Goal: Task Accomplishment & Management: Use online tool/utility

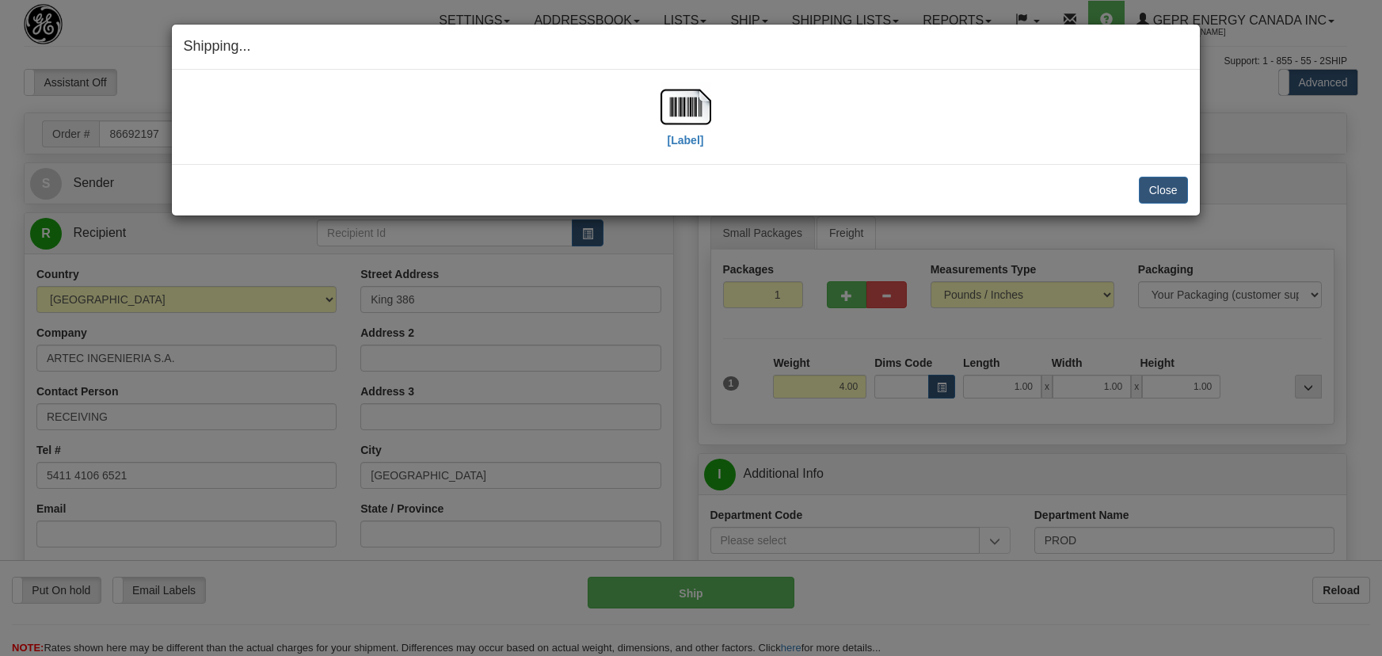
select select "2"
select select "0"
select select "1"
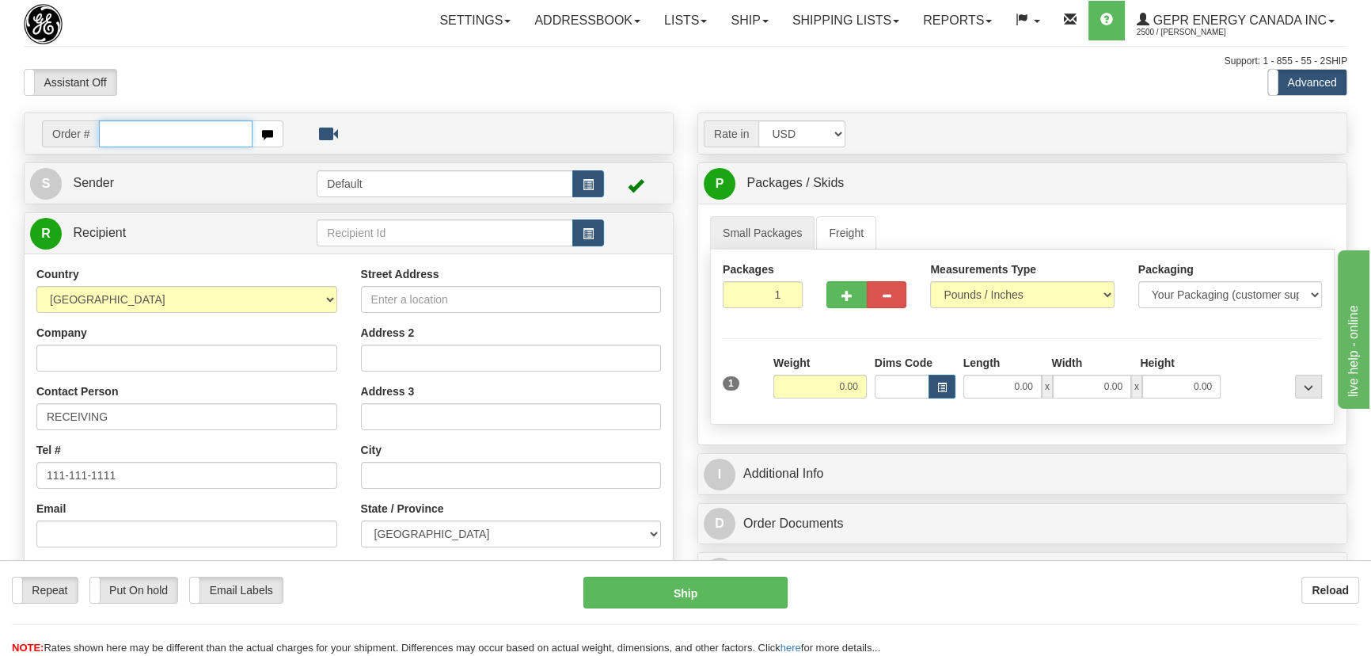
paste input "0086694169"
click at [152, 128] on input "0086694169" at bounding box center [176, 133] width 154 height 27
click at [120, 135] on input "0086694169" at bounding box center [176, 133] width 154 height 27
type input "86694169"
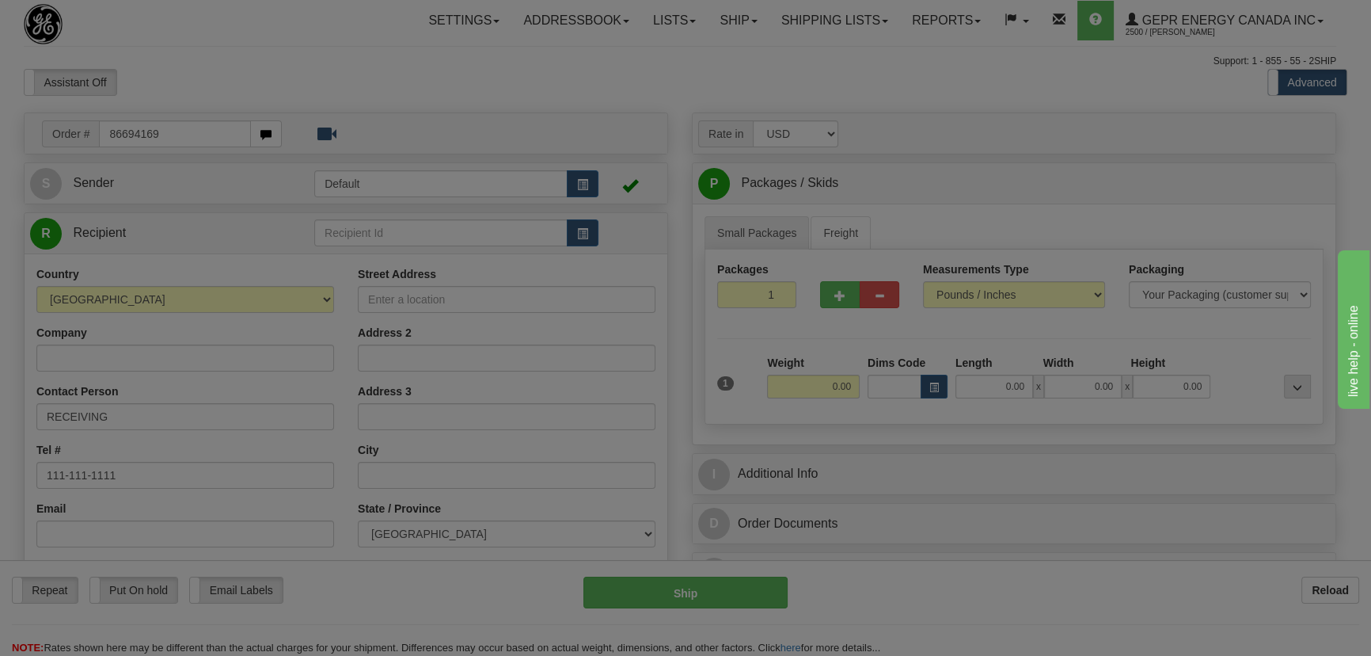
click at [272, 69] on body "Training Course Close Toggle navigation Settings Shipping Preferences New Recip…" at bounding box center [685, 328] width 1371 height 656
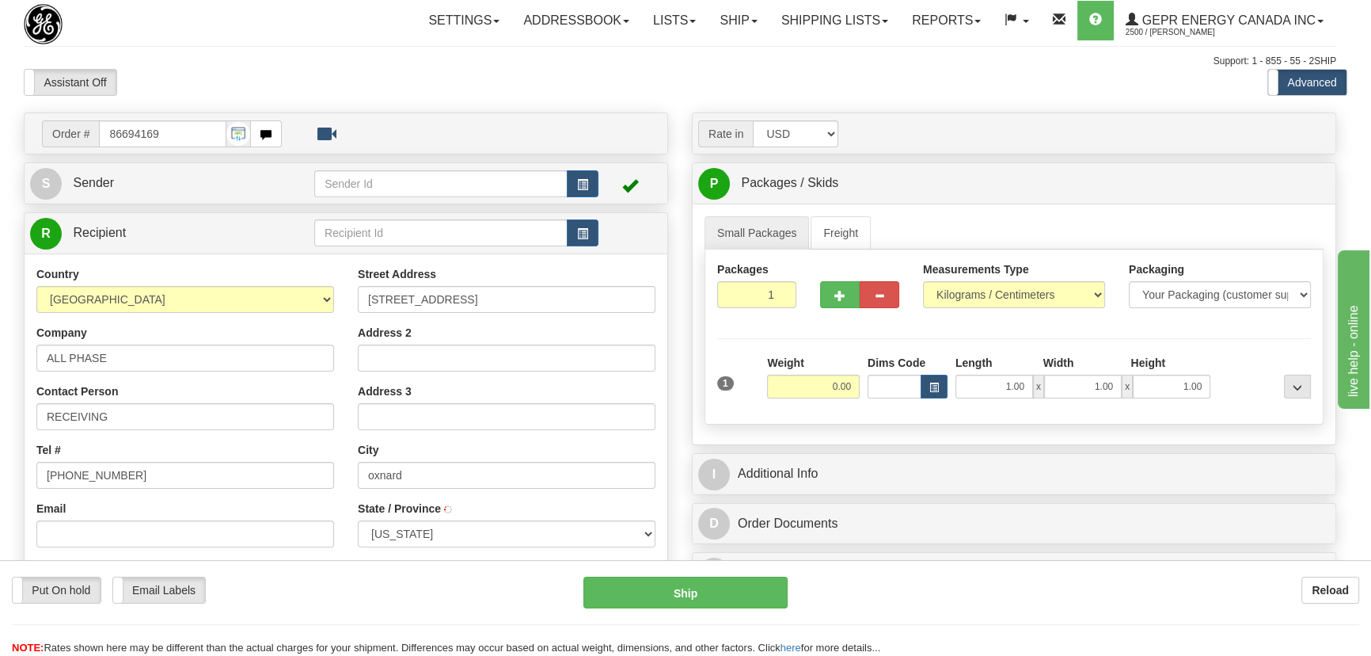
type input "OXNARD"
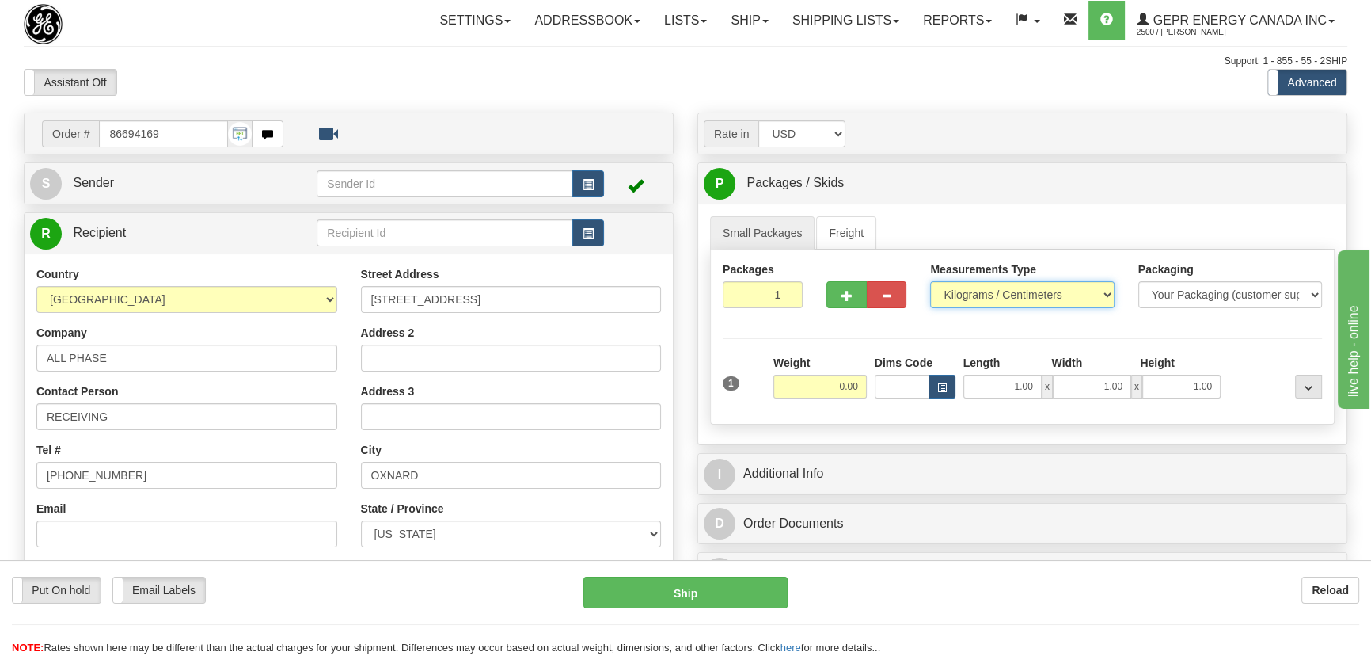
click at [992, 300] on select "Pounds / Inches Kilograms / Centimeters" at bounding box center [1022, 294] width 184 height 27
select select "0"
click at [930, 281] on select "Pounds / Inches Kilograms / Centimeters" at bounding box center [1022, 294] width 184 height 27
drag, startPoint x: 759, startPoint y: 295, endPoint x: 827, endPoint y: 325, distance: 73.7
click at [827, 324] on div "Packages 1 1 Measurements Type" at bounding box center [1022, 336] width 625 height 175
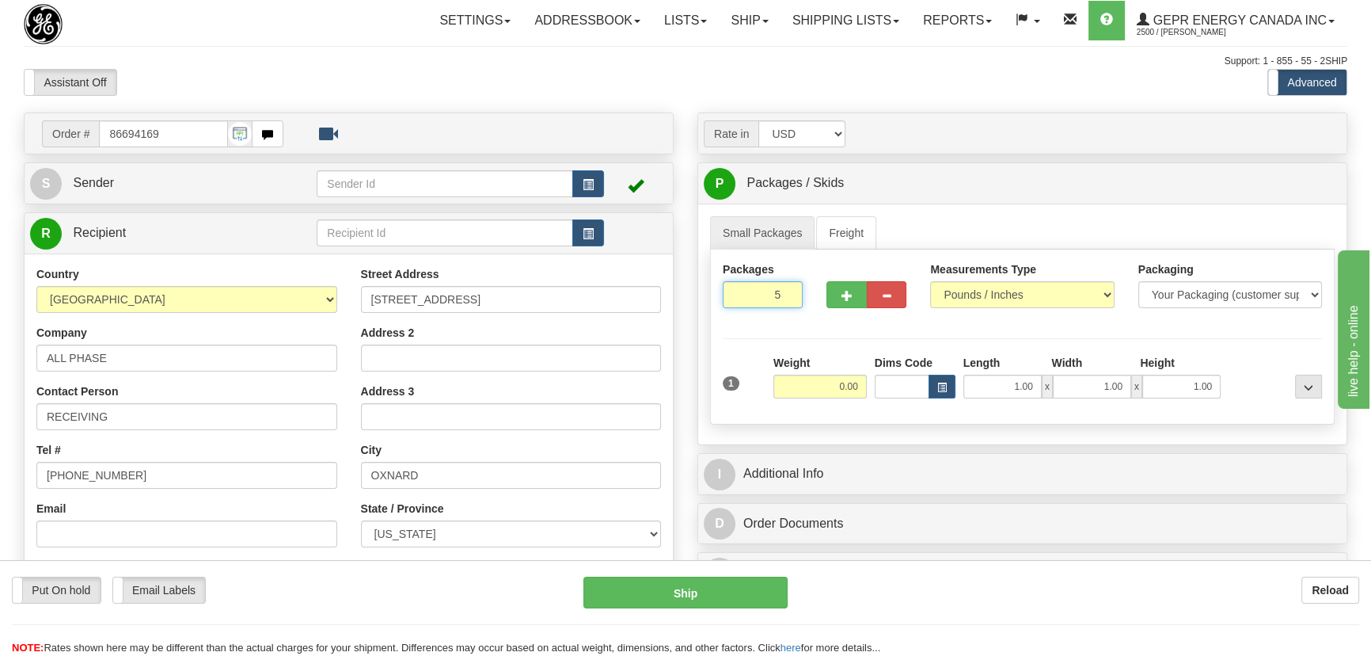
type input "5"
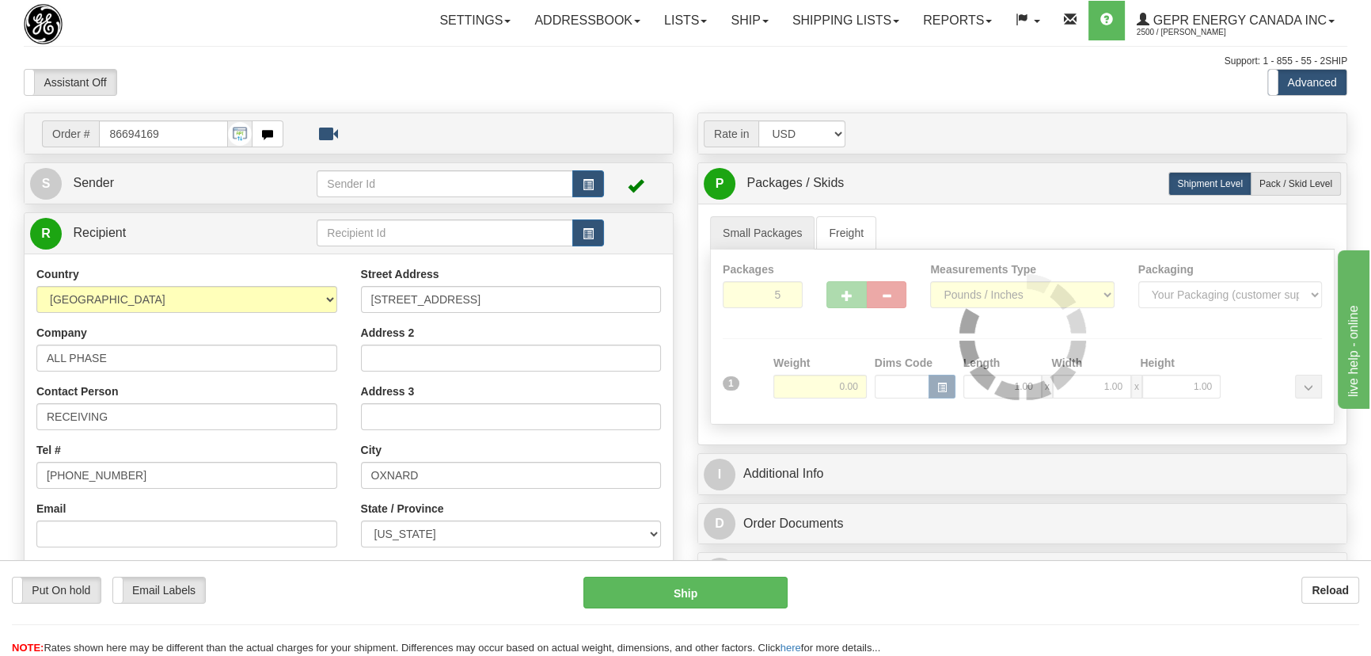
click at [825, 327] on div "Packages 5 1 Measurements Type" at bounding box center [1022, 336] width 625 height 175
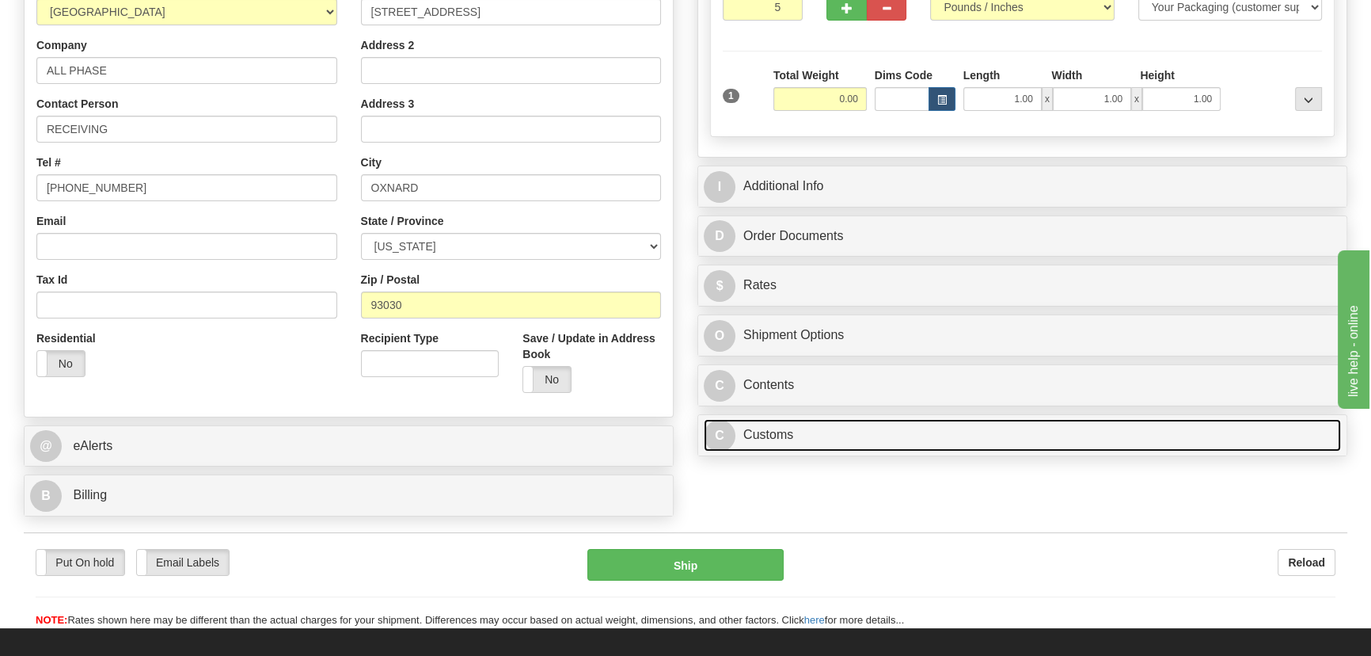
click at [985, 446] on link "C Customs" at bounding box center [1022, 435] width 637 height 32
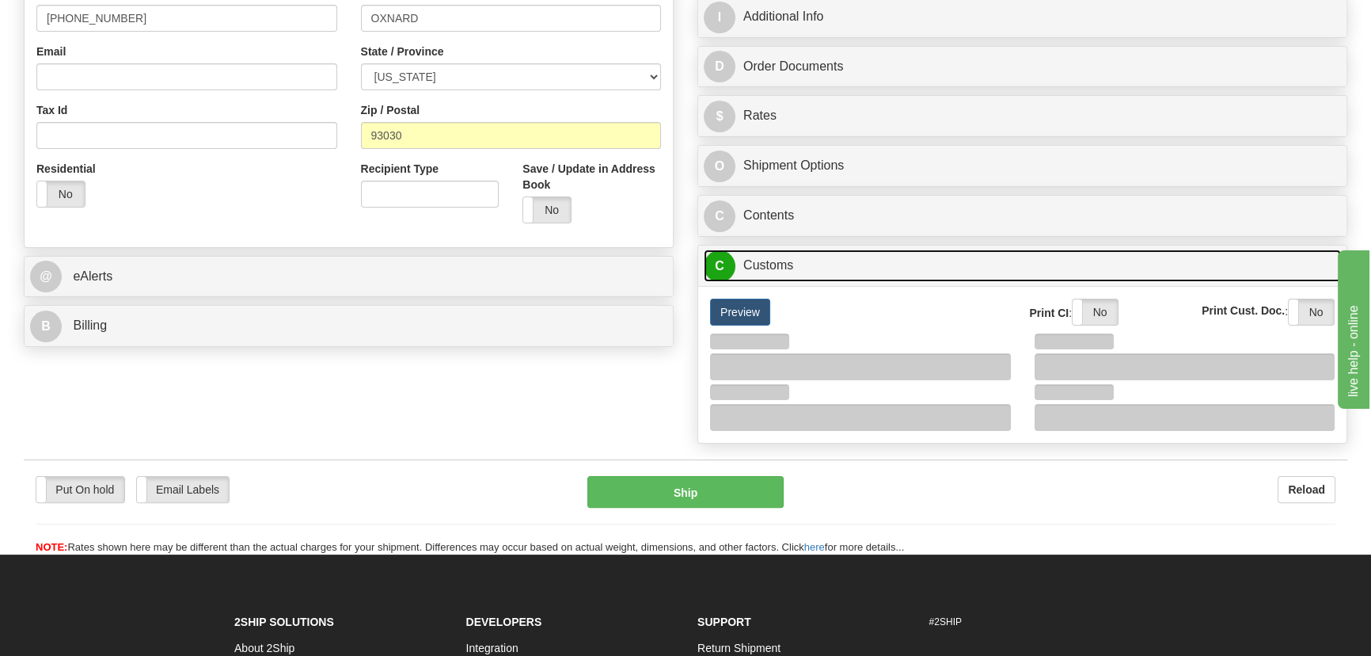
scroll to position [504, 0]
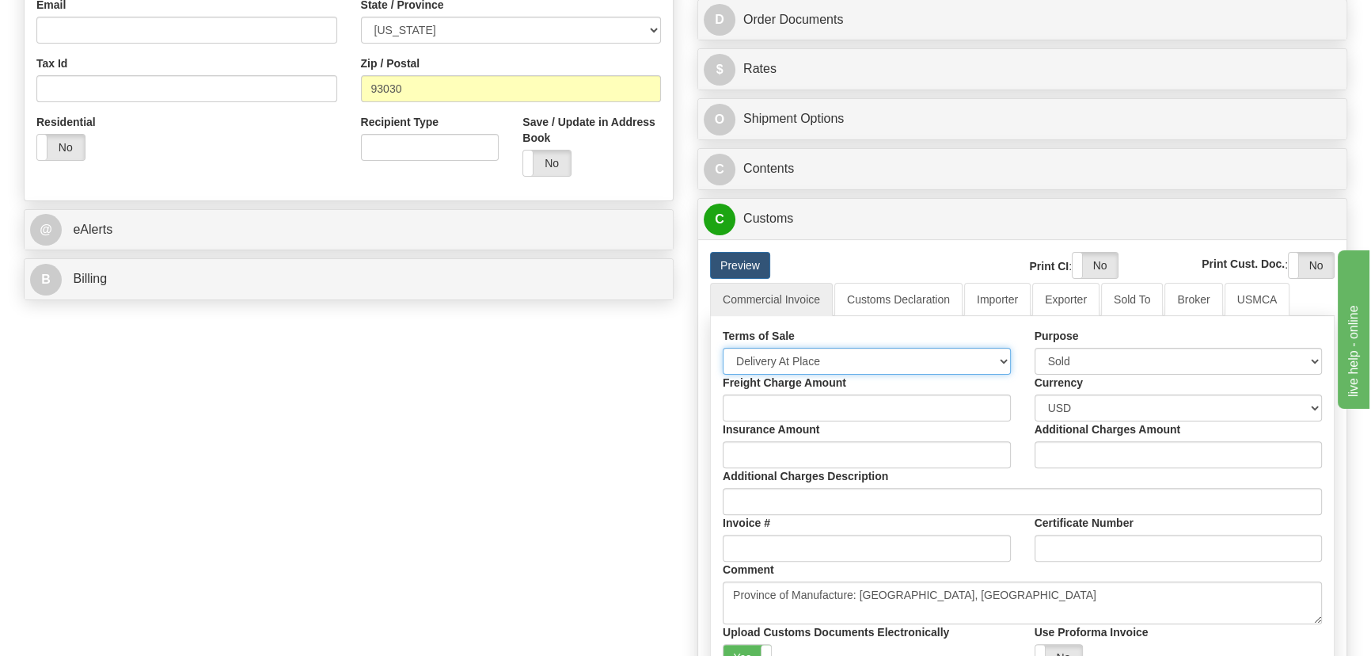
click at [839, 357] on select "Free Carrier Free On Board Ex Works Delivered Duty Unpaid Delivered Duty Paid C…" at bounding box center [867, 361] width 288 height 27
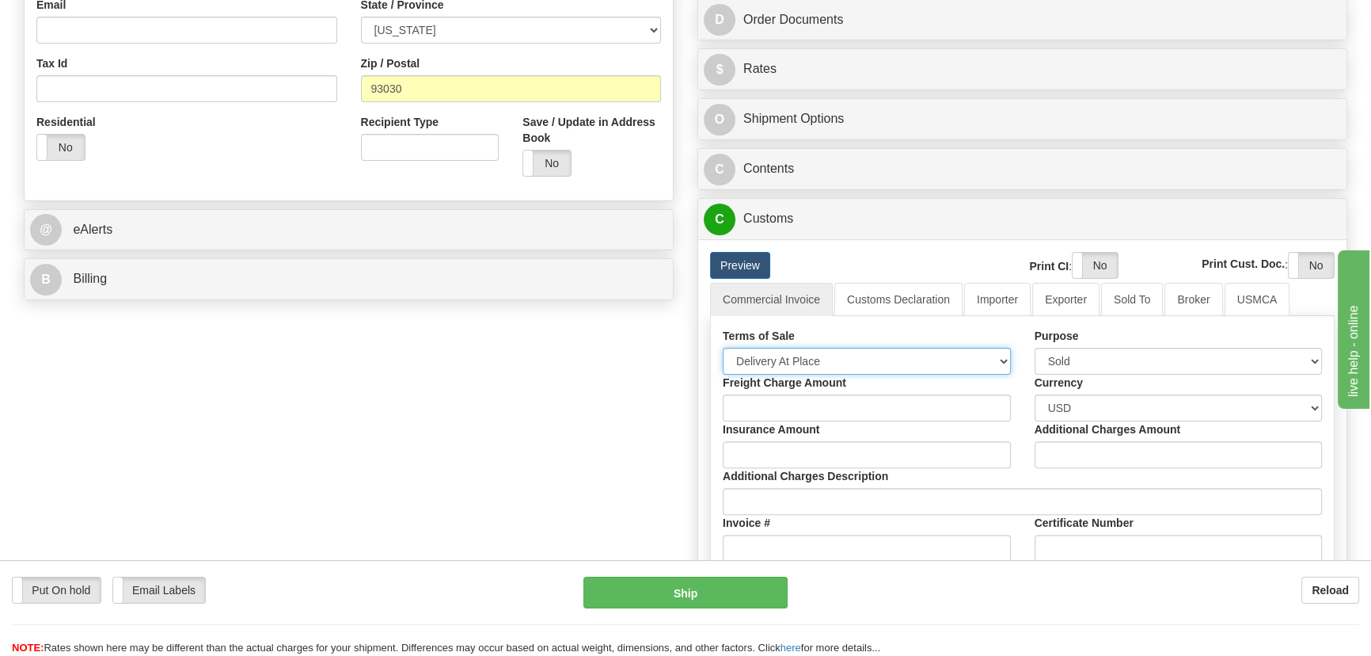
select select "7"
click at [723, 348] on select "Free Carrier Free On Board Ex Works Delivered Duty Unpaid Delivered Duty Paid C…" at bounding box center [867, 361] width 288 height 27
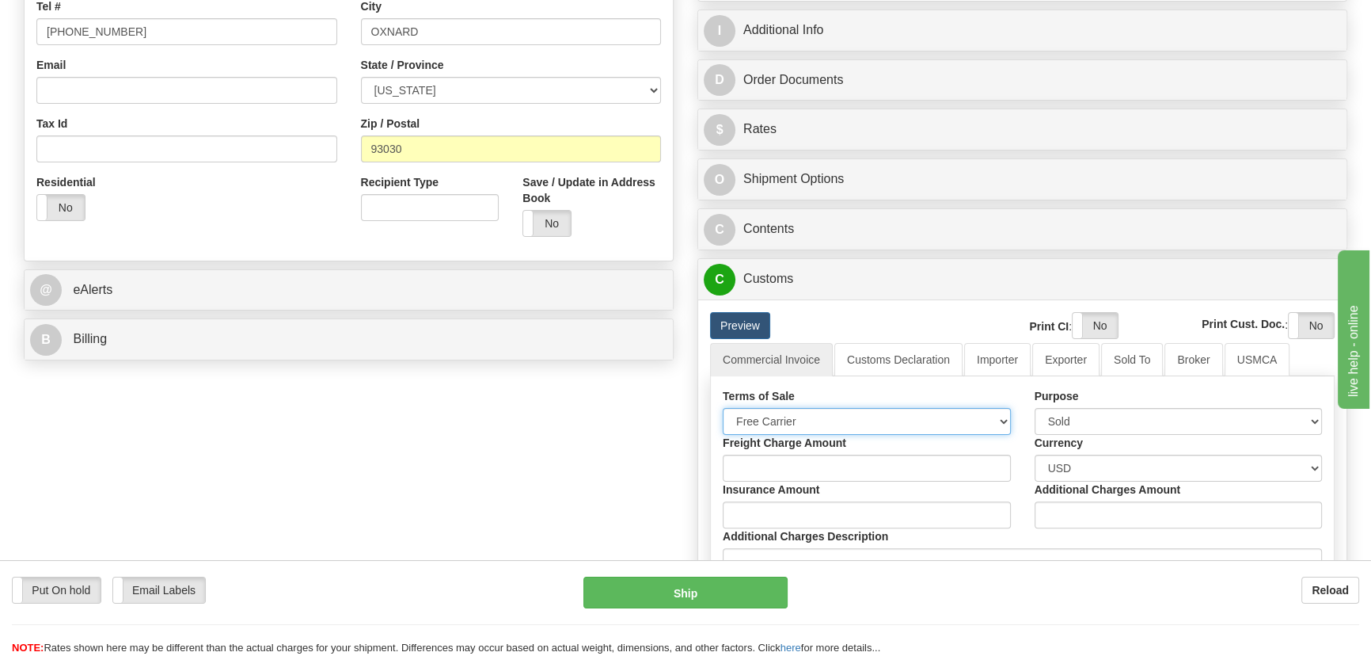
scroll to position [359, 0]
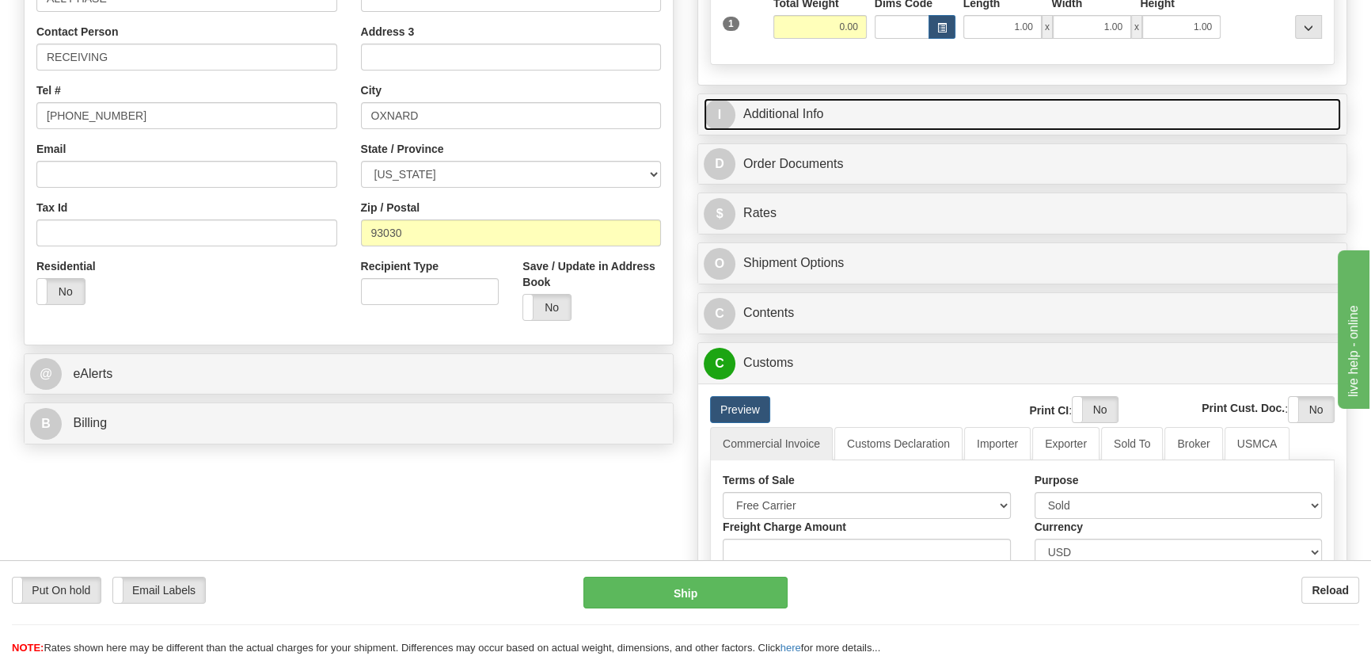
click at [1132, 105] on link "I Additional Info" at bounding box center [1022, 114] width 637 height 32
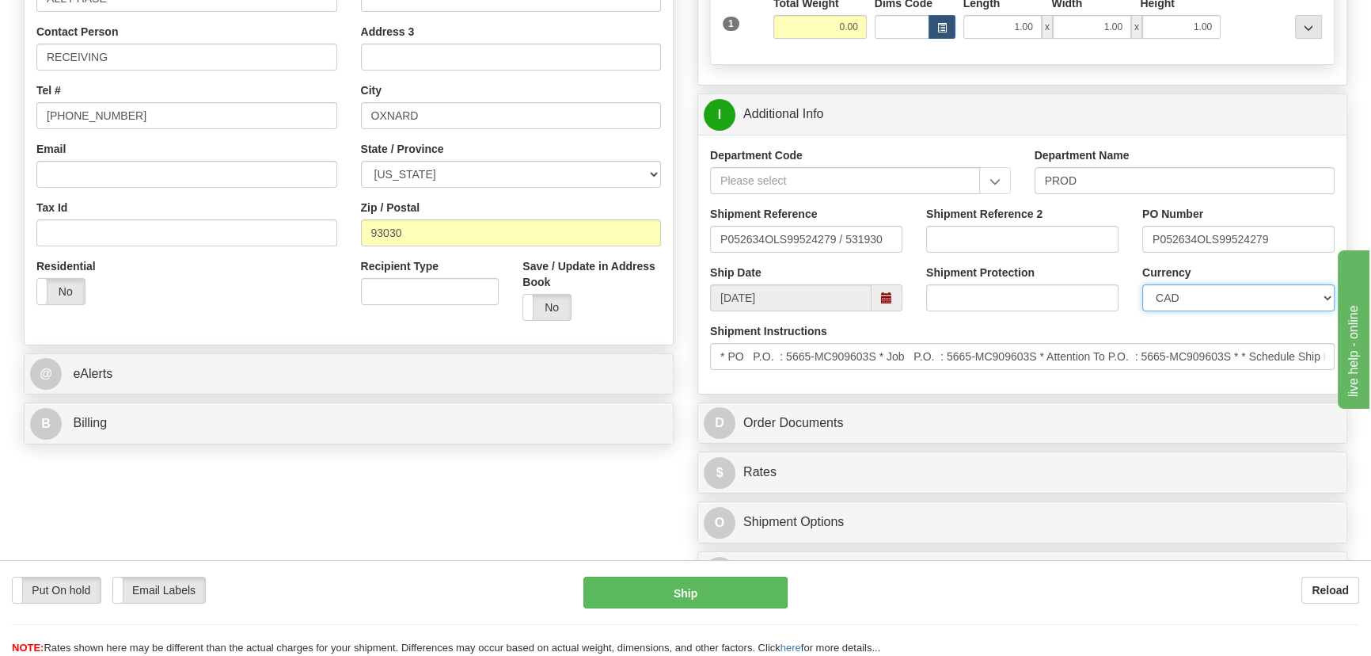
click at [1221, 300] on select "CAD USD EUR ZAR [PERSON_NAME] ARN AUD AUS AWG BBD BFR BGN BHD BMD BND BRC BRL C…" at bounding box center [1239, 297] width 192 height 27
select select "1"
click at [1143, 284] on select "CAD USD EUR ZAR [PERSON_NAME] ARN AUD AUS AWG BBD BFR BGN BHD BMD BND BRC BRL C…" at bounding box center [1239, 297] width 192 height 27
click at [999, 248] on input "Shipment Reference 2" at bounding box center [1022, 239] width 192 height 27
drag, startPoint x: 1003, startPoint y: 242, endPoint x: 916, endPoint y: 237, distance: 87.2
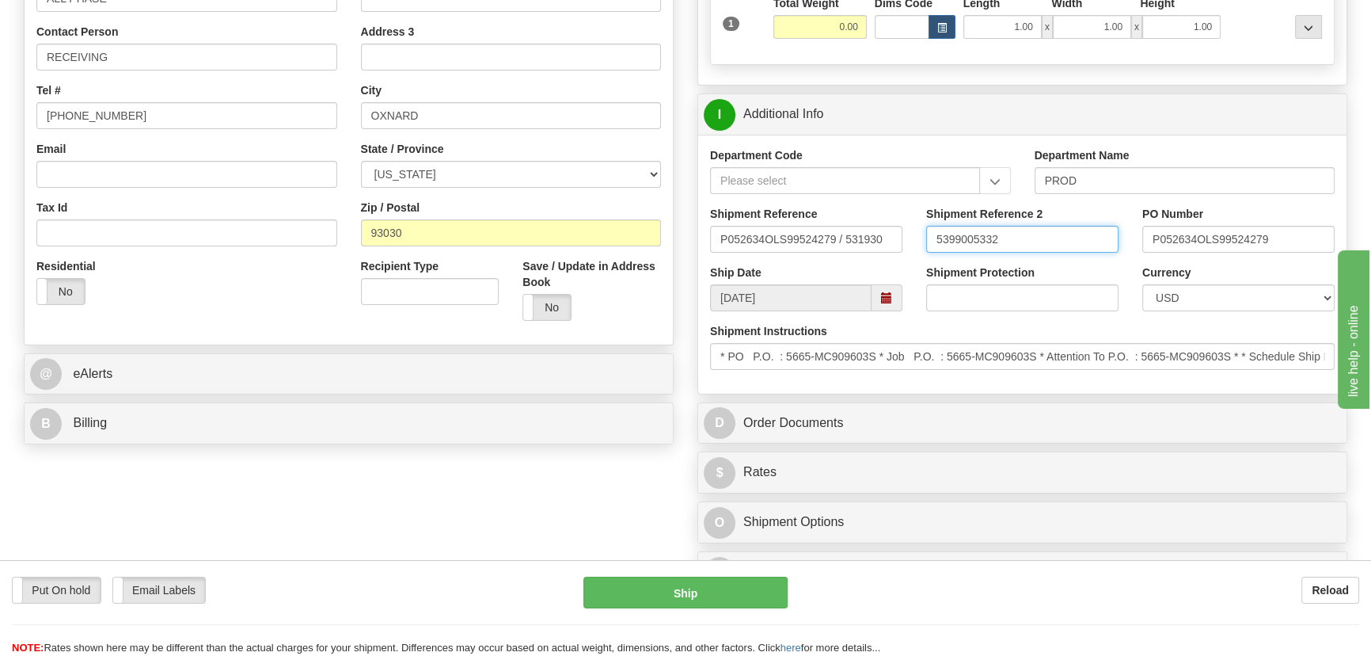
click at [916, 237] on div "Shipment Reference 2 5399005332" at bounding box center [1023, 235] width 216 height 59
type input "5399005332"
click at [1059, 236] on input "5399005332" at bounding box center [1022, 239] width 192 height 27
drag, startPoint x: 1076, startPoint y: 242, endPoint x: 869, endPoint y: 234, distance: 207.6
click at [869, 234] on div "Shipment Reference P052634OLS99524279 / 531930 Shipment Reference 2 5399005332 …" at bounding box center [1022, 235] width 648 height 59
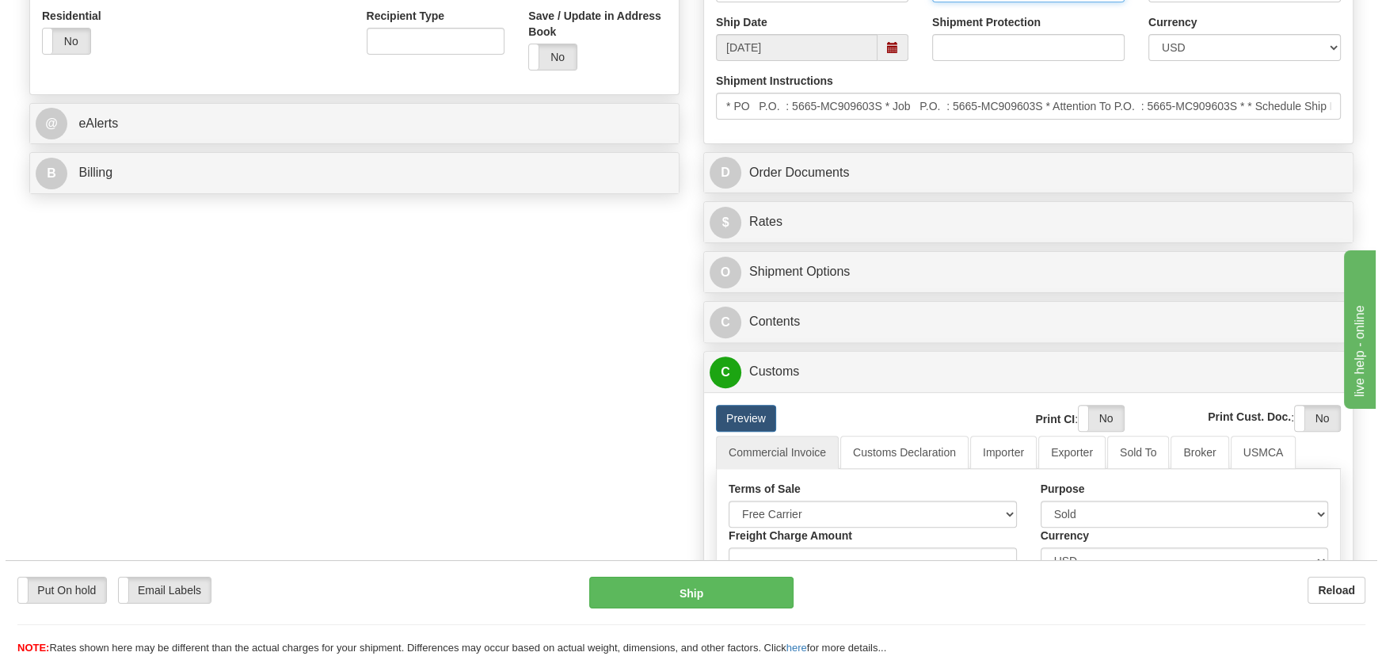
scroll to position [648, 0]
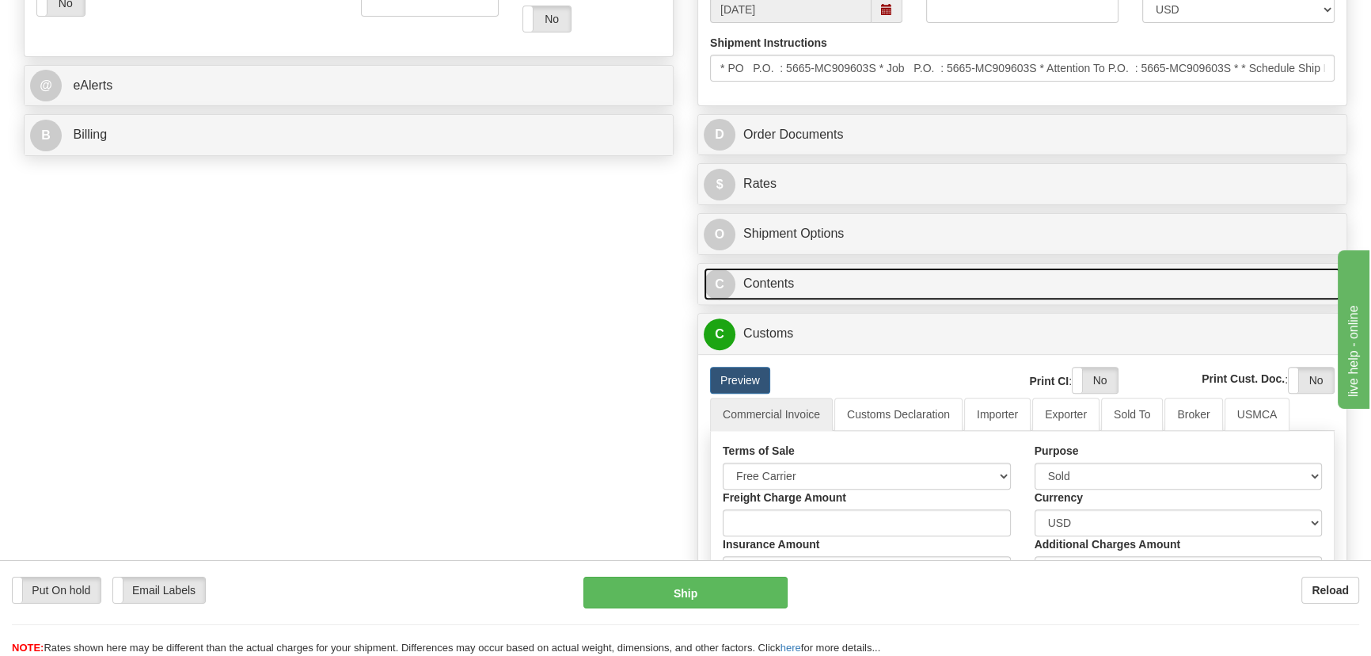
click at [1069, 281] on link "C Contents" at bounding box center [1022, 284] width 637 height 32
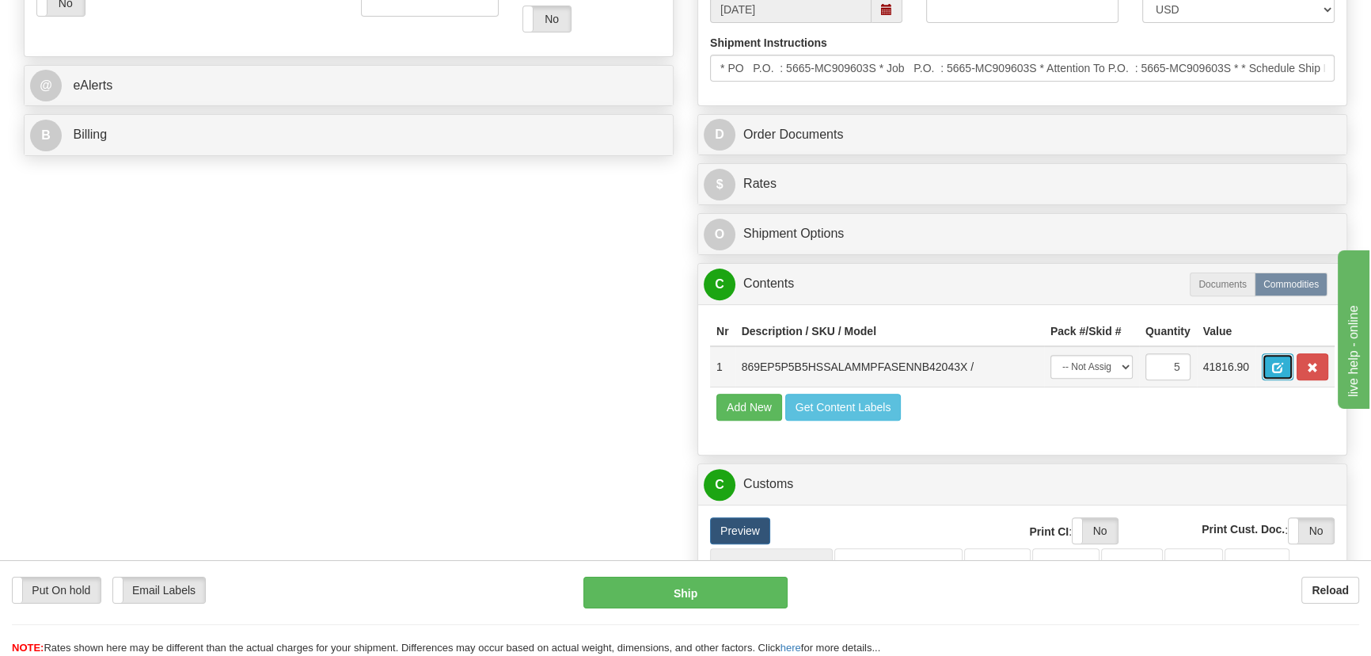
click at [1282, 363] on span "button" at bounding box center [1277, 368] width 11 height 10
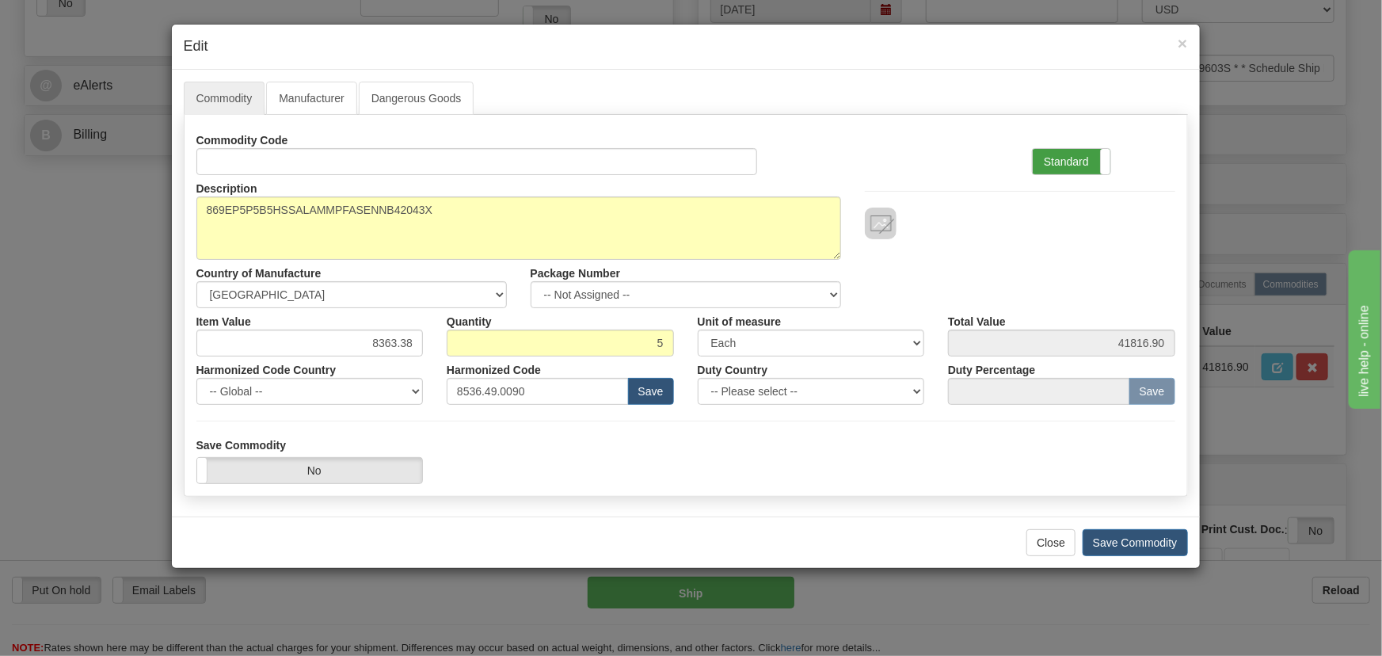
click at [1084, 158] on label "Standard" at bounding box center [1072, 161] width 78 height 25
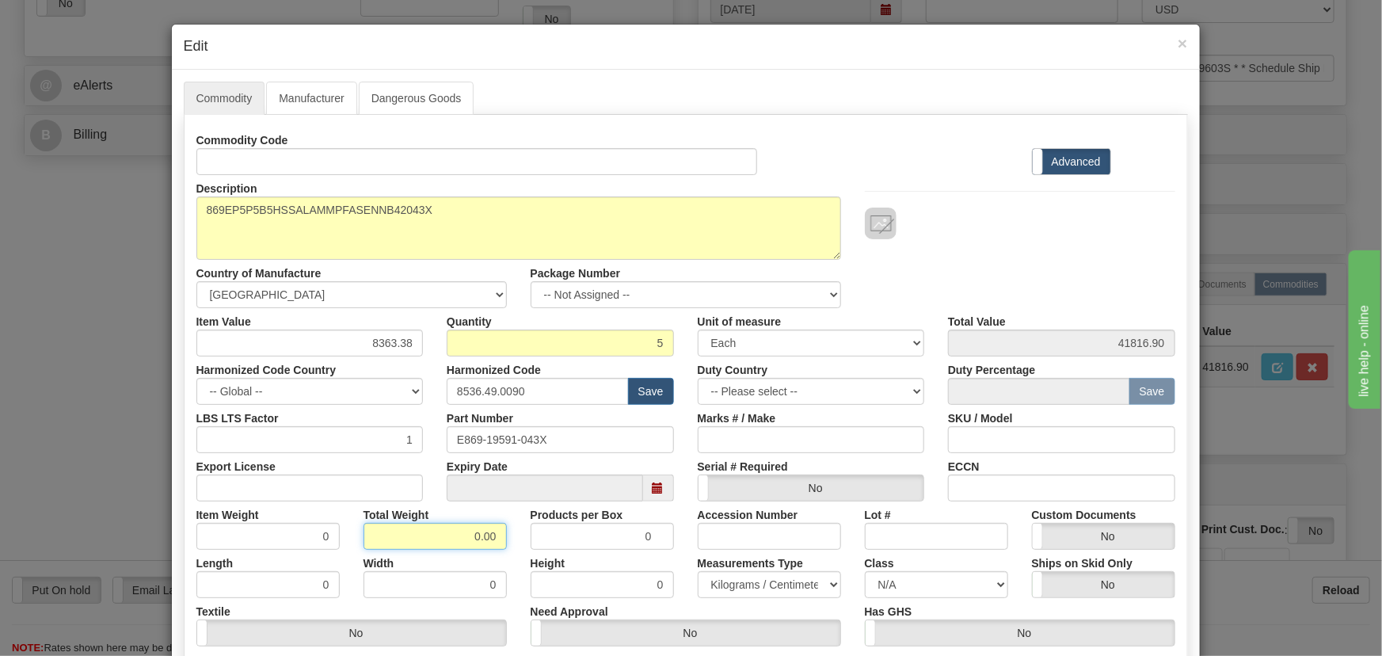
drag, startPoint x: 458, startPoint y: 531, endPoint x: 523, endPoint y: 565, distance: 74.4
click at [525, 562] on div "Commodity Code Standard Advanced Description 869EP5P5B5HSSALAMMPFASENNB42043X C…" at bounding box center [685, 411] width 979 height 568
type input "5"
type input "1.0000"
drag, startPoint x: 366, startPoint y: 338, endPoint x: 444, endPoint y: 360, distance: 81.5
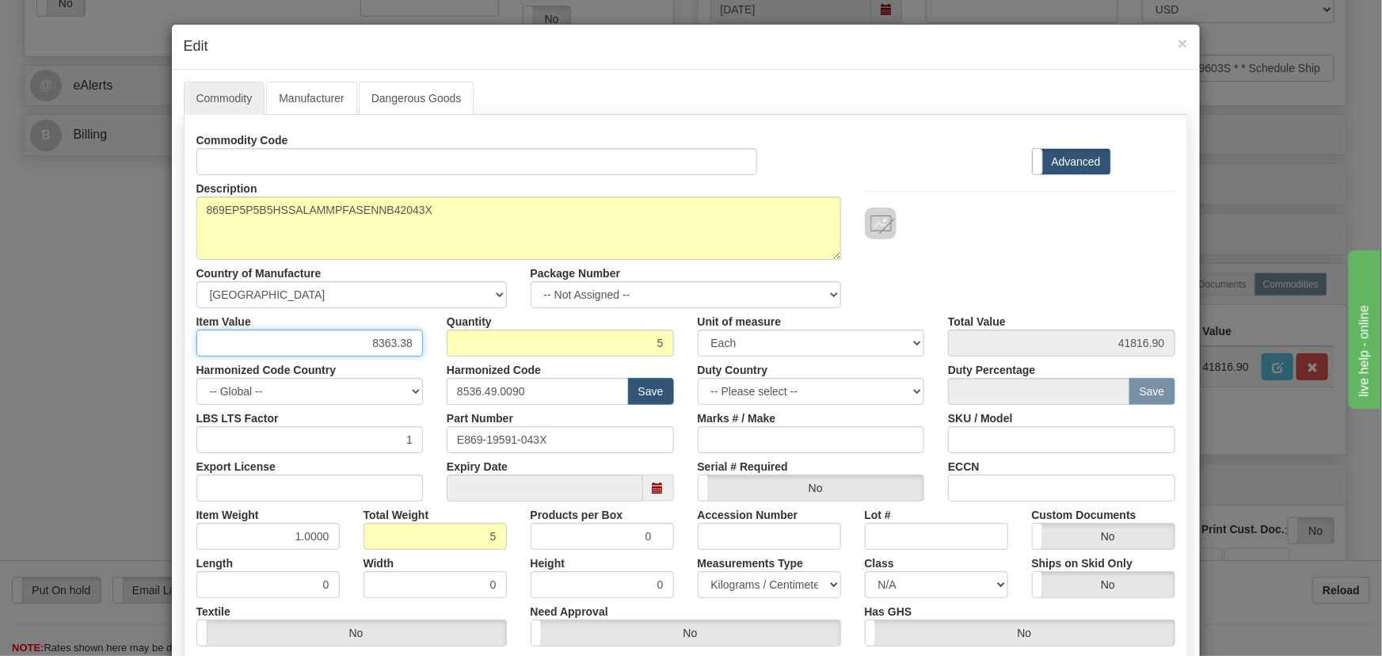
click at [456, 371] on div "Commodity Code Standard Advanced Description 869EP5P5B5HSSALAMMPFASENNB42043X C…" at bounding box center [685, 411] width 979 height 568
paste input "5.284,49"
click at [374, 340] on input "5.284.49" at bounding box center [309, 342] width 227 height 27
type input "5284.49"
type input "26422.45"
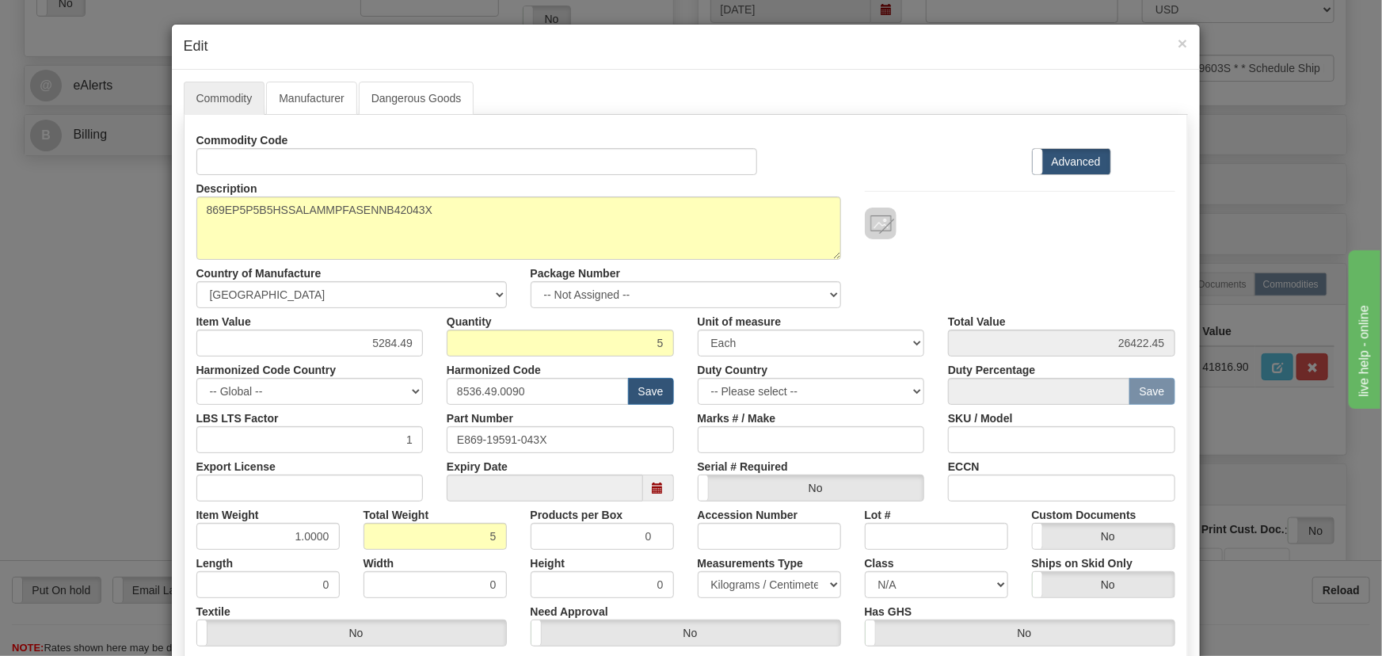
click at [989, 261] on div "Description 869EP5P5B5HSSALAMMPFASENNB42043X Country of Manufacture -- Unknown …" at bounding box center [685, 241] width 1002 height 133
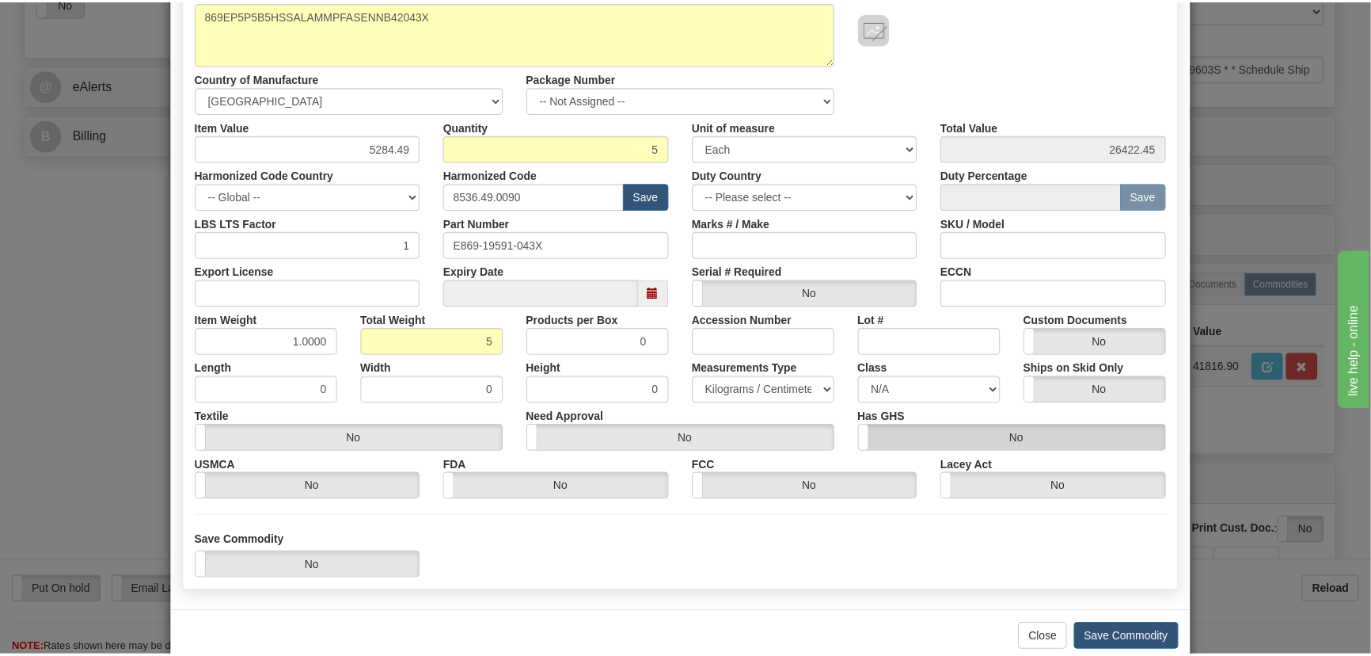
scroll to position [215, 0]
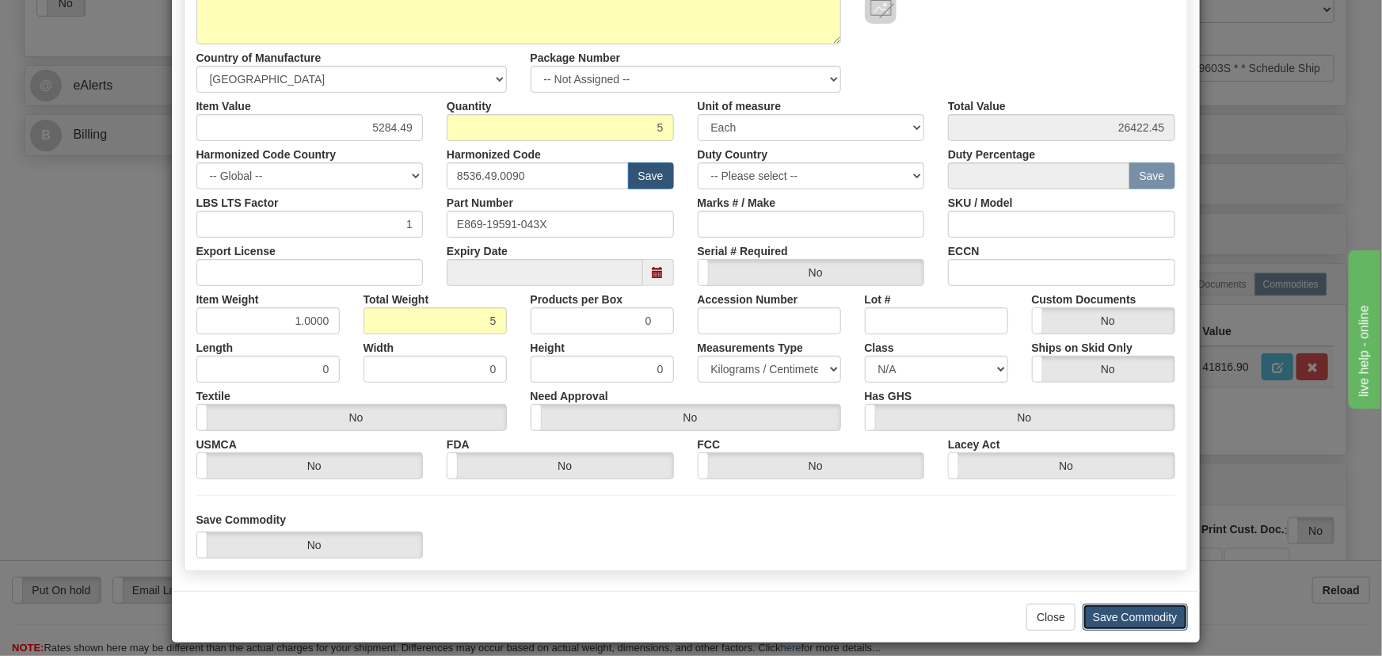
click at [1143, 614] on button "Save Commodity" at bounding box center [1134, 616] width 105 height 27
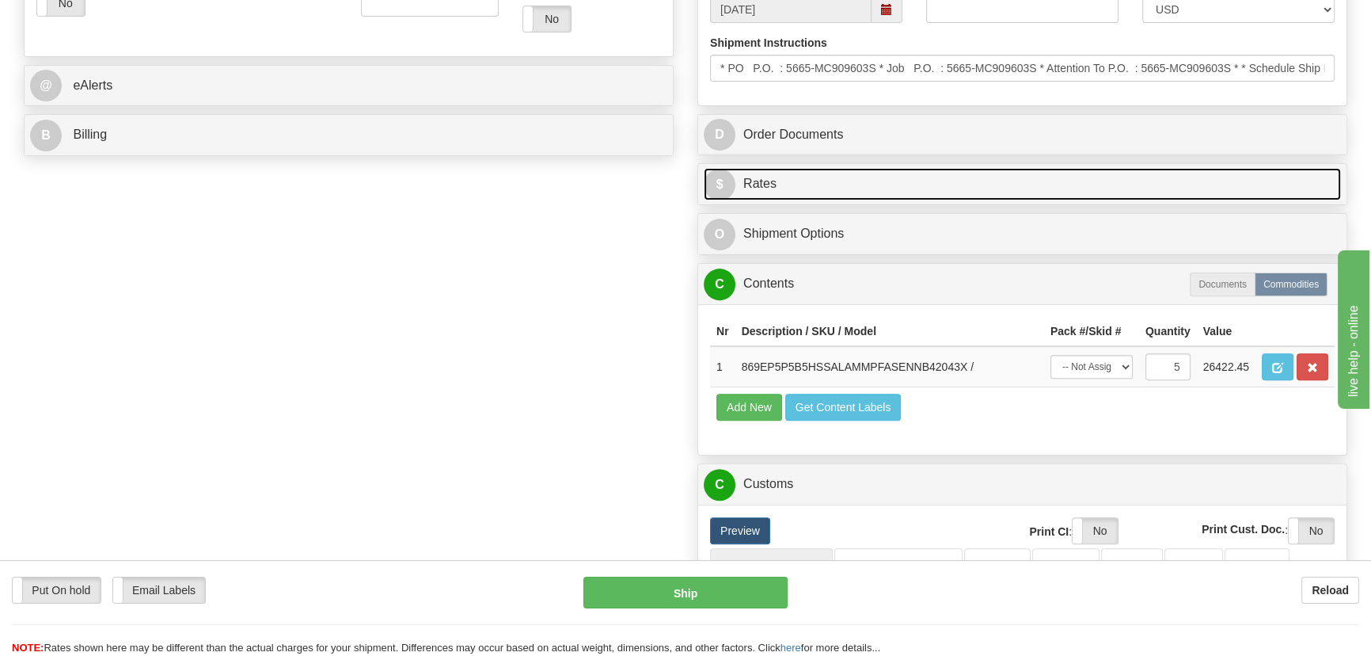
click at [1112, 177] on link "$ Rates" at bounding box center [1022, 184] width 637 height 32
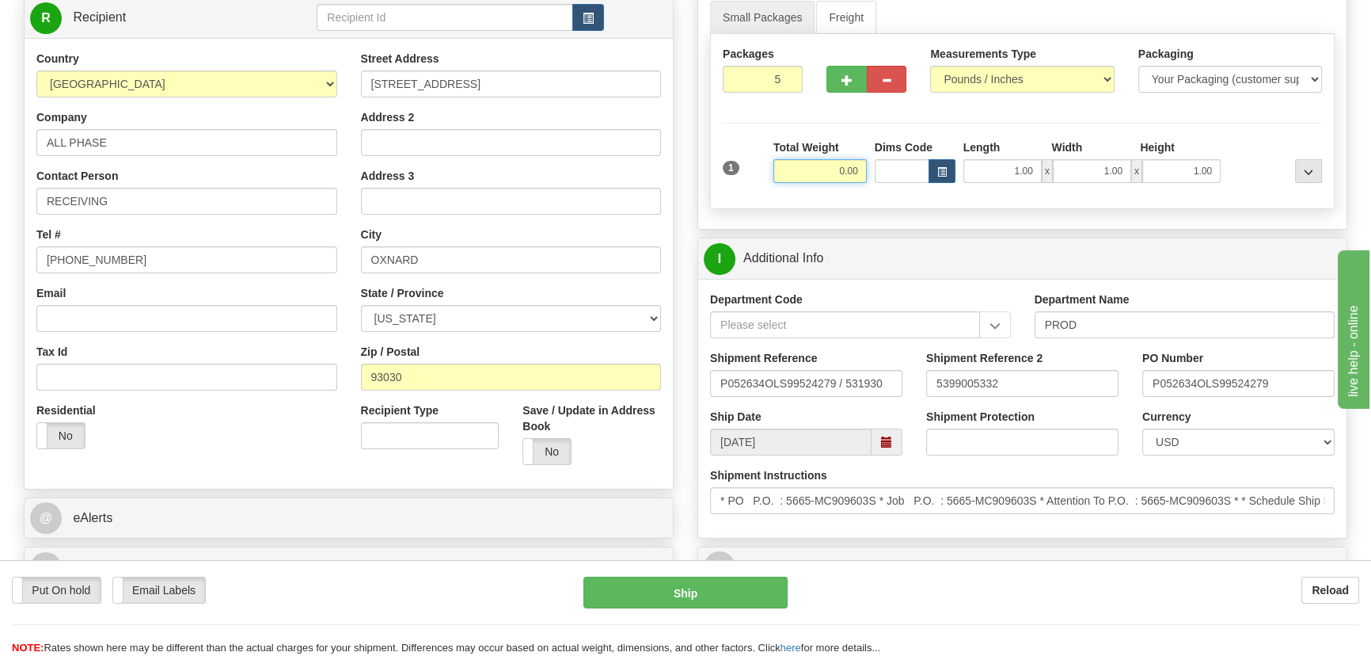
drag, startPoint x: 813, startPoint y: 173, endPoint x: 908, endPoint y: 193, distance: 97.1
click at [908, 193] on div "1 Total Weight 0.00 Dims Code x" at bounding box center [1022, 167] width 607 height 56
type input "150.00"
drag, startPoint x: 1282, startPoint y: 158, endPoint x: 1274, endPoint y: 155, distance: 8.5
click at [1279, 158] on div at bounding box center [1275, 161] width 101 height 44
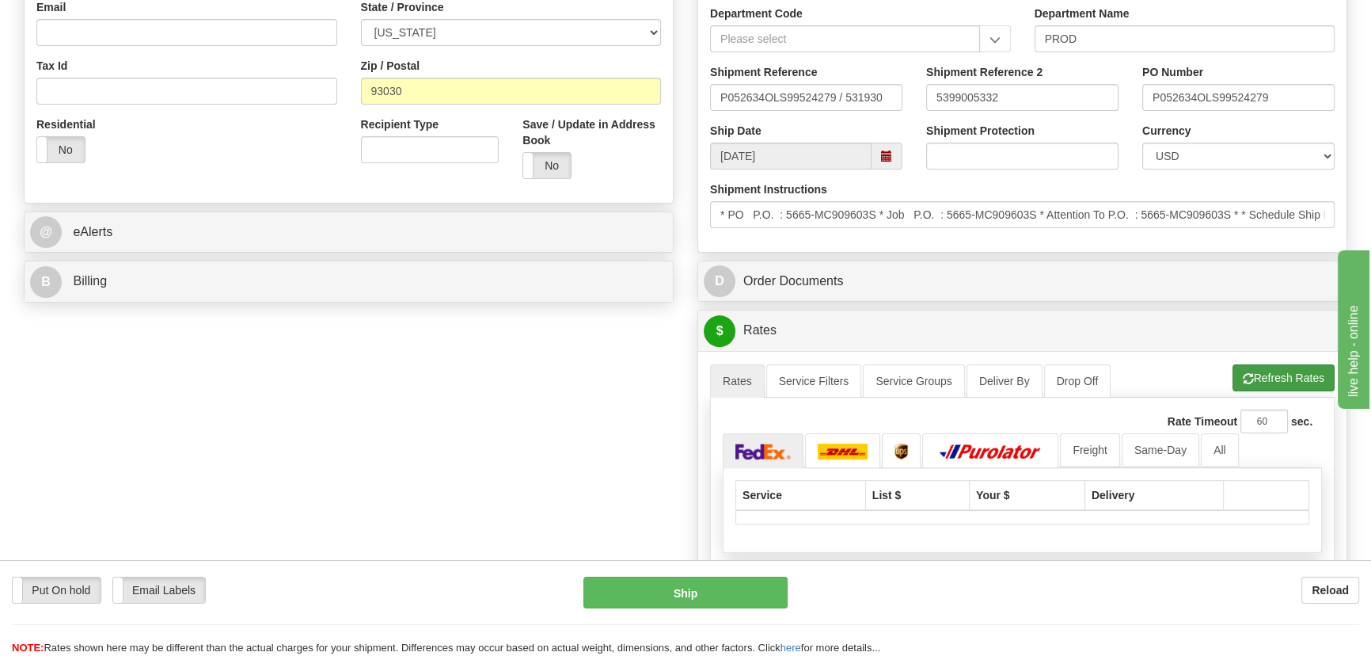
scroll to position [504, 0]
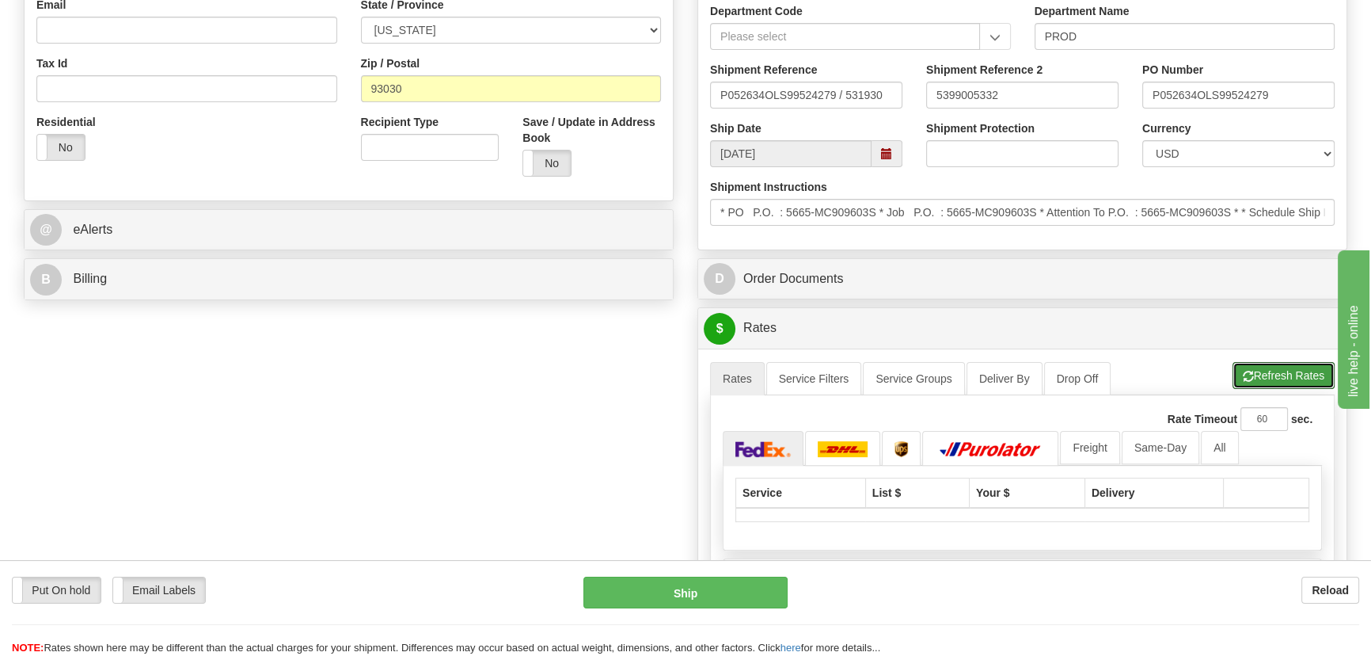
click at [1293, 372] on button "Refresh Rates" at bounding box center [1284, 375] width 102 height 27
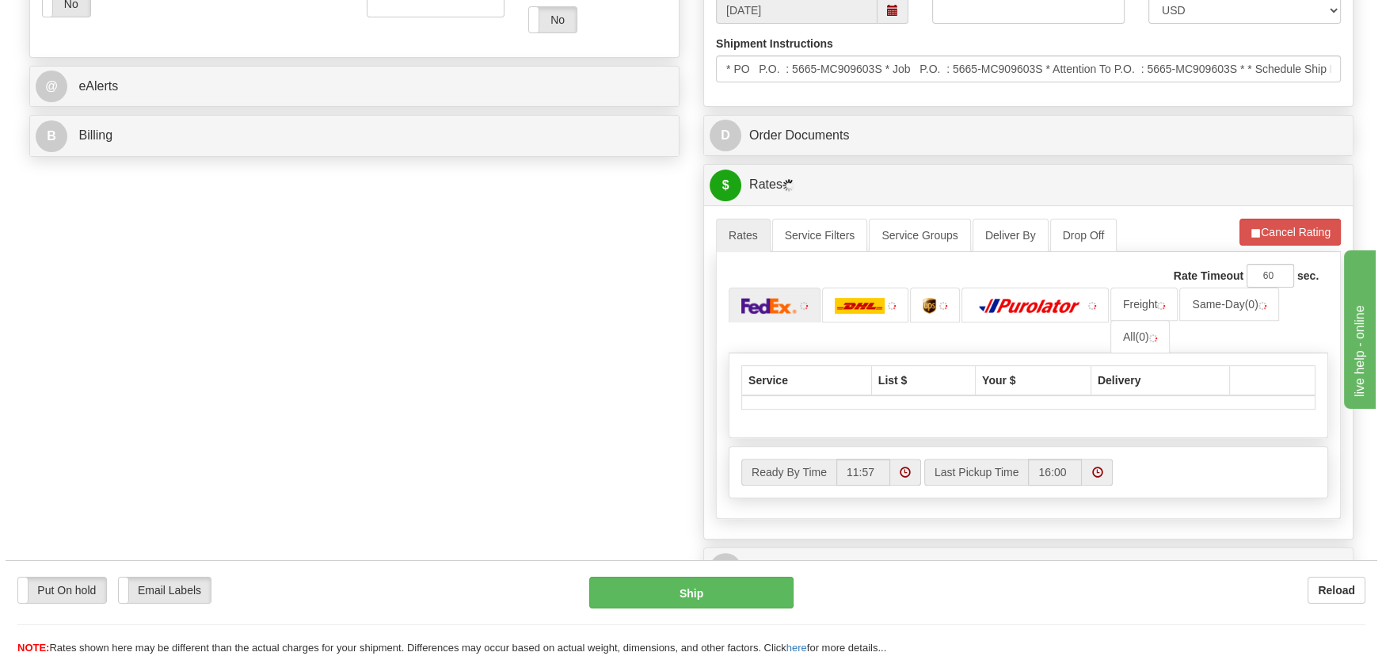
scroll to position [648, 0]
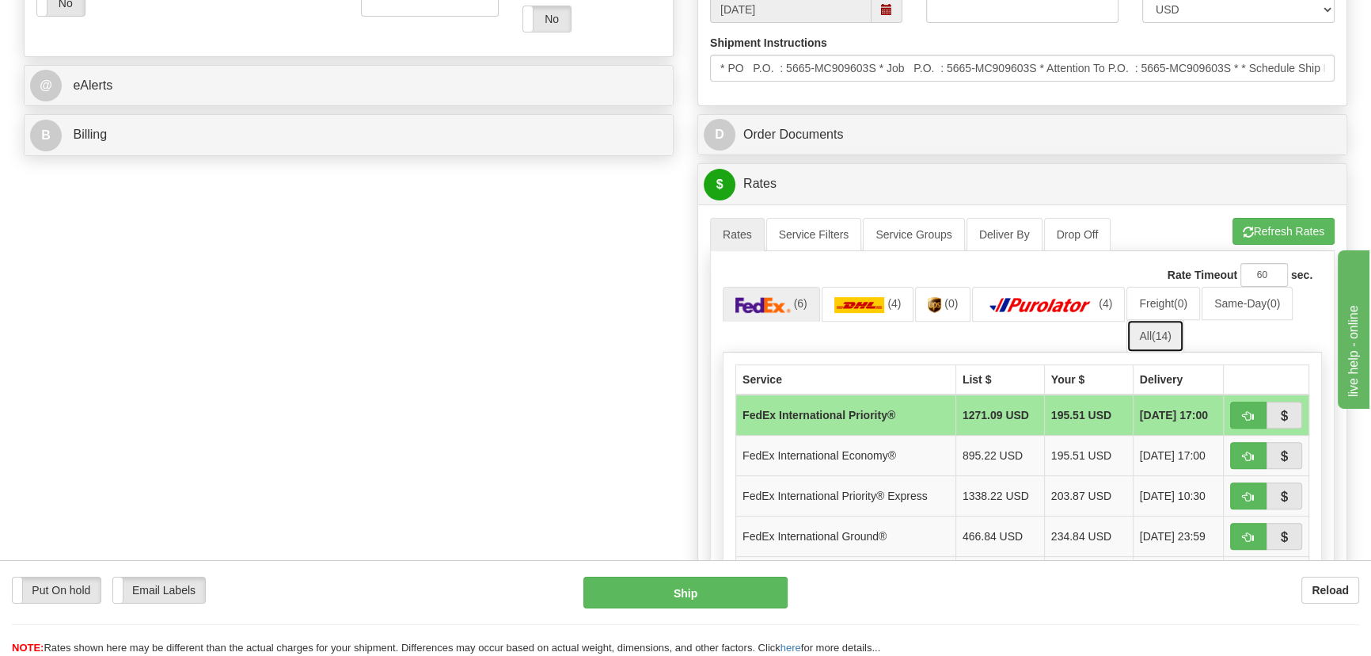
click at [1152, 331] on link "All (14)" at bounding box center [1155, 335] width 57 height 33
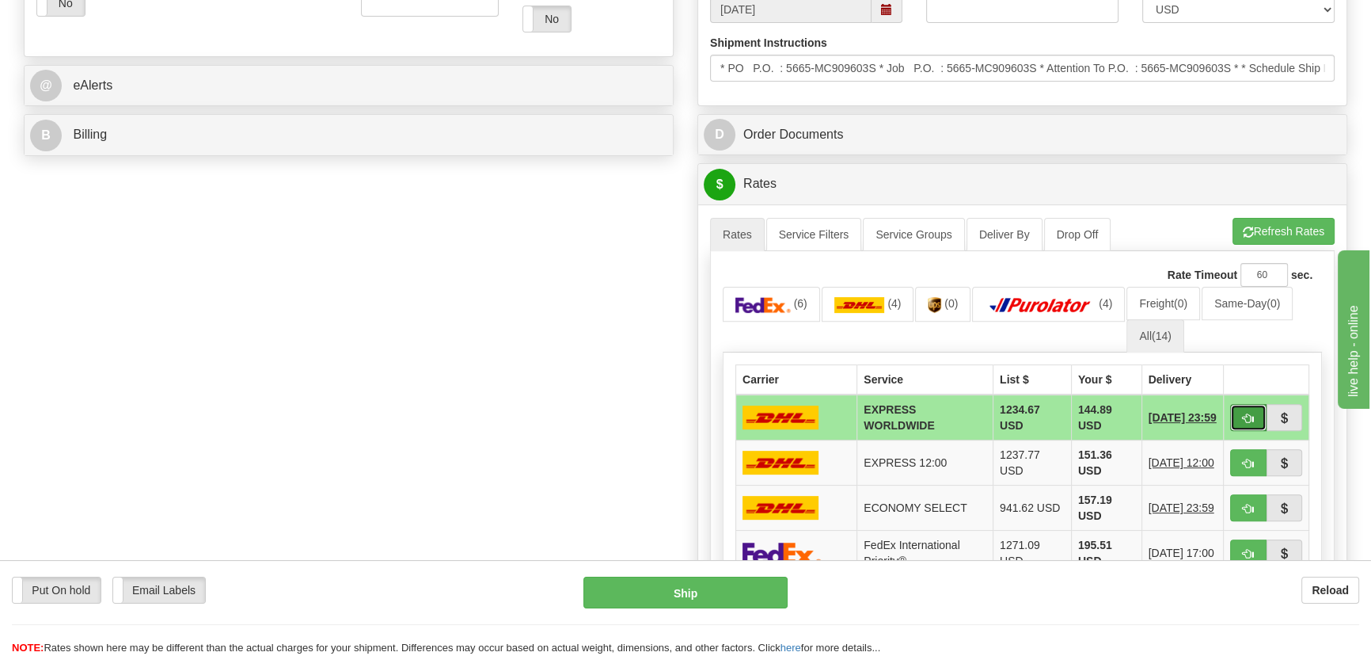
click at [1249, 413] on span "button" at bounding box center [1248, 418] width 11 height 10
type input "P"
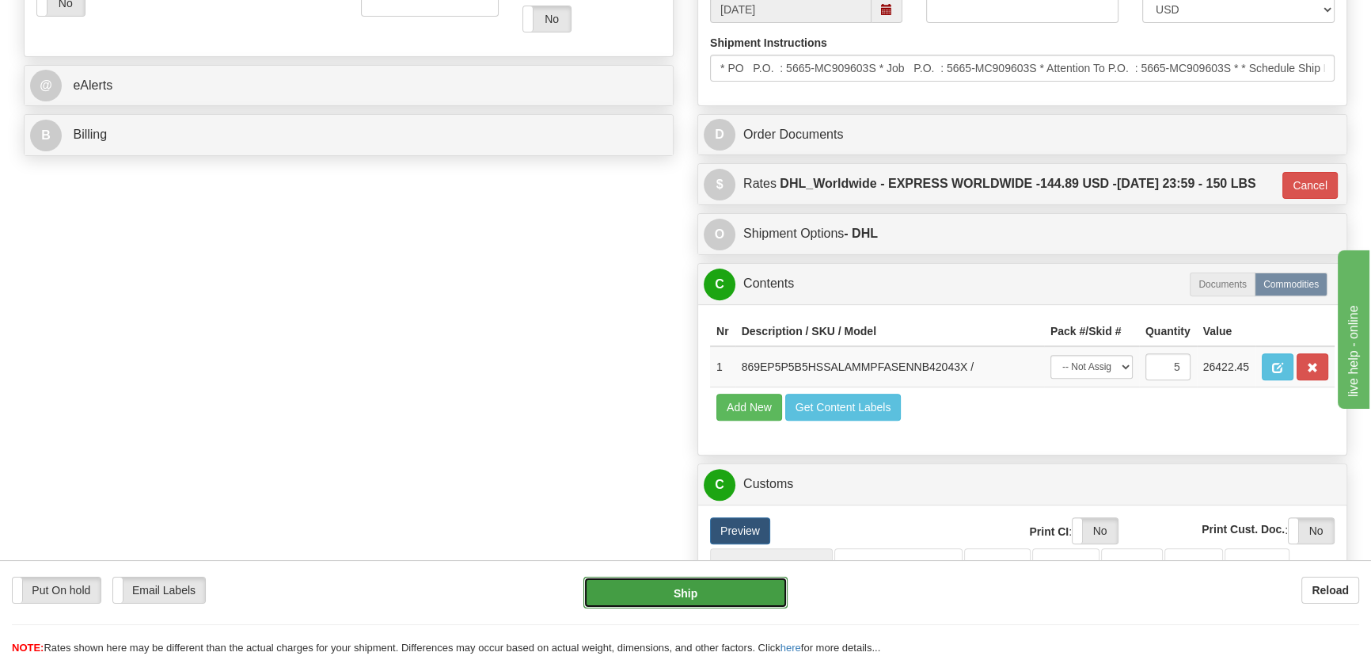
click at [728, 588] on button "Ship" at bounding box center [686, 592] width 205 height 32
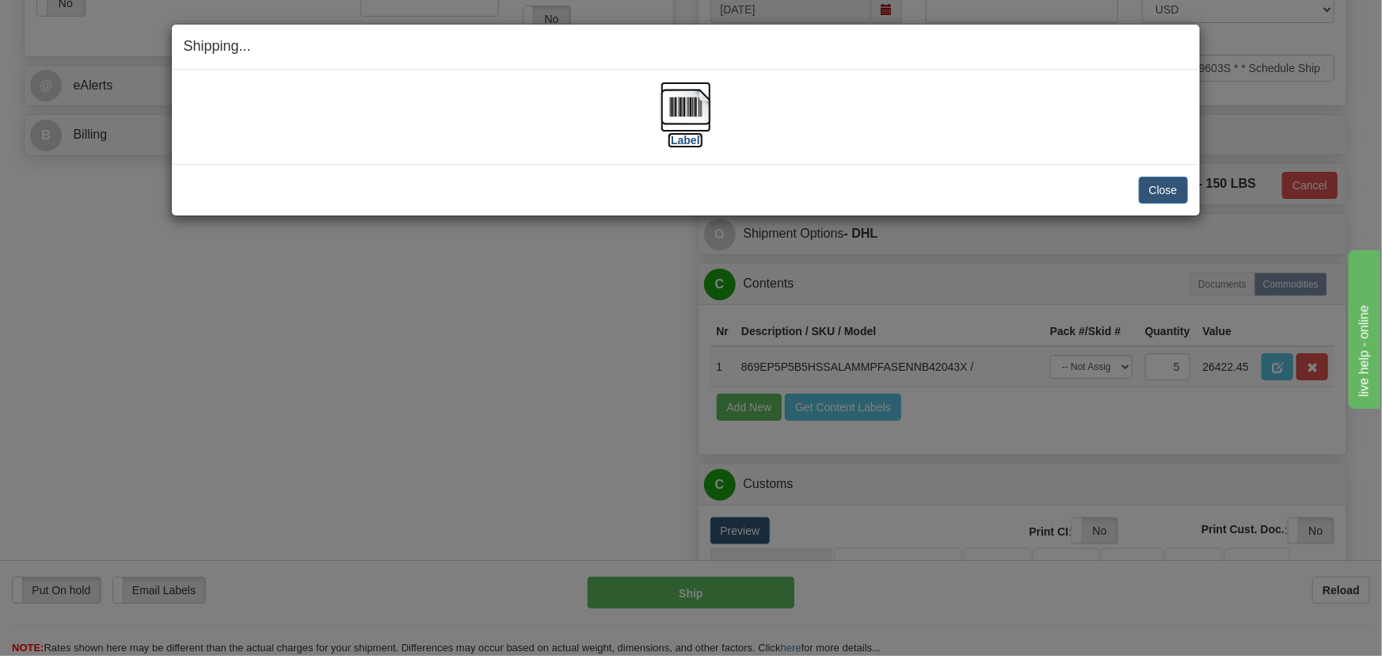
click at [689, 101] on img at bounding box center [685, 107] width 51 height 51
click at [1173, 199] on button "Close" at bounding box center [1163, 190] width 49 height 27
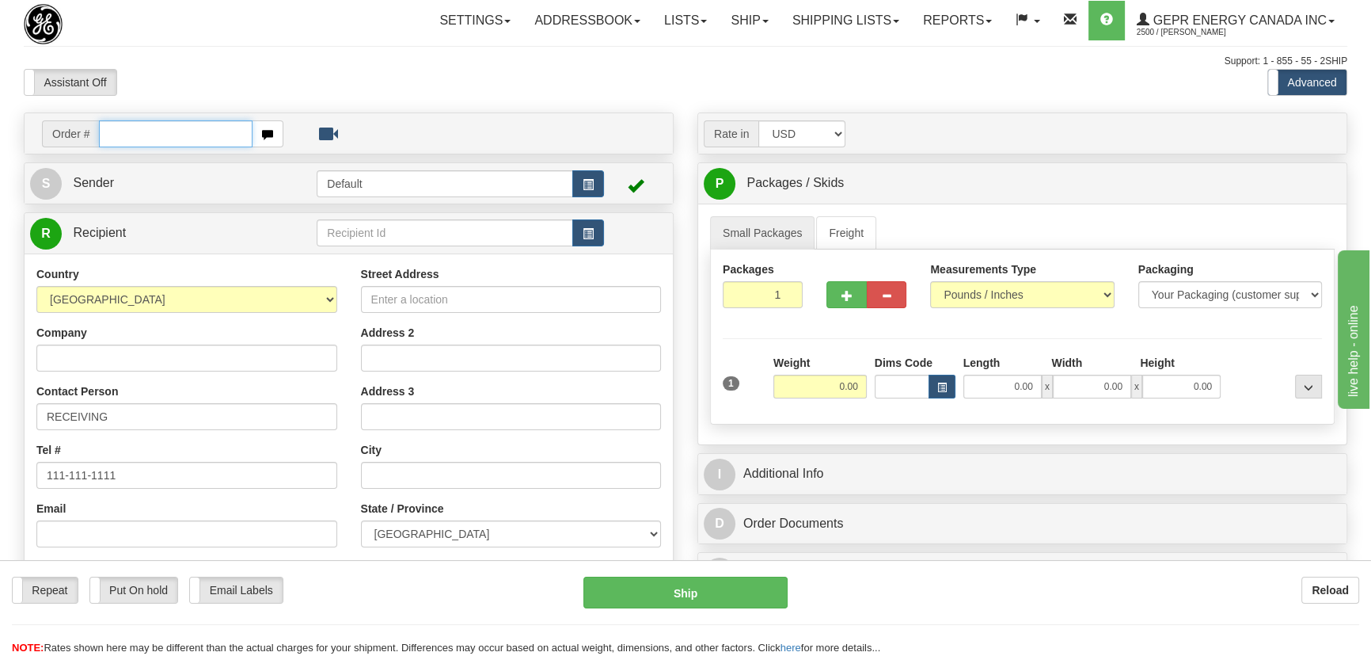
click at [206, 136] on input "text" at bounding box center [176, 133] width 154 height 27
paste input "0086694176"
click at [119, 137] on input "0086694176" at bounding box center [176, 133] width 154 height 27
type input "86694176"
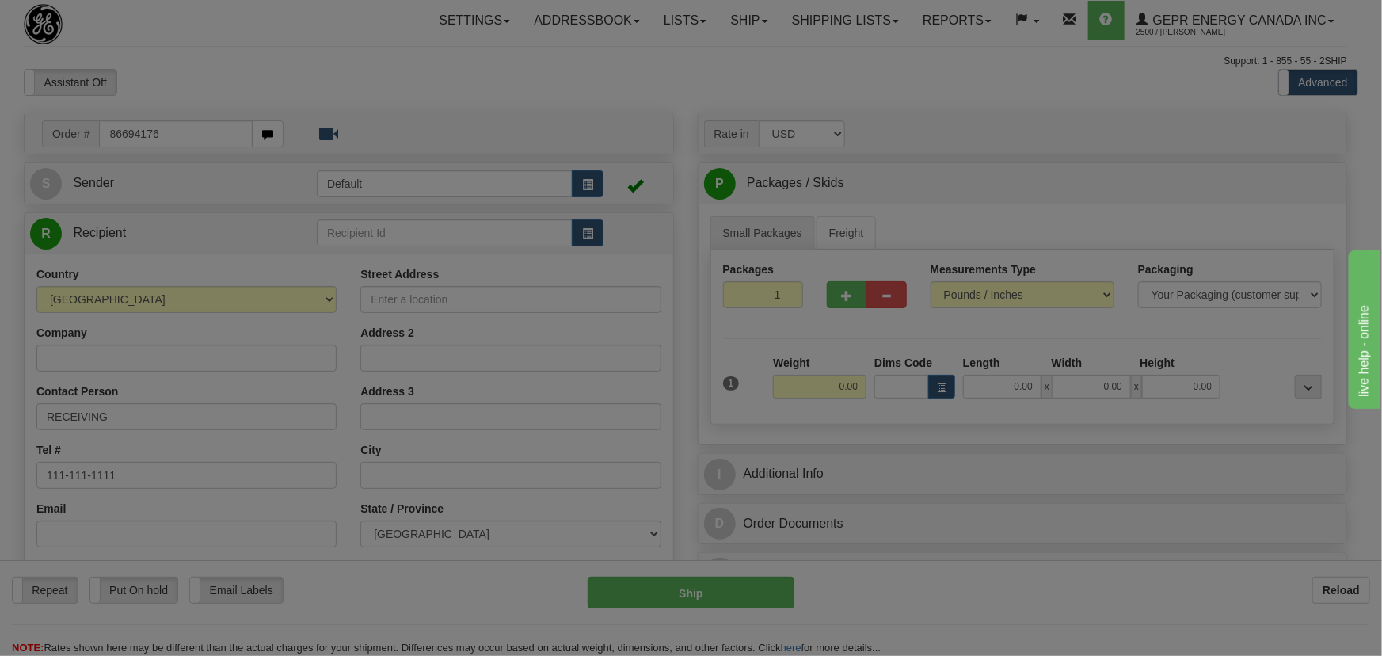
click at [633, 97] on body "Training Course Close Toggle navigation Settings Shipping Preferences New Recip…" at bounding box center [691, 328] width 1382 height 656
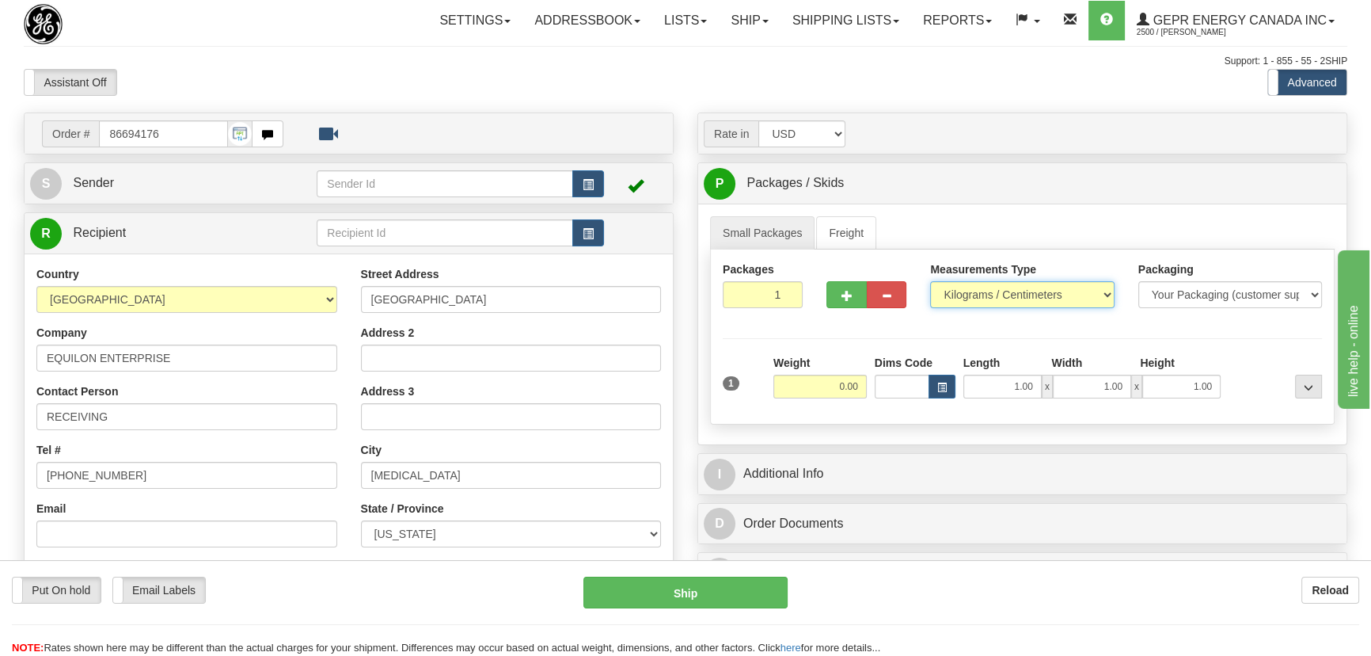
click at [1002, 294] on select "Pounds / Inches Kilograms / Centimeters" at bounding box center [1022, 294] width 184 height 27
select select "0"
click at [930, 281] on select "Pounds / Inches Kilograms / Centimeters" at bounding box center [1022, 294] width 184 height 27
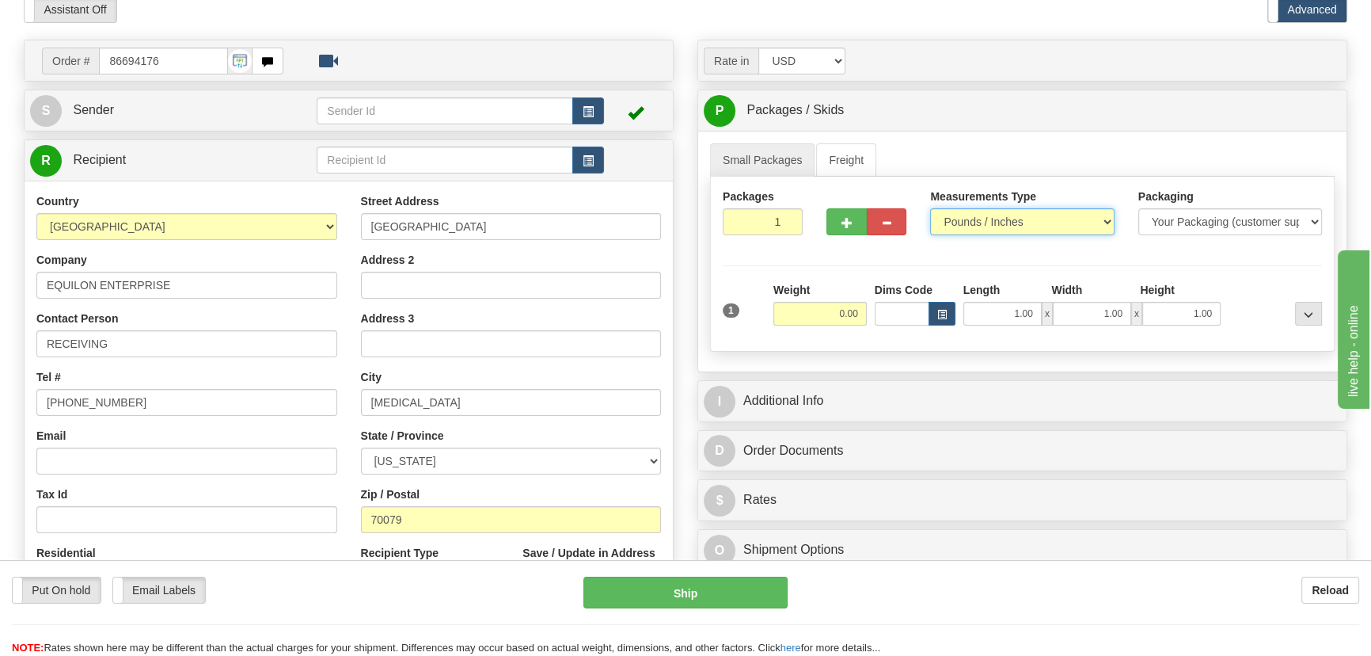
scroll to position [143, 0]
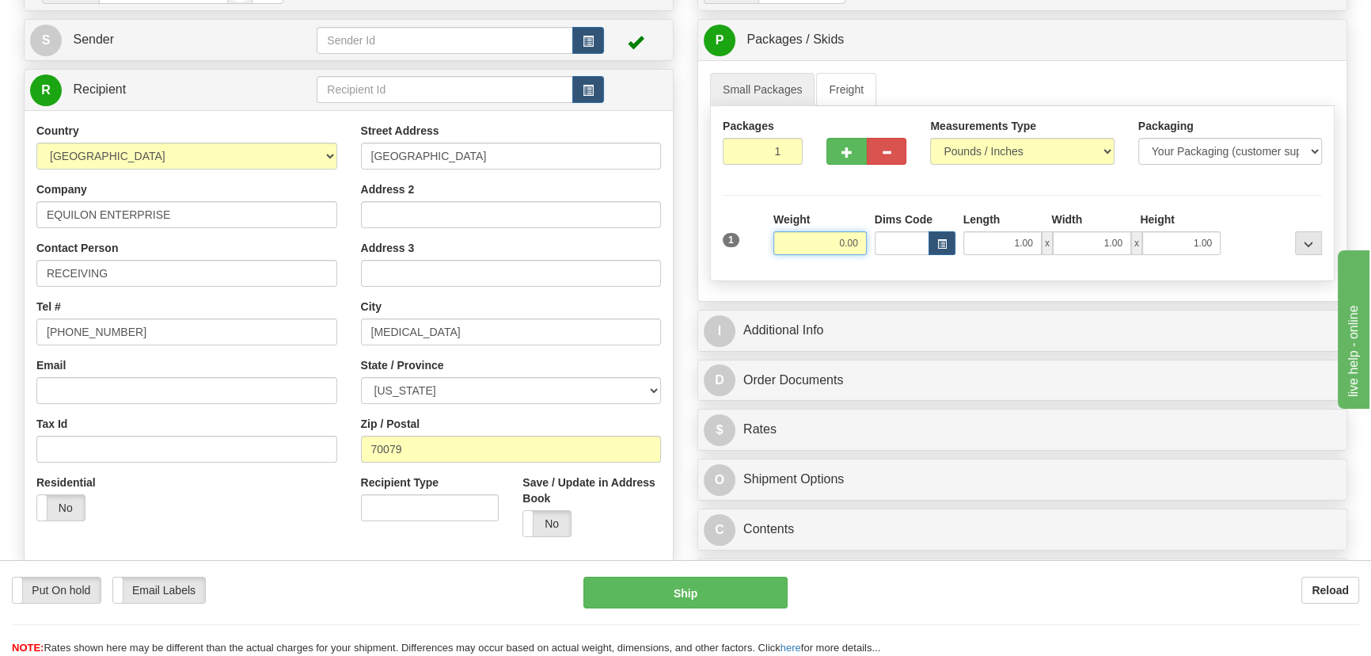
drag, startPoint x: 806, startPoint y: 245, endPoint x: 865, endPoint y: 276, distance: 66.2
click at [879, 265] on div "1 Weight 0.00 Dims Code 1.00" at bounding box center [1022, 239] width 607 height 56
type input "10.00"
click at [1247, 208] on div "Packages 1 1 Measurements Type" at bounding box center [1022, 193] width 625 height 175
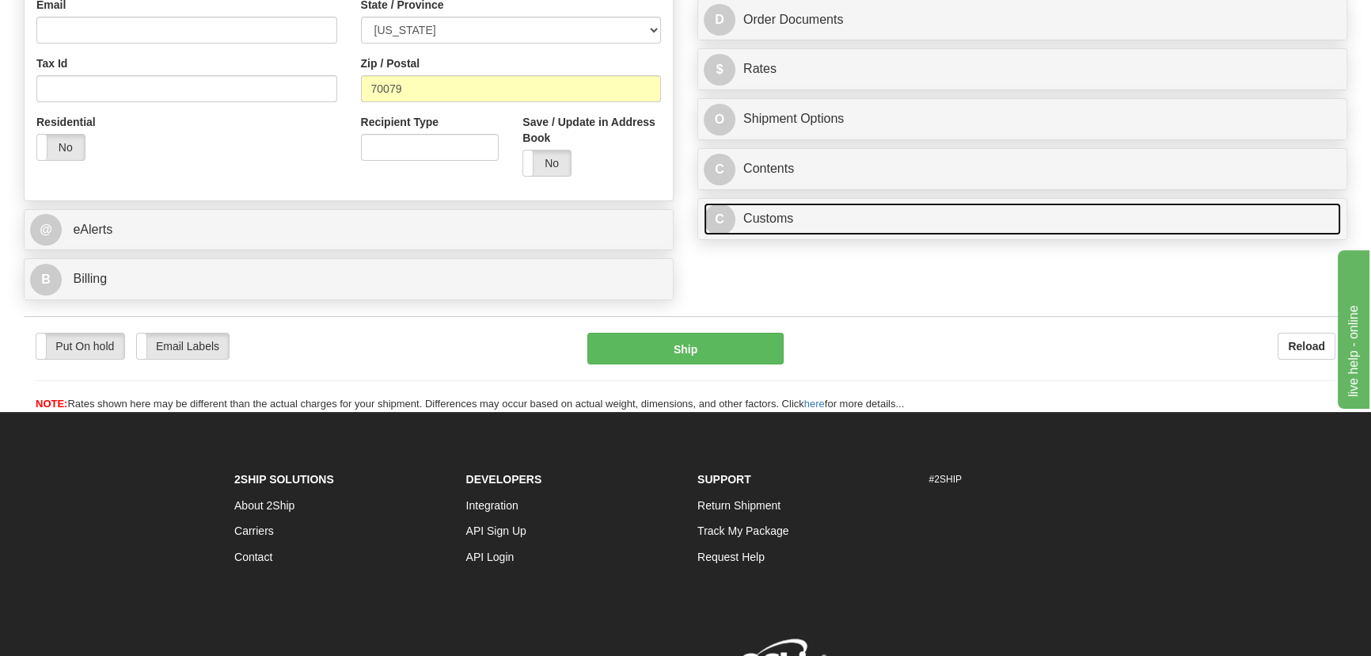
click at [1079, 219] on link "C Customs" at bounding box center [1022, 219] width 637 height 32
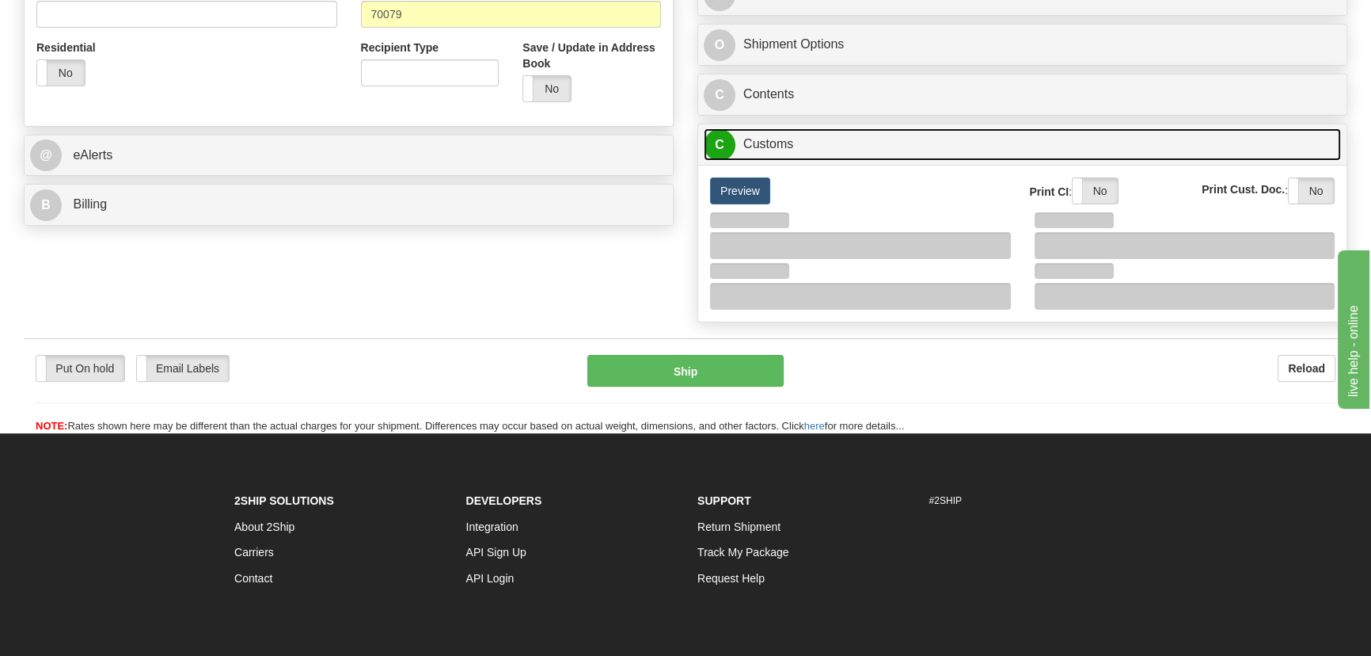
scroll to position [683, 0]
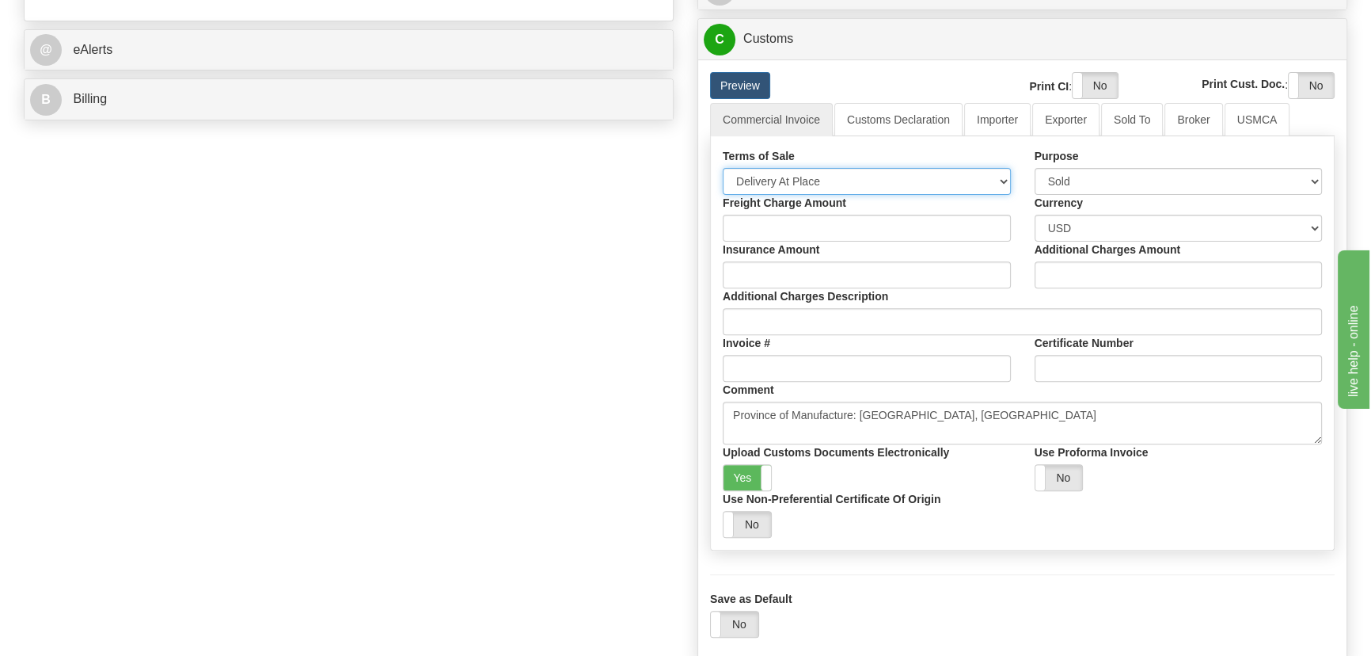
click at [854, 169] on select "Free Carrier Free On Board Ex Works Delivered Duty Unpaid Delivered Duty Paid C…" at bounding box center [867, 181] width 288 height 27
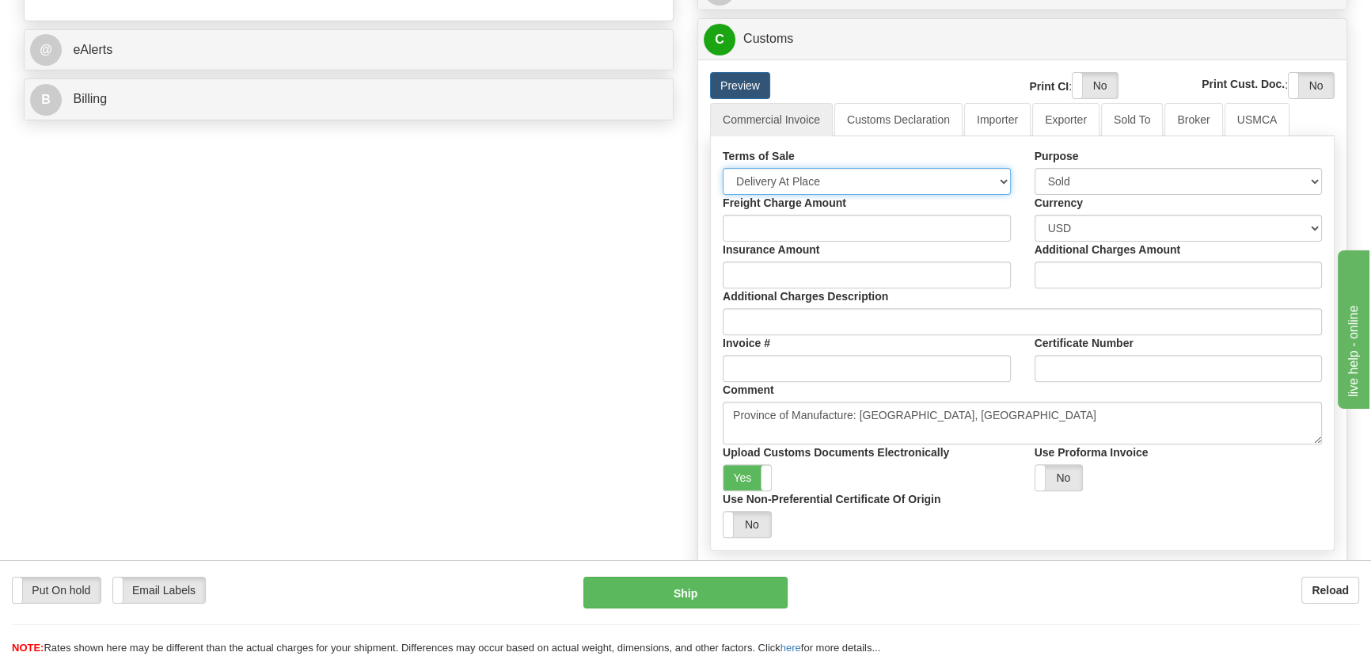
select select "7"
click at [723, 168] on select "Free Carrier Free On Board Ex Works Delivered Duty Unpaid Delivered Duty Paid C…" at bounding box center [867, 181] width 288 height 27
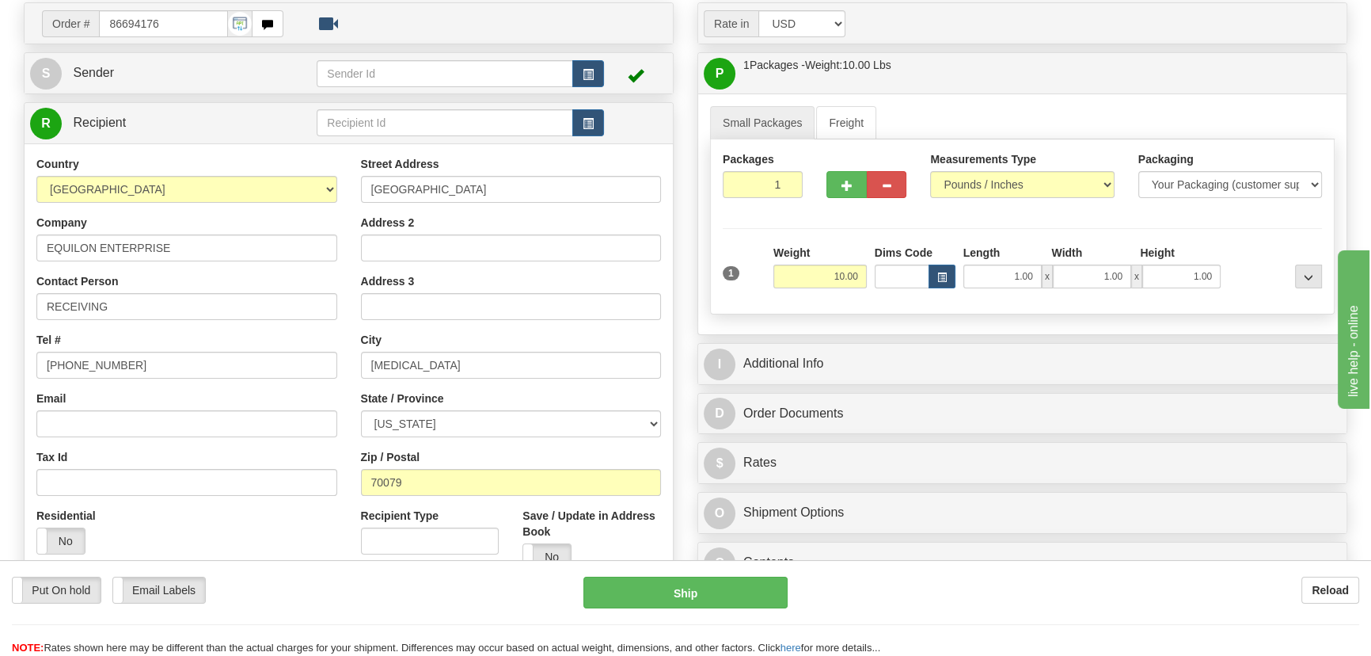
scroll to position [108, 0]
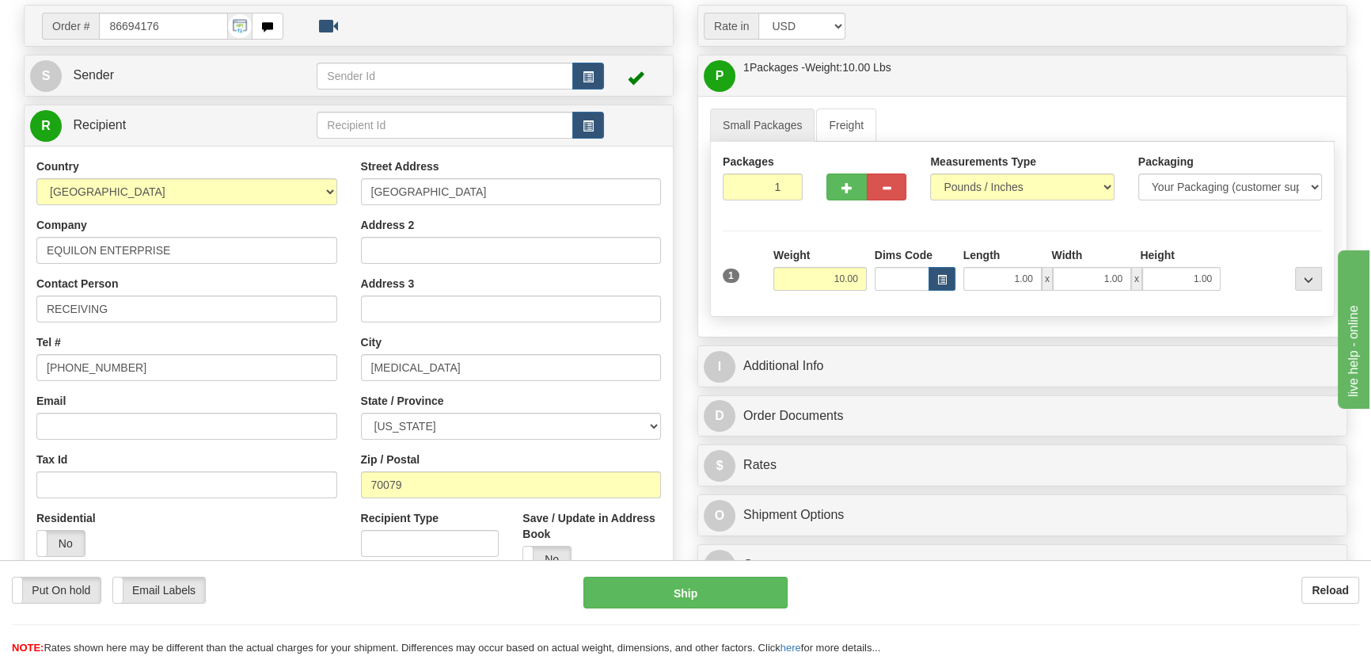
click at [1025, 324] on div "Small Packages Freight Packages 1 1 Measurements Type" at bounding box center [1022, 216] width 648 height 241
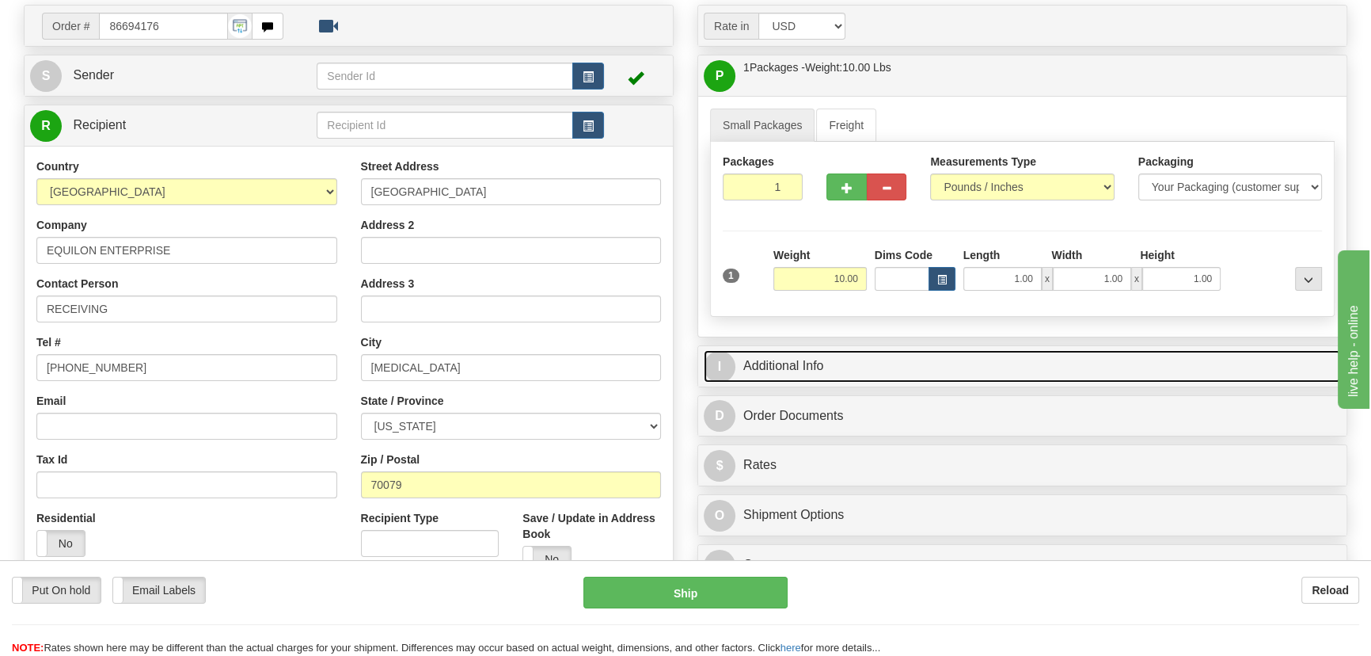
click at [1014, 361] on link "I Additional Info" at bounding box center [1022, 366] width 637 height 32
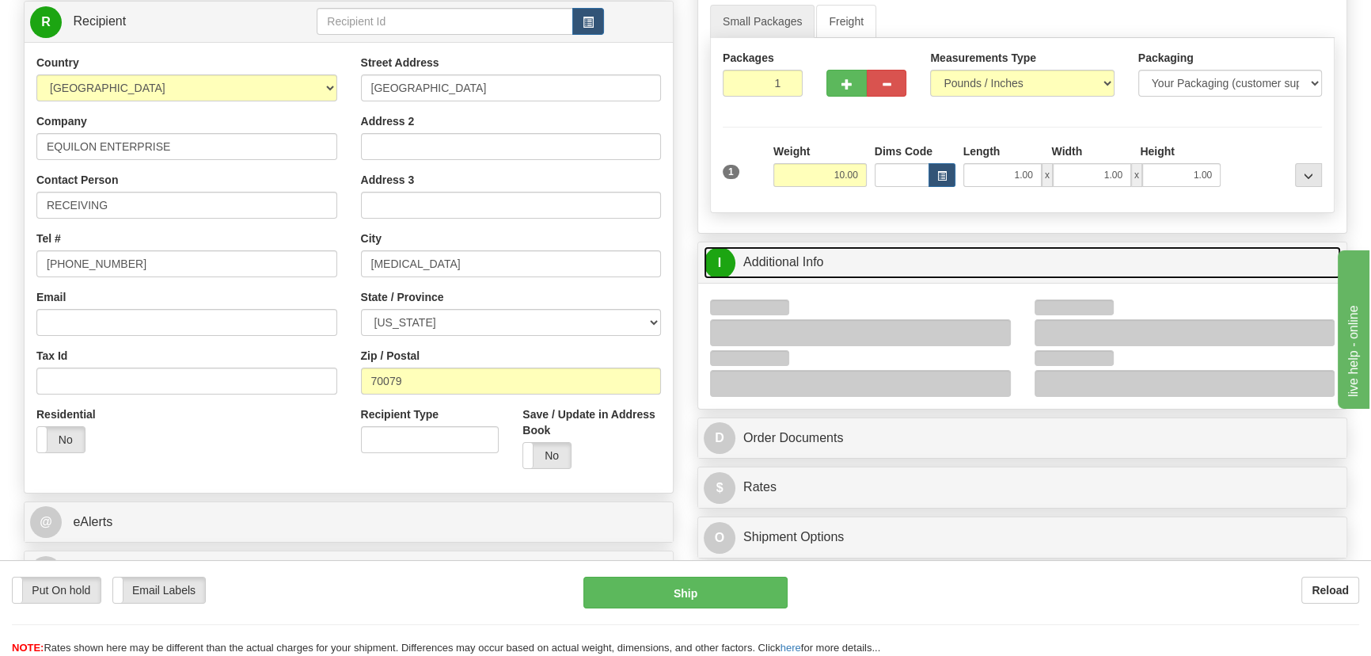
scroll to position [252, 0]
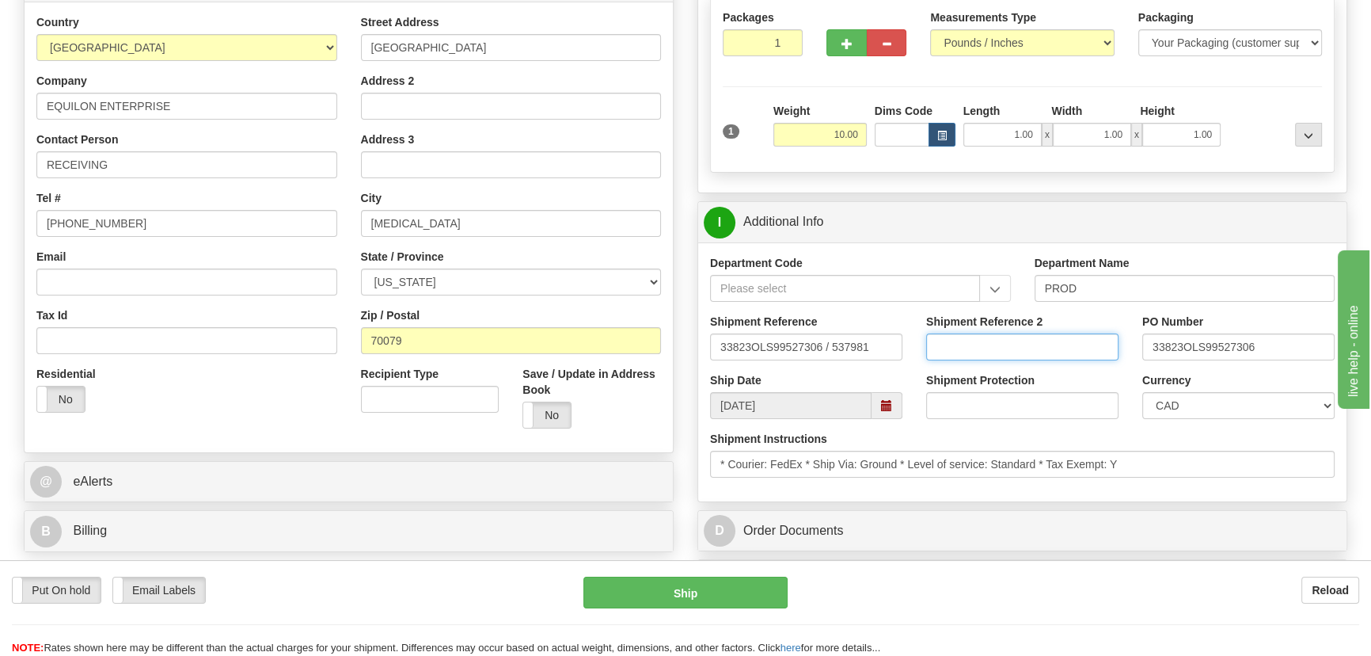
click at [1040, 357] on input "Shipment Reference 2" at bounding box center [1022, 346] width 192 height 27
click at [1196, 406] on select "CAD USD EUR ZAR [PERSON_NAME] ARN AUD AUS AWG BBD BFR BGN BHD BMD BND BRC BRL C…" at bounding box center [1239, 405] width 192 height 27
click at [1198, 397] on select "CAD USD EUR ZAR [PERSON_NAME] ARN AUD AUS AWG BBD BFR BGN BHD BMD BND BRC BRL C…" at bounding box center [1239, 405] width 192 height 27
click at [1211, 401] on select "CAD USD EUR ZAR [PERSON_NAME] ARN AUD AUS AWG BBD BFR BGN BHD BMD BND BRC BRL C…" at bounding box center [1239, 405] width 192 height 27
select select "1"
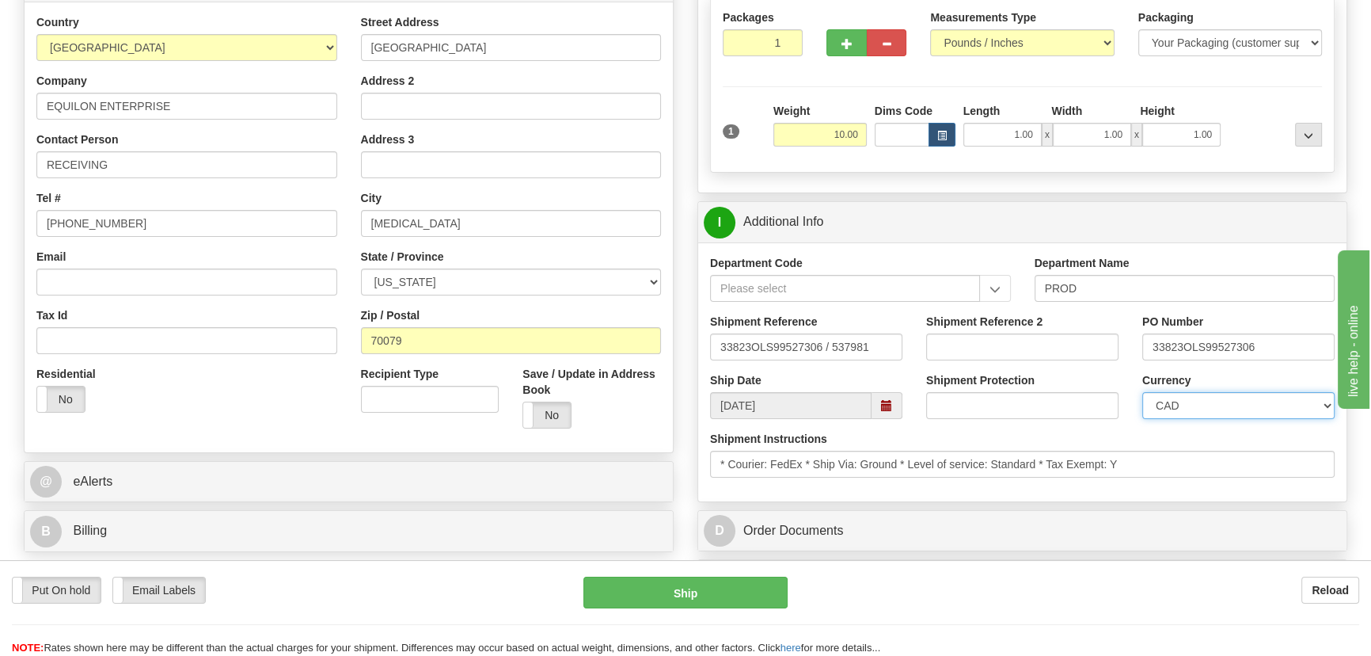
click at [1143, 392] on select "CAD USD EUR ZAR [PERSON_NAME] ARN AUD AUS AWG BBD BFR BGN BHD BMD BND BRC BRL C…" at bounding box center [1239, 405] width 192 height 27
click at [1058, 344] on input "Shipment Reference 2" at bounding box center [1022, 346] width 192 height 27
drag, startPoint x: 1058, startPoint y: 344, endPoint x: 836, endPoint y: 334, distance: 221.9
click at [838, 333] on div "Shipment Reference 33823OLS99527306 / 537981 Shipment Reference 2 5399005818 PO…" at bounding box center [1022, 343] width 648 height 59
type input "5399005818"
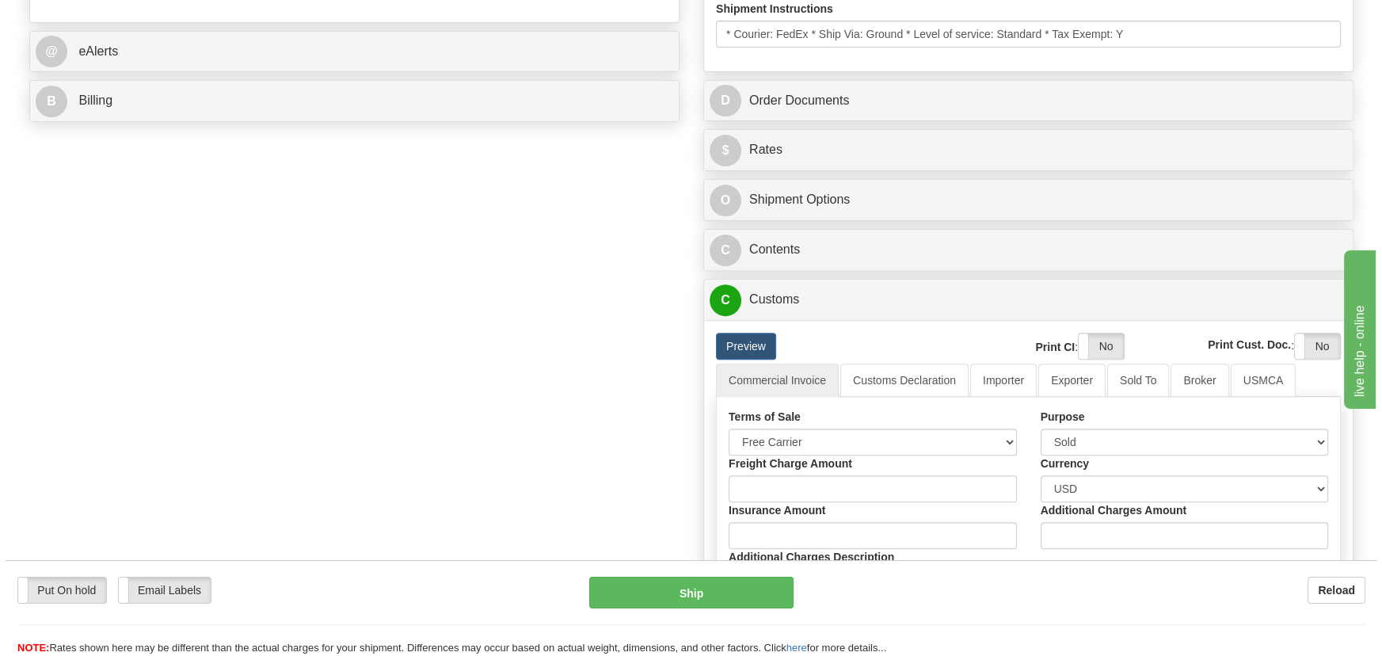
scroll to position [683, 0]
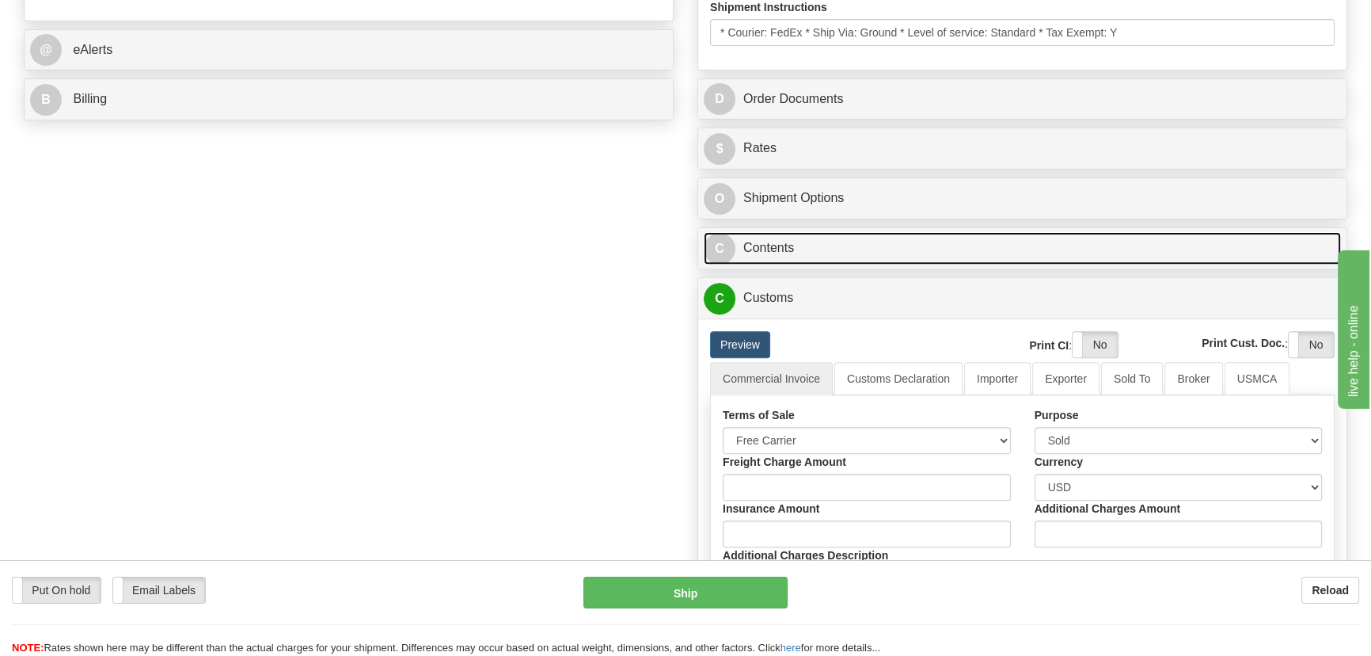
click at [1115, 249] on link "C Contents" at bounding box center [1022, 248] width 637 height 32
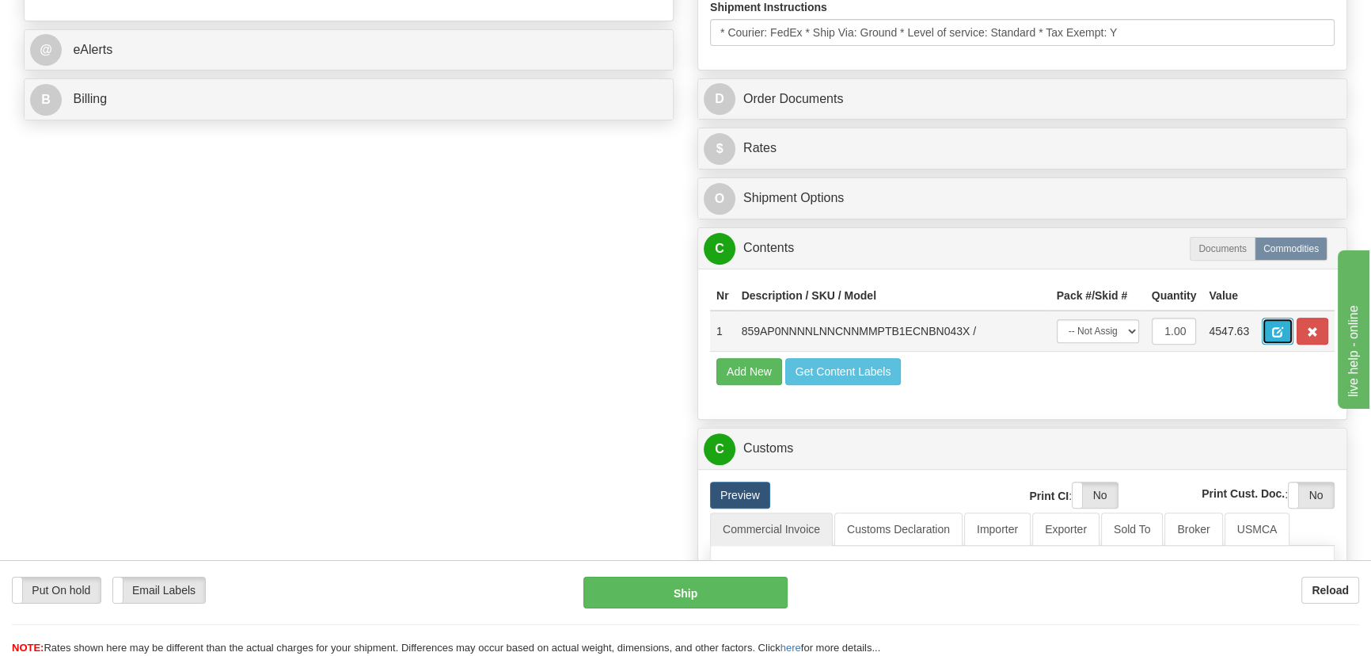
click at [1276, 338] on button "button" at bounding box center [1278, 331] width 32 height 27
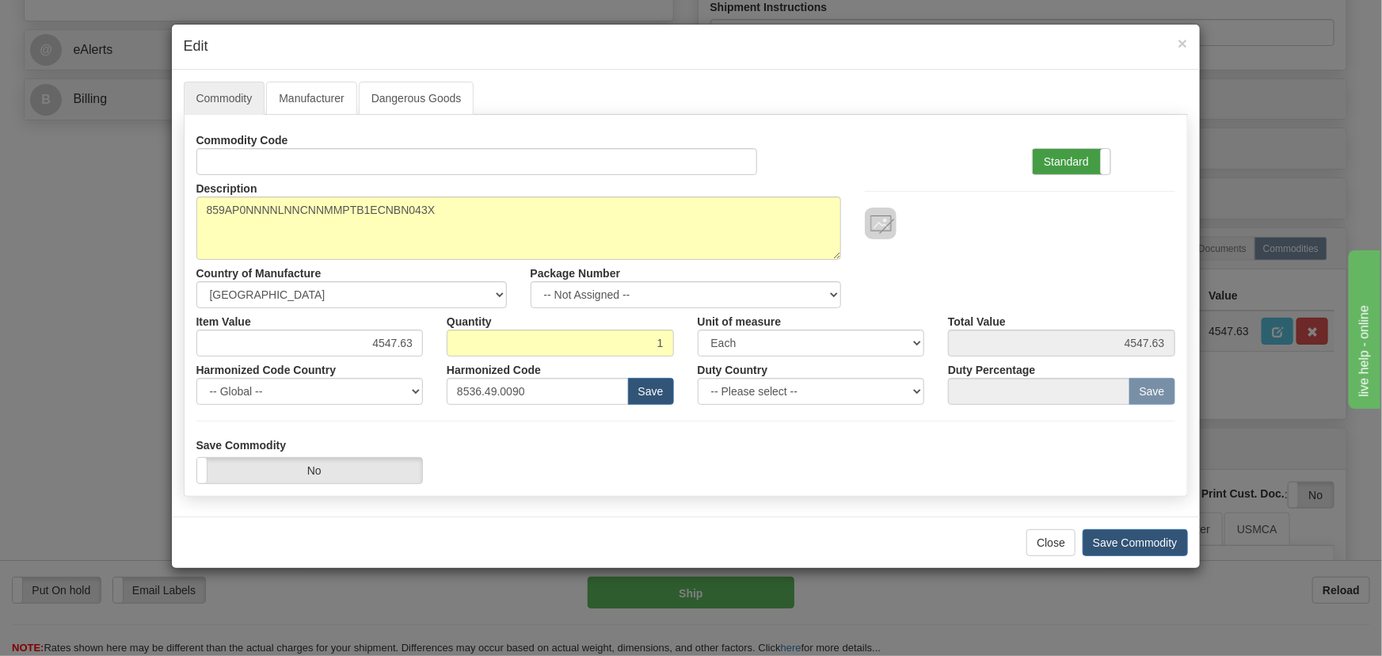
click at [1097, 158] on label "Standard" at bounding box center [1072, 161] width 78 height 25
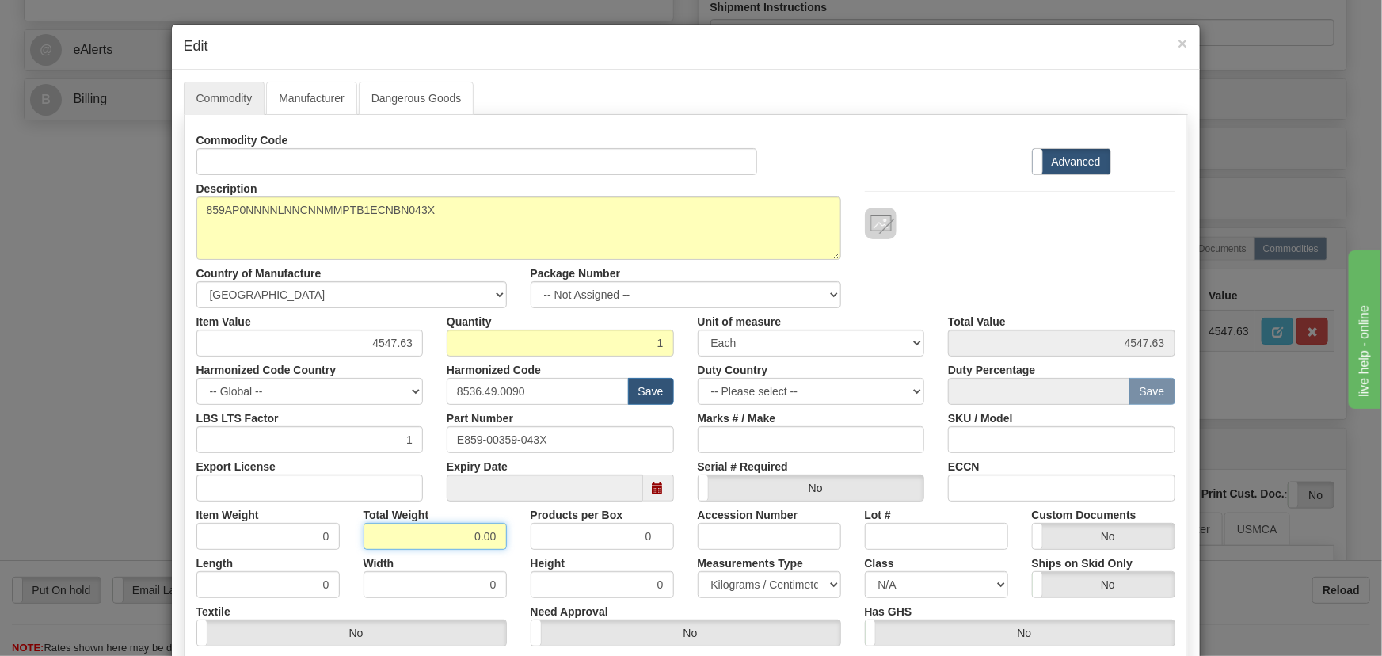
drag, startPoint x: 454, startPoint y: 546, endPoint x: 504, endPoint y: 556, distance: 51.6
click at [503, 556] on div "Commodity Code Standard Advanced Description 859AP0NNNNLNNCNNMMPTB1ECNBN043X Co…" at bounding box center [685, 411] width 979 height 568
type input "1"
type input "1.0000"
click at [519, 561] on div "Height 0" at bounding box center [602, 574] width 167 height 48
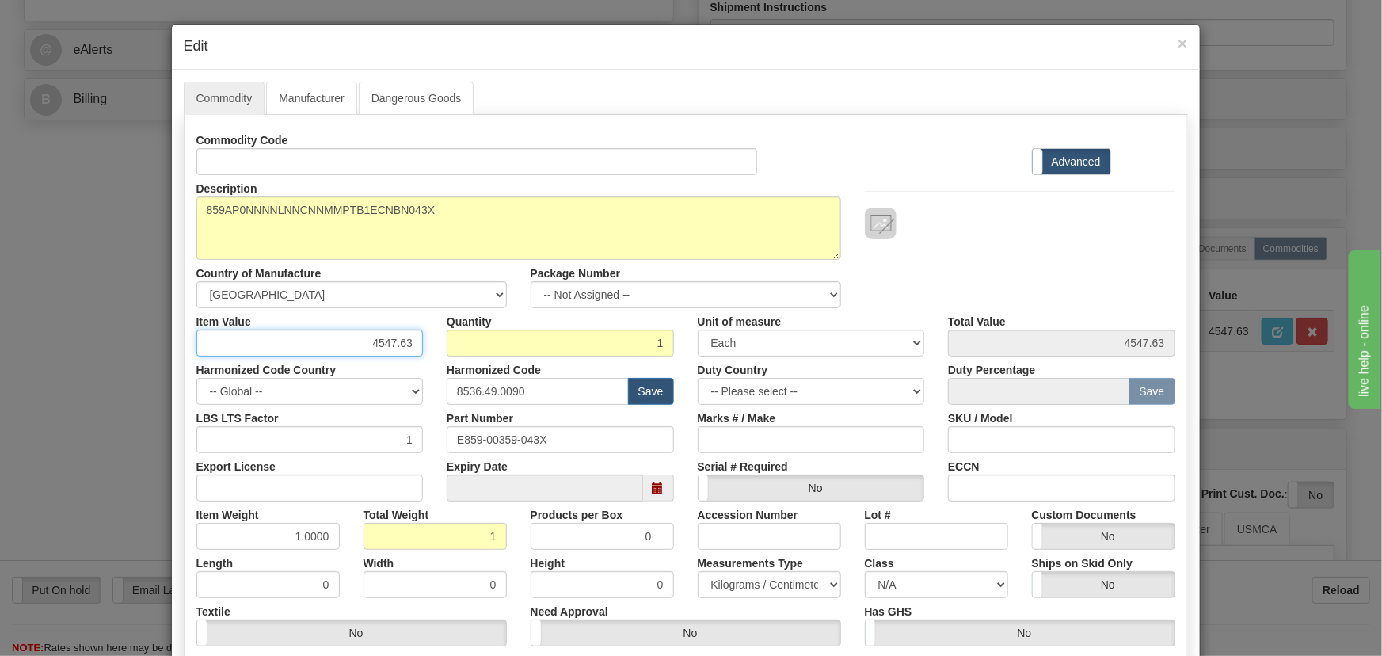
drag, startPoint x: 364, startPoint y: 339, endPoint x: 436, endPoint y: 367, distance: 77.2
click at [435, 367] on div "Commodity Code Standard Advanced Description 859AP0NNNNLNNCNNMMPTB1ECNBN043X Co…" at bounding box center [685, 411] width 979 height 568
paste input "3.545,84"
type input "3545.84"
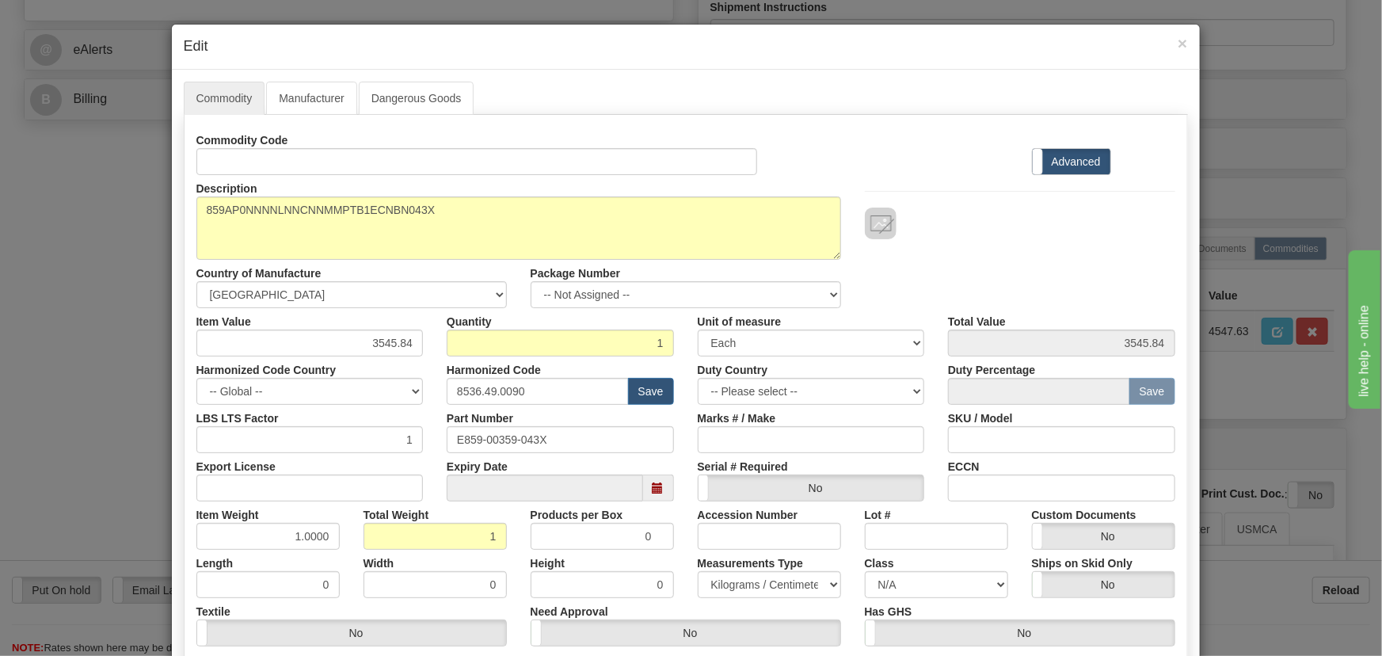
click at [950, 208] on div at bounding box center [1020, 223] width 310 height 32
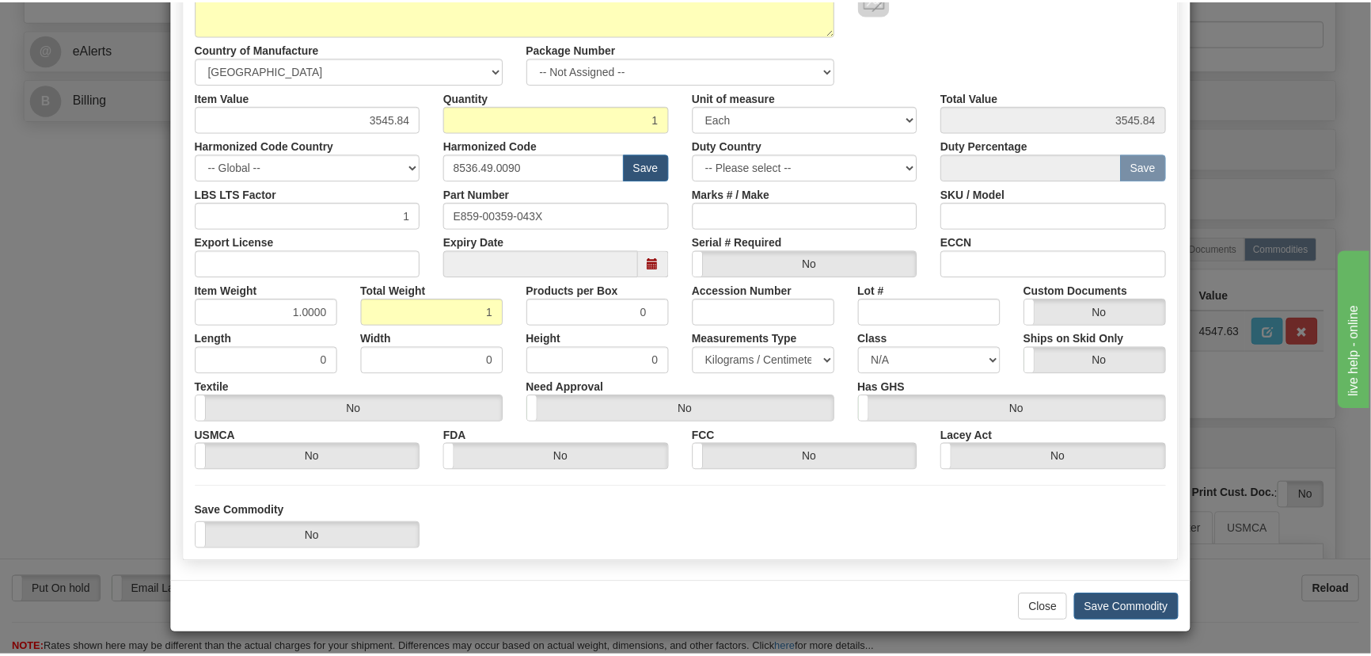
scroll to position [225, 0]
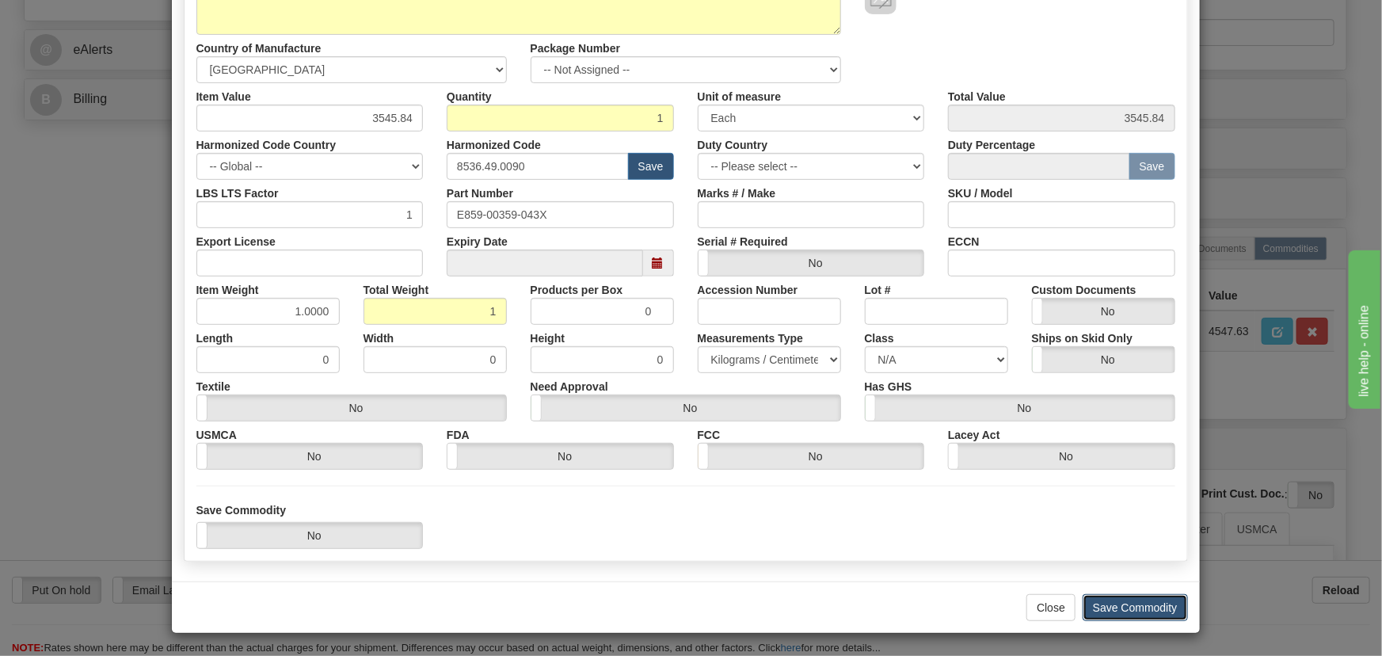
click at [1138, 599] on button "Save Commodity" at bounding box center [1134, 607] width 105 height 27
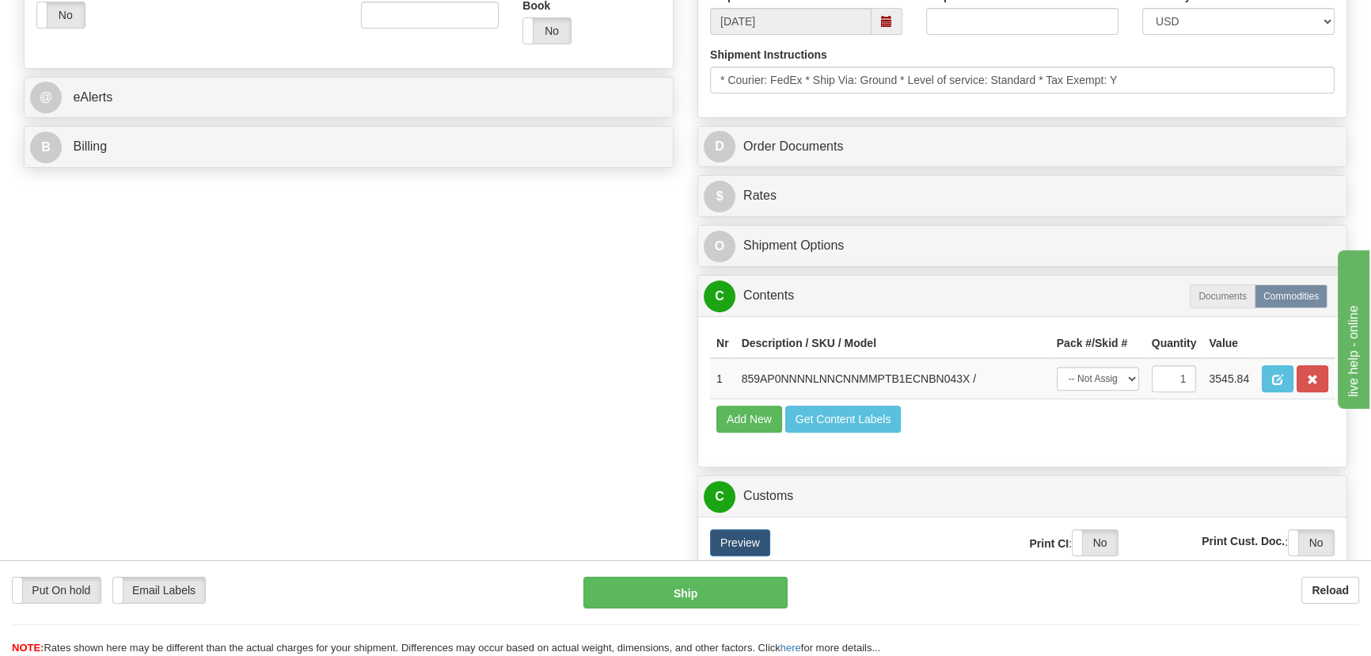
scroll to position [539, 0]
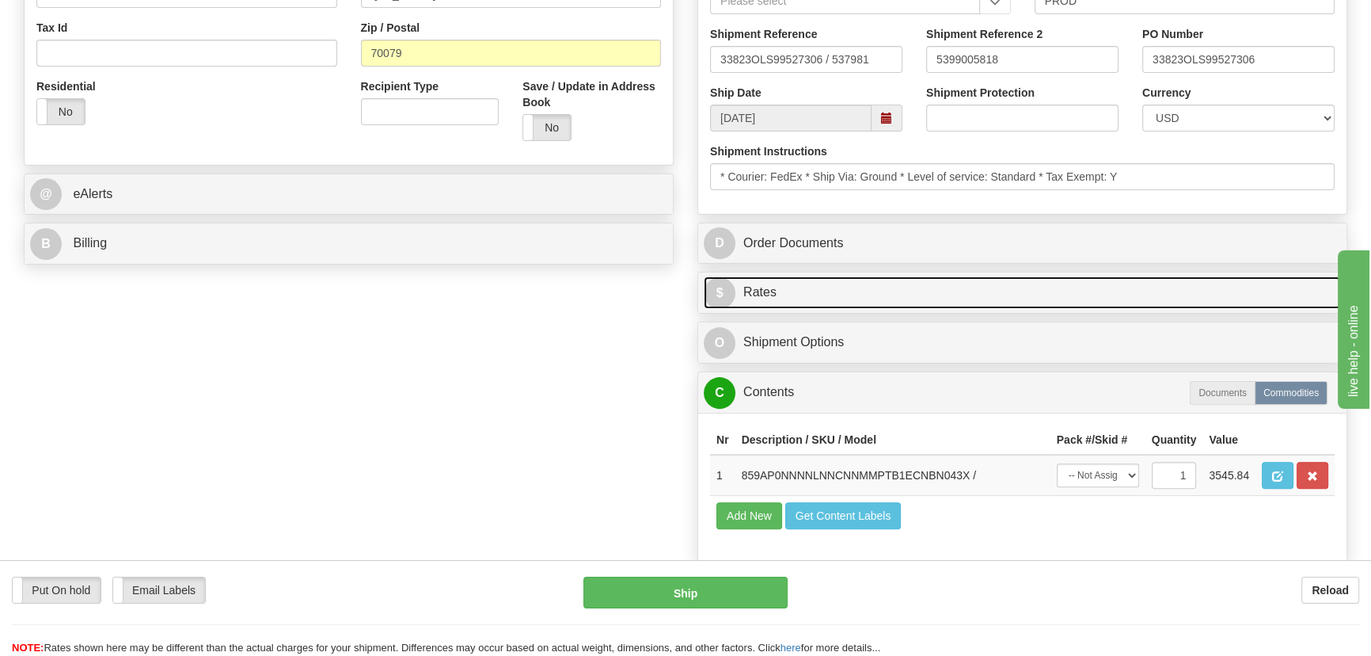
click at [1234, 282] on link "$ Rates" at bounding box center [1022, 292] width 637 height 32
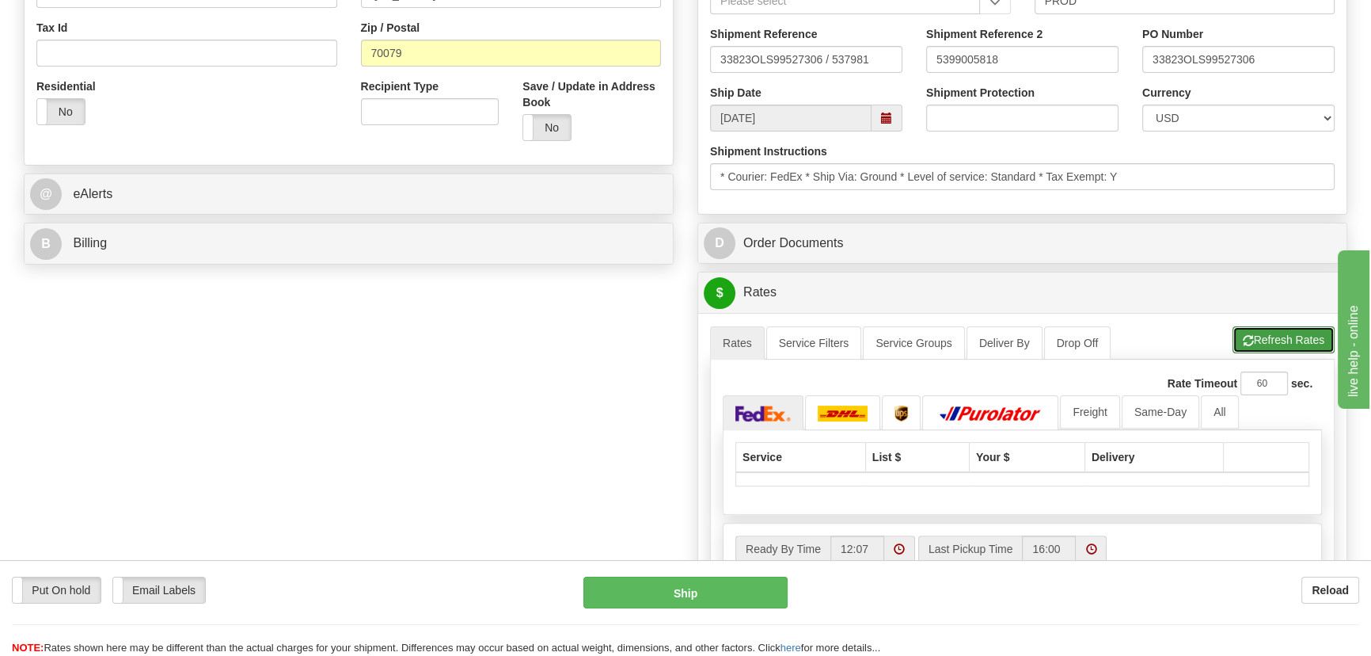
click at [1290, 332] on button "Refresh Rates" at bounding box center [1284, 339] width 102 height 27
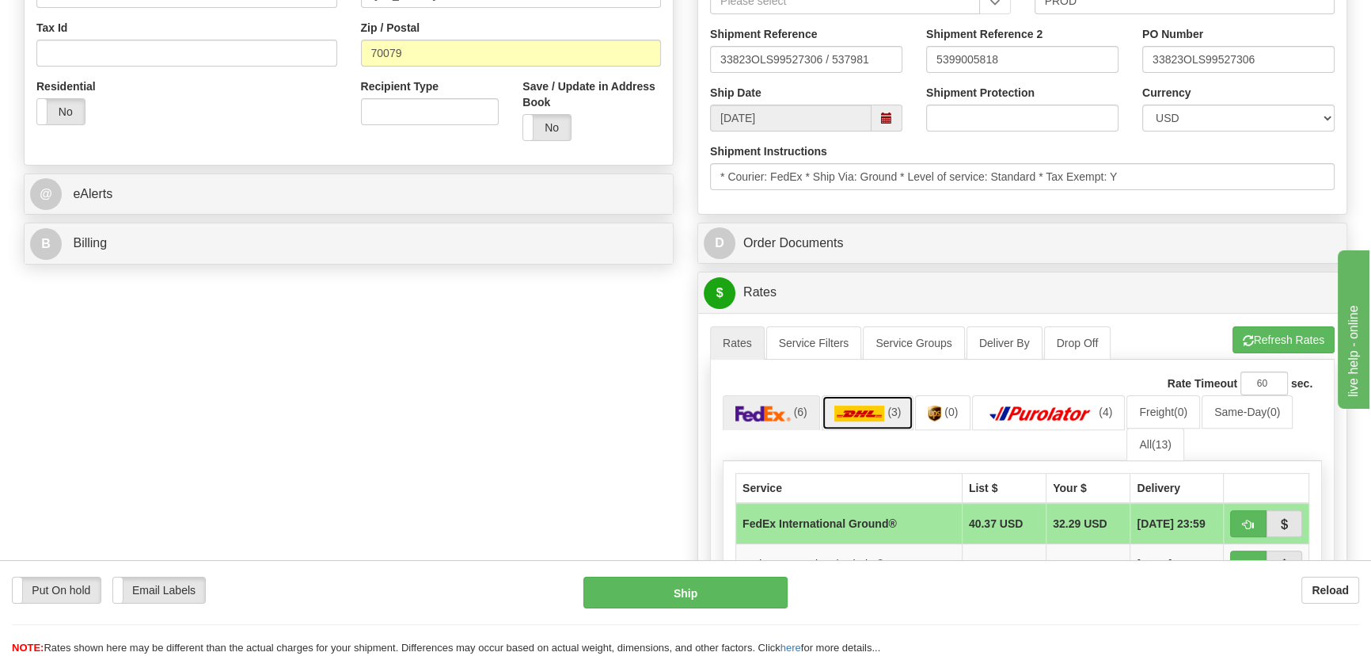
click at [880, 407] on img at bounding box center [860, 413] width 51 height 16
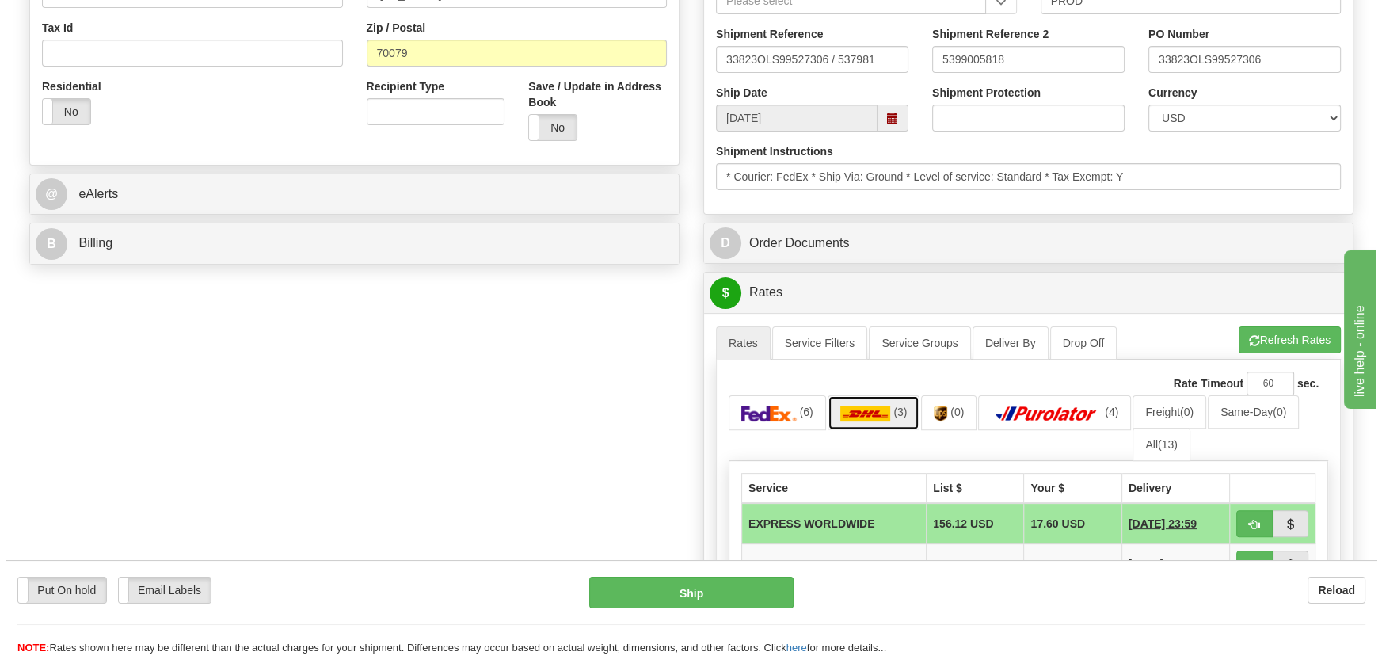
scroll to position [755, 0]
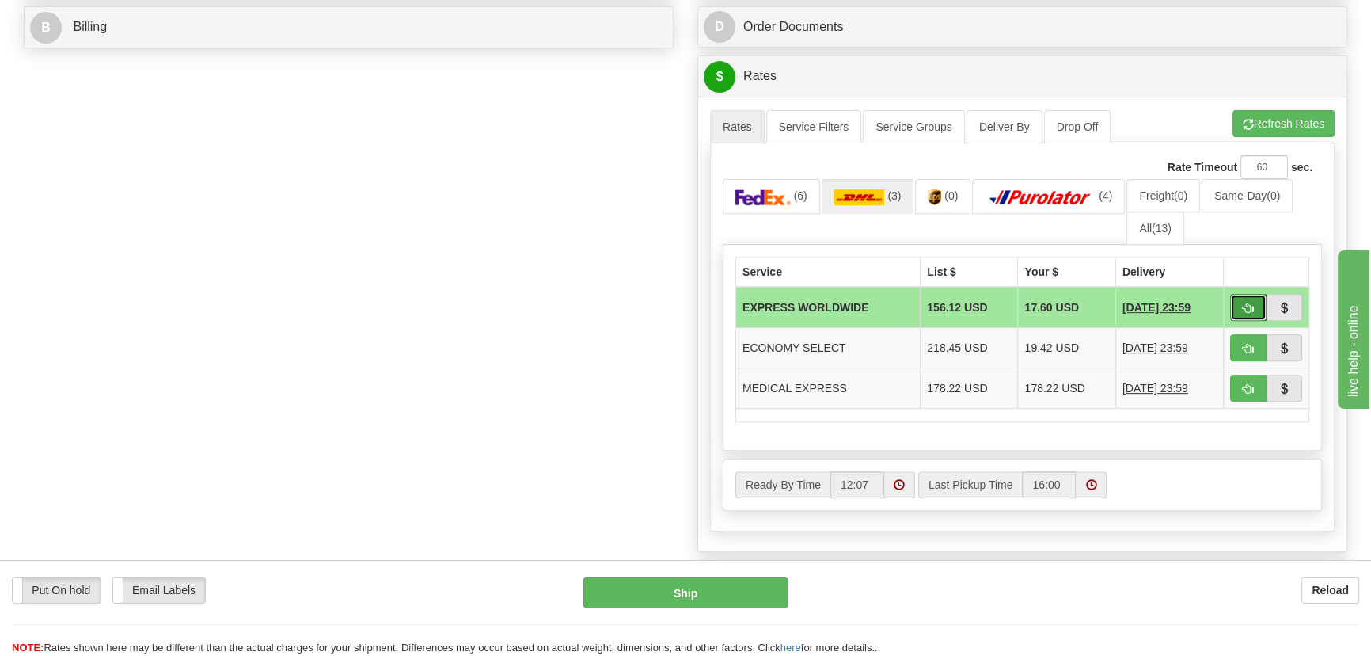
click at [1251, 304] on span "button" at bounding box center [1248, 308] width 11 height 10
type input "P"
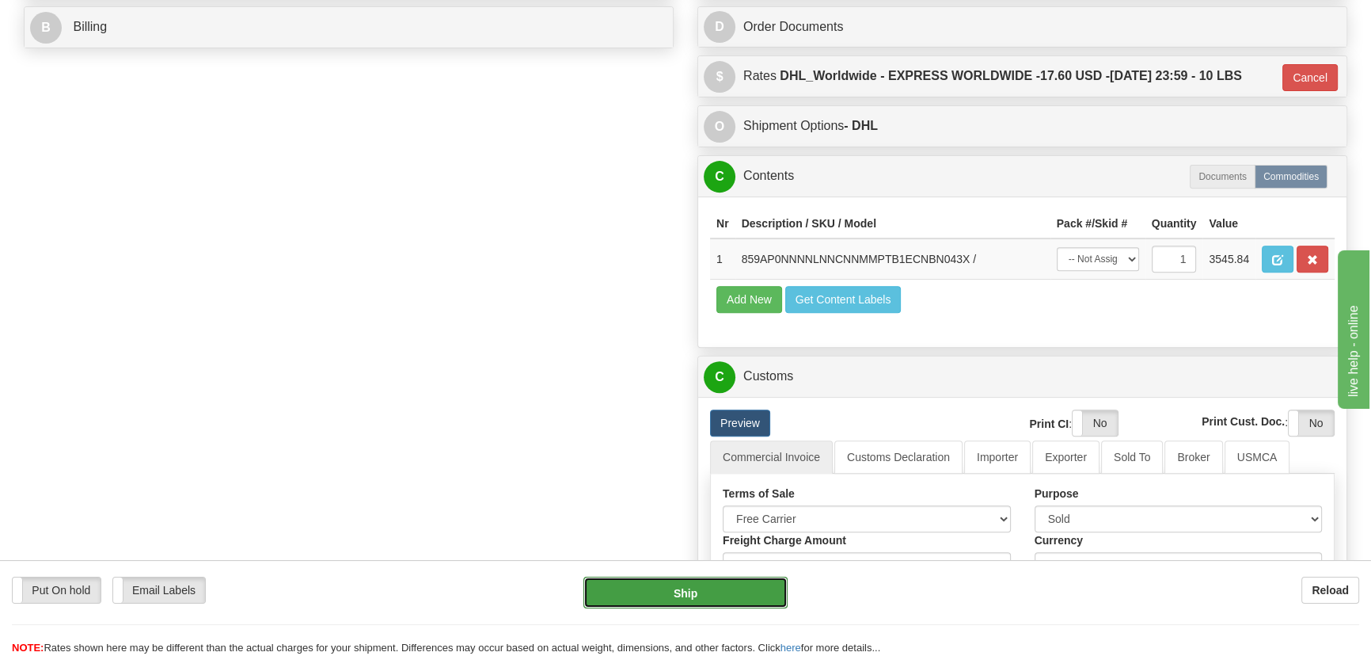
click at [736, 584] on button "Ship" at bounding box center [686, 592] width 205 height 32
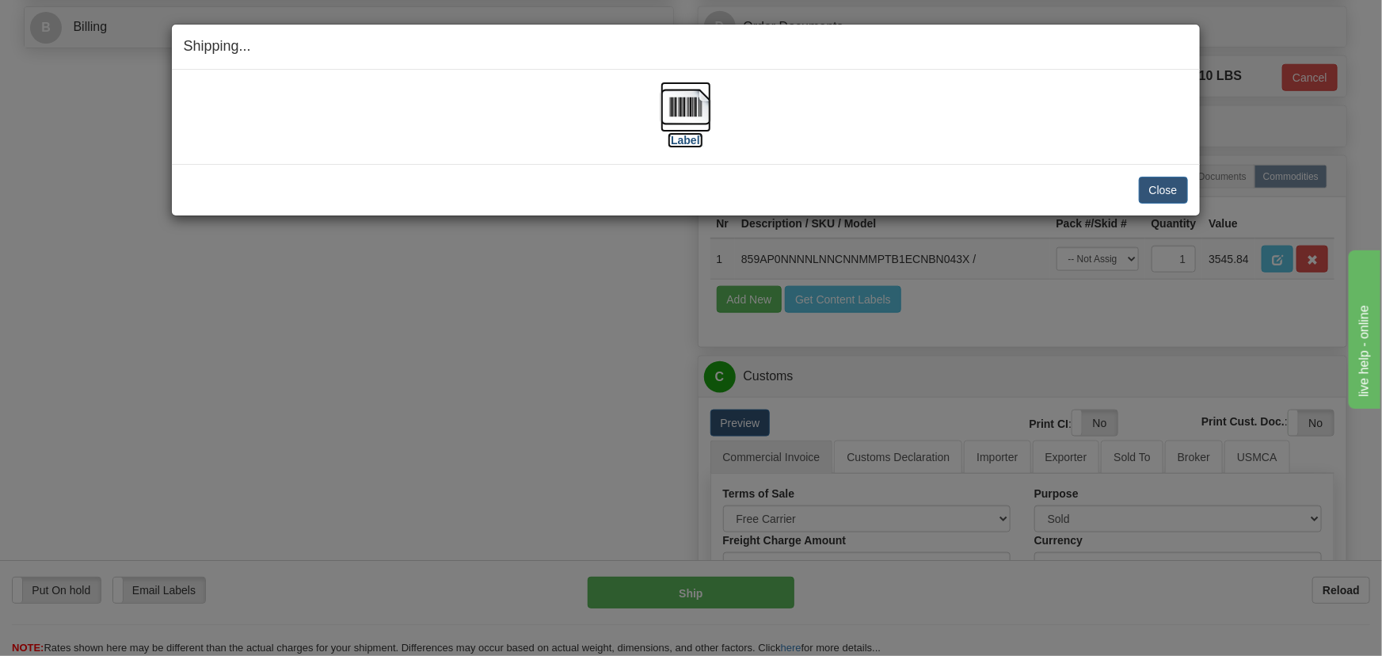
click at [698, 115] on img at bounding box center [685, 107] width 51 height 51
click at [1167, 192] on button "Close" at bounding box center [1163, 190] width 49 height 27
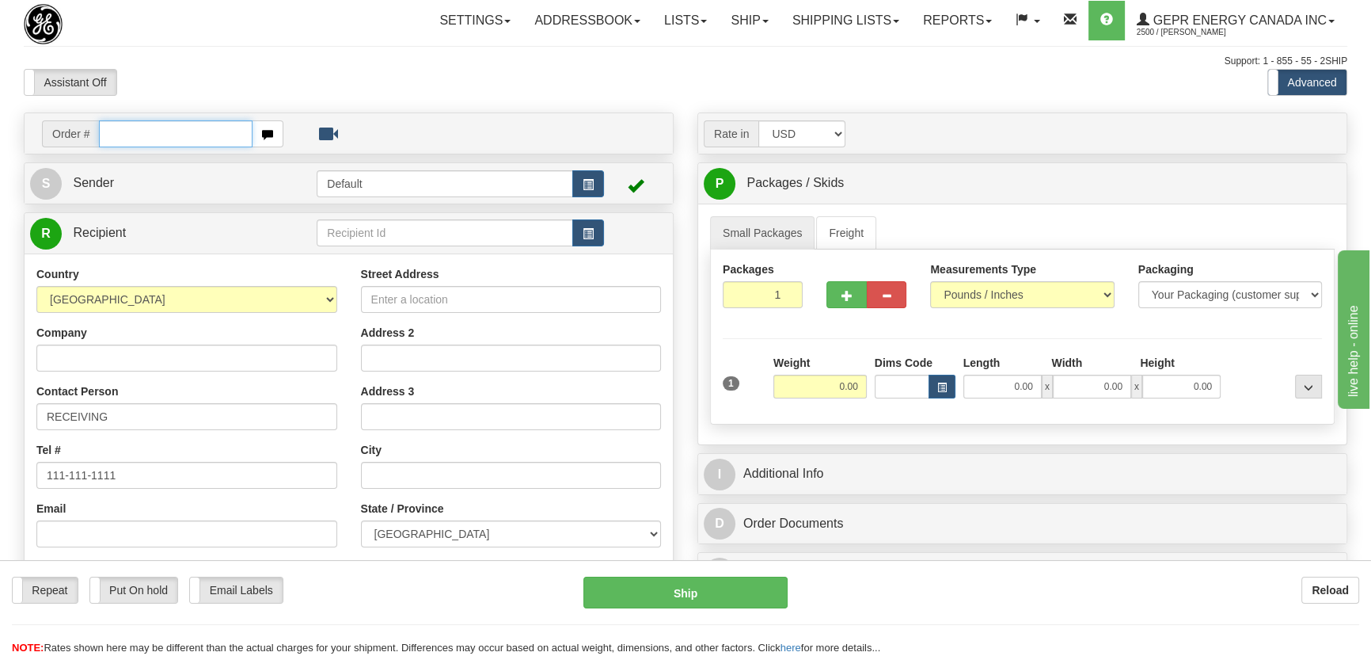
paste input "0086694158"
click at [119, 131] on input "0086694158" at bounding box center [176, 133] width 154 height 27
type input "86694158"
click at [531, 80] on body "Training Course Close Toggle navigation Settings Shipping Preferences New Recip…" at bounding box center [685, 328] width 1371 height 656
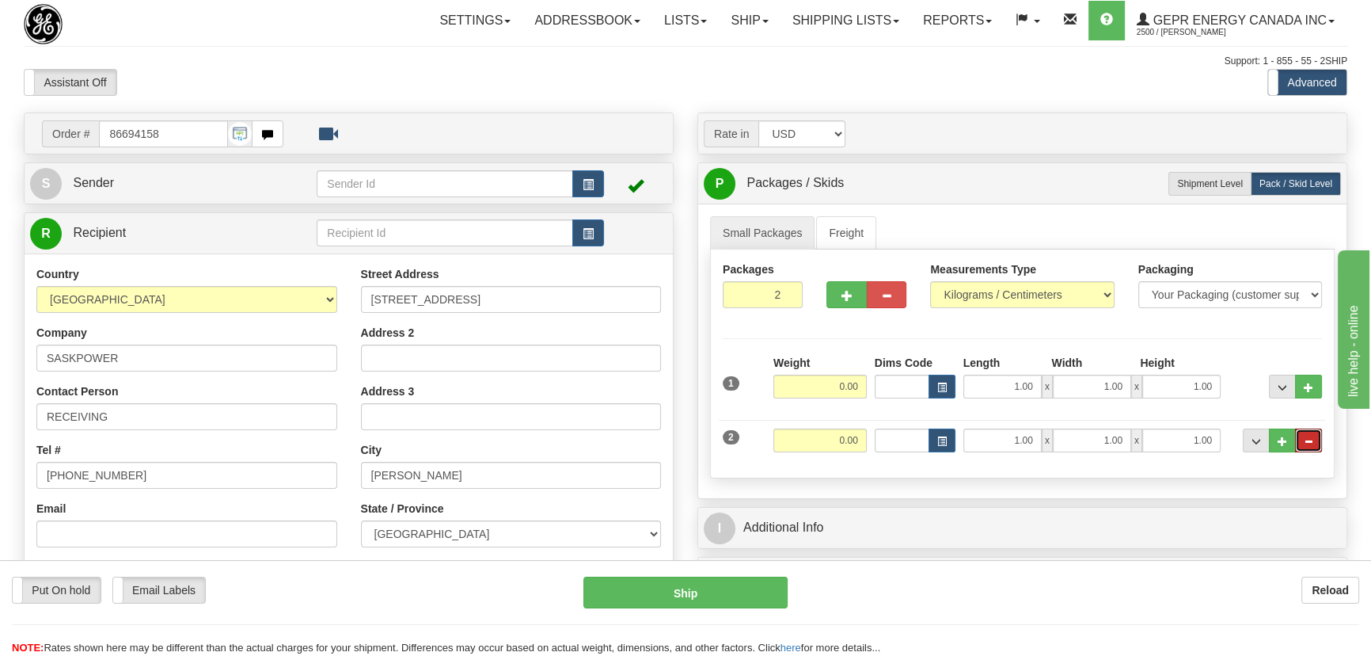
click at [1310, 445] on button "..." at bounding box center [1308, 440] width 27 height 24
type input "1"
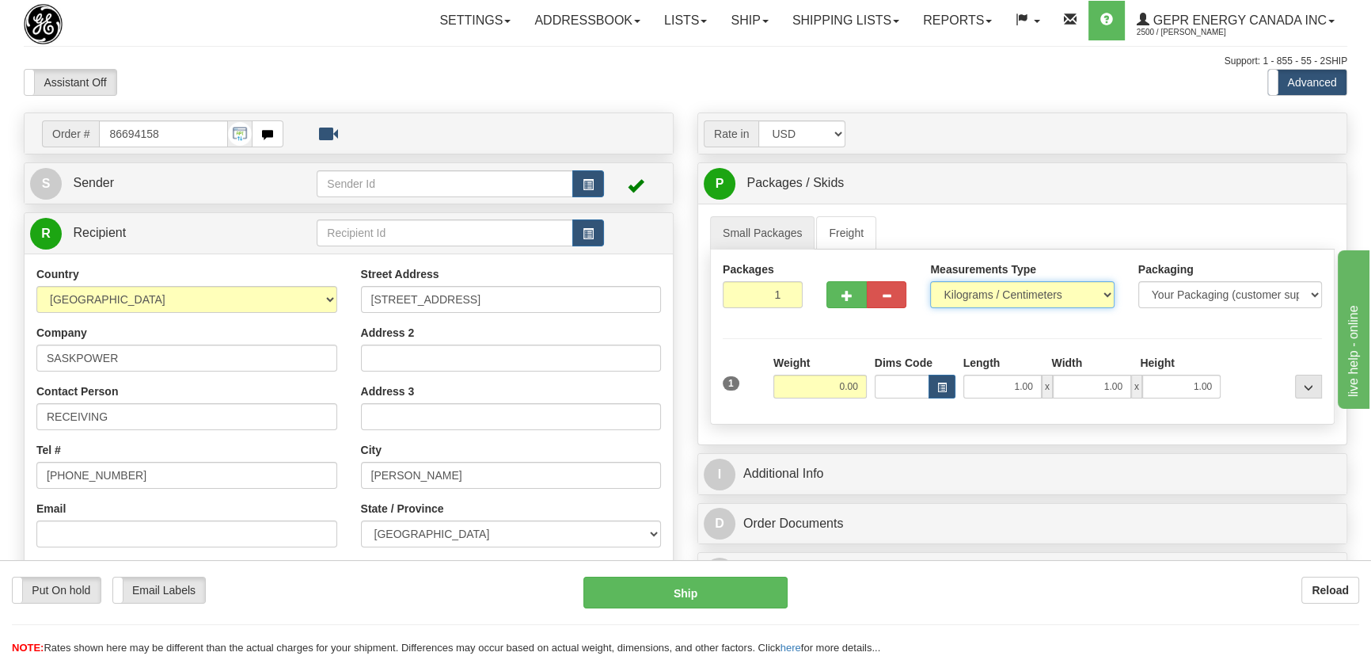
click at [1000, 301] on select "Pounds / Inches Kilograms / Centimeters" at bounding box center [1022, 294] width 184 height 27
select select "0"
click at [930, 281] on select "Pounds / Inches Kilograms / Centimeters" at bounding box center [1022, 294] width 184 height 27
drag, startPoint x: 820, startPoint y: 385, endPoint x: 877, endPoint y: 401, distance: 59.4
click at [877, 401] on div "1 Weight 0.00 Dims Code 1.00" at bounding box center [1022, 383] width 607 height 56
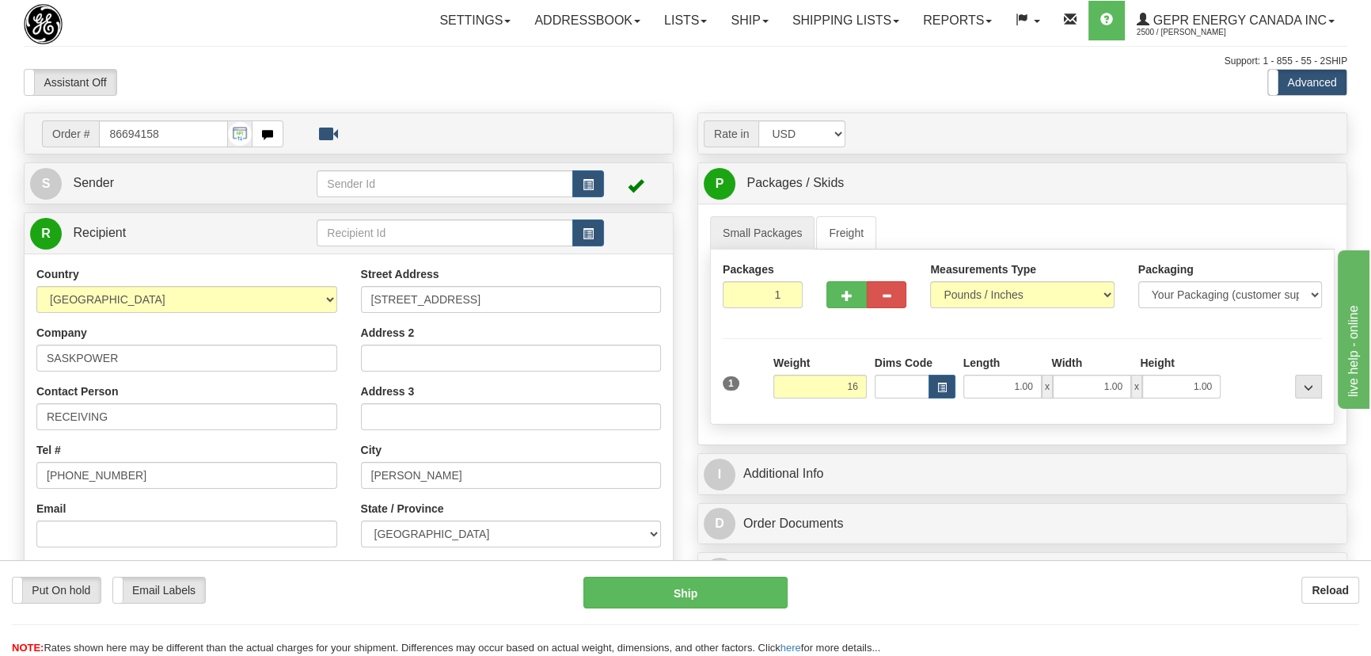
type input "16.00"
click at [1227, 367] on div at bounding box center [1275, 377] width 101 height 44
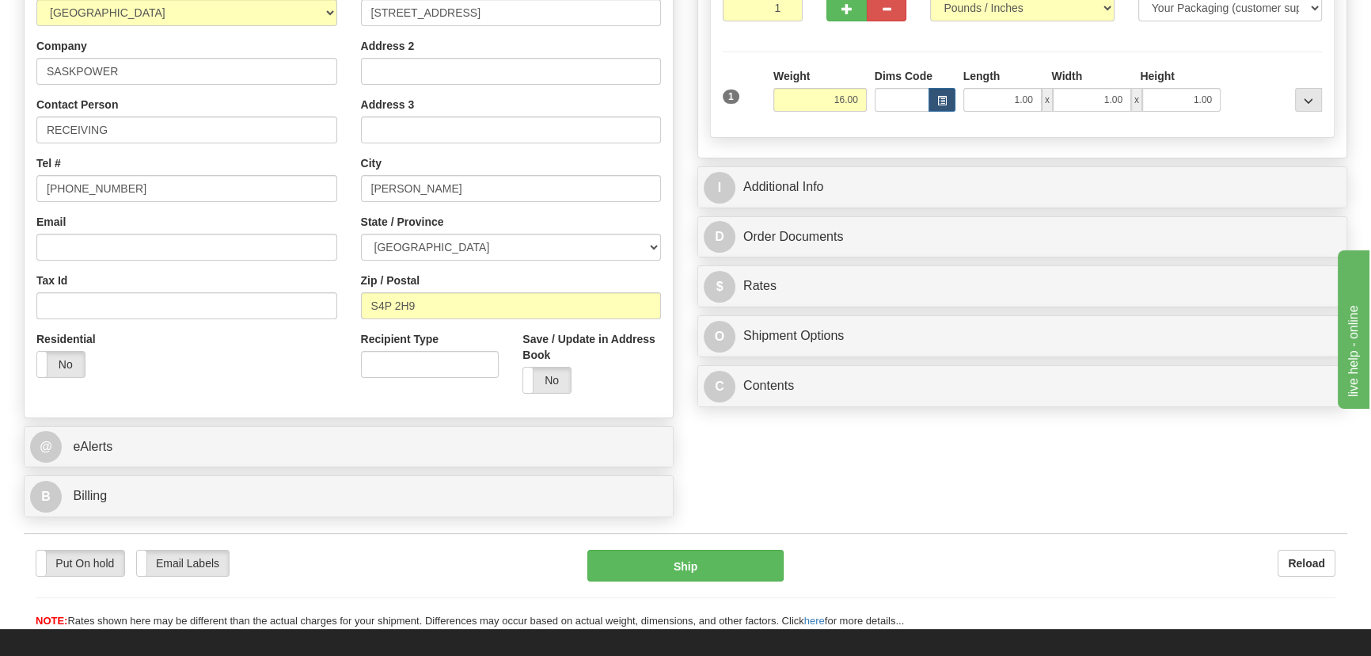
scroll to position [287, 0]
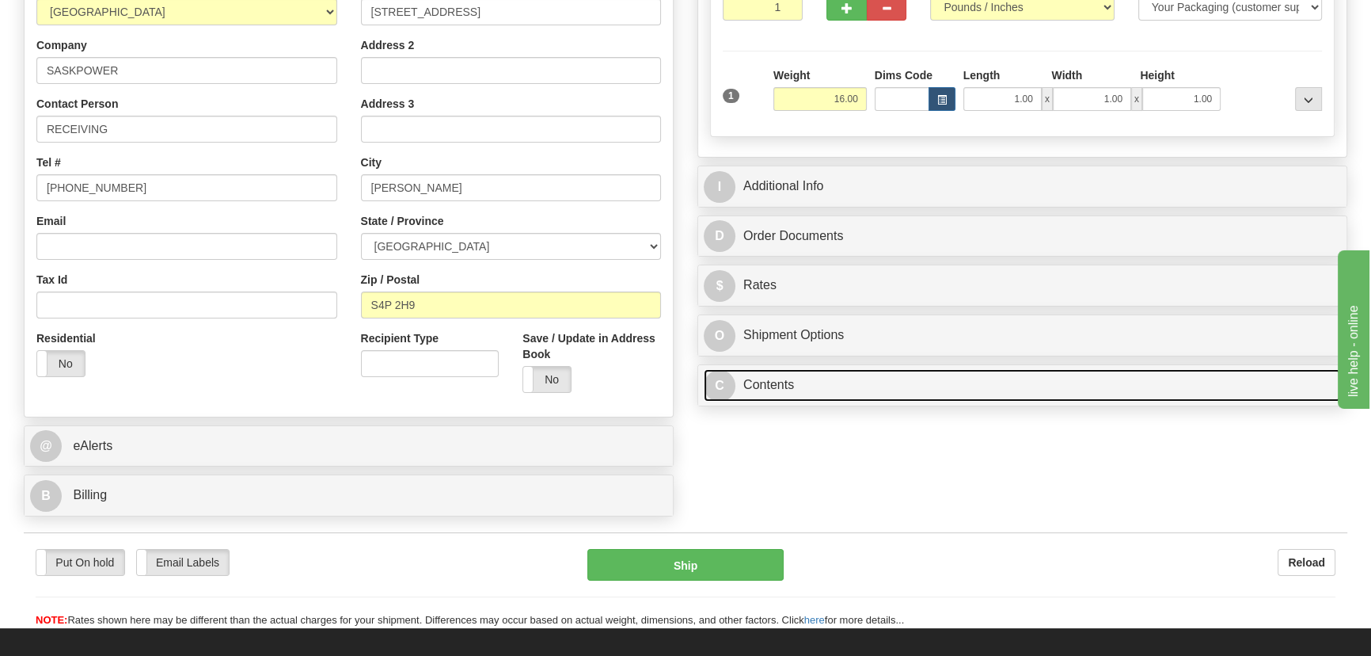
click at [1079, 382] on link "C Contents" at bounding box center [1022, 385] width 637 height 32
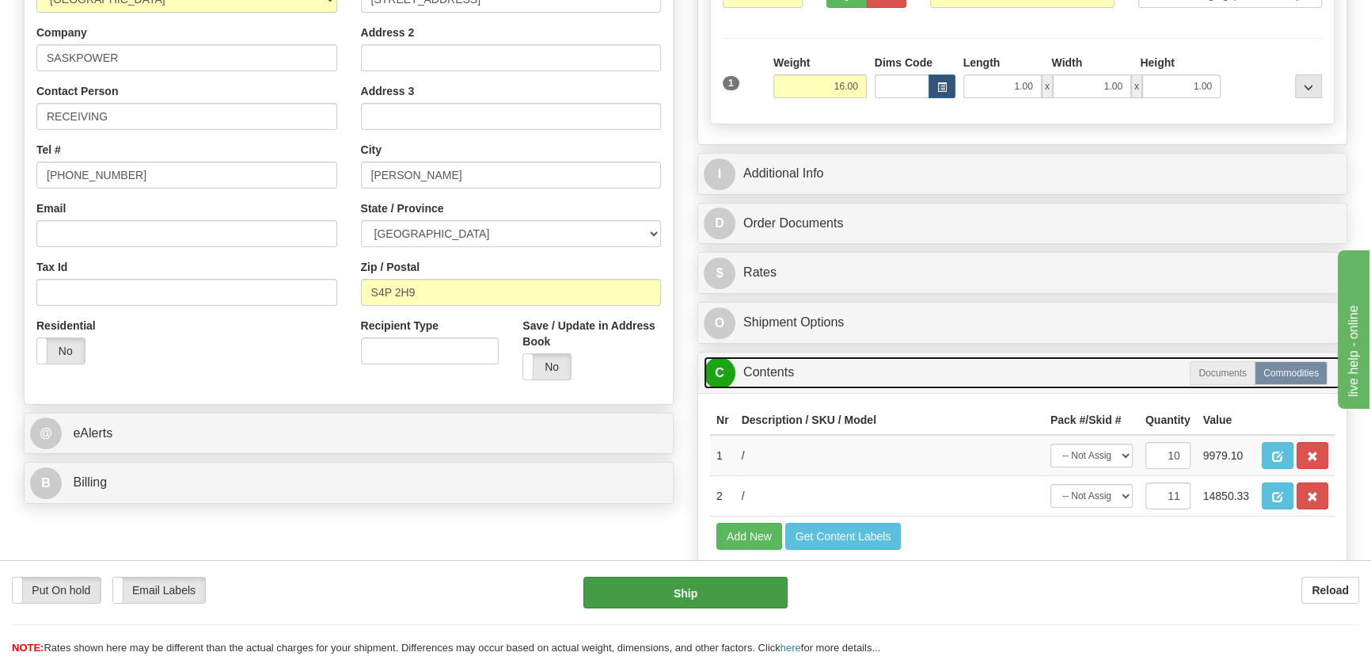
scroll to position [215, 0]
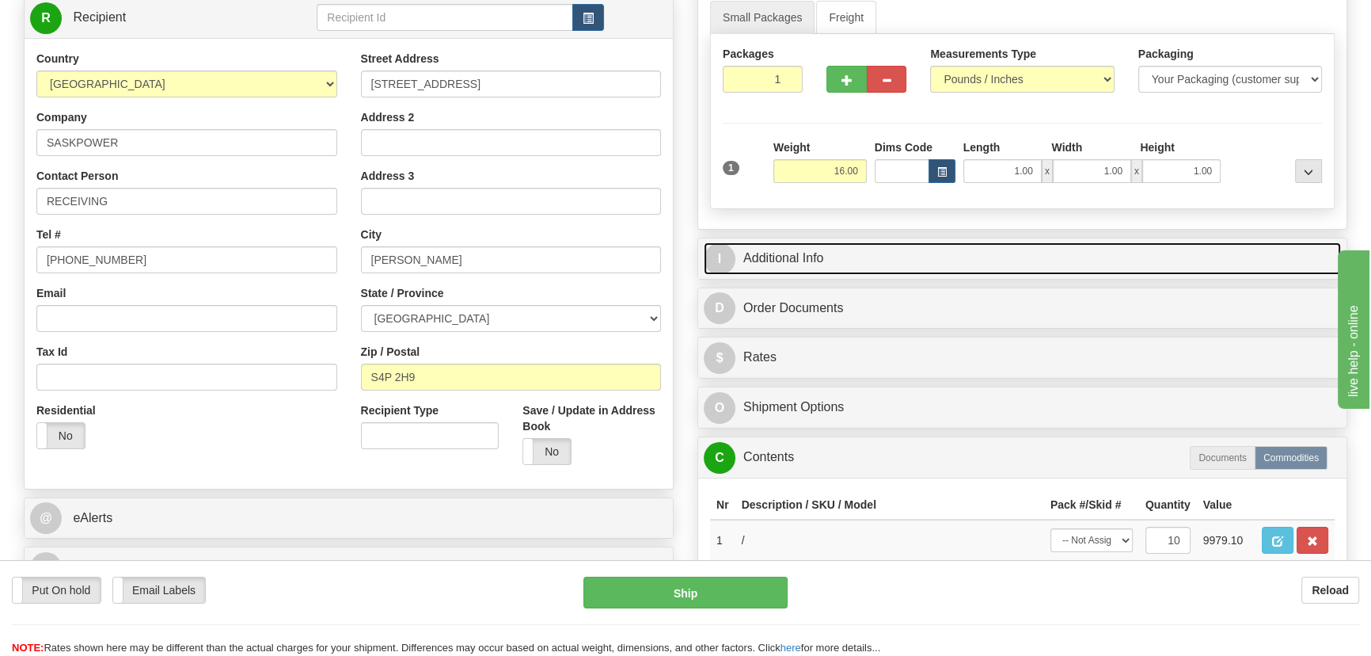
click at [977, 249] on link "I Additional Info" at bounding box center [1022, 258] width 637 height 32
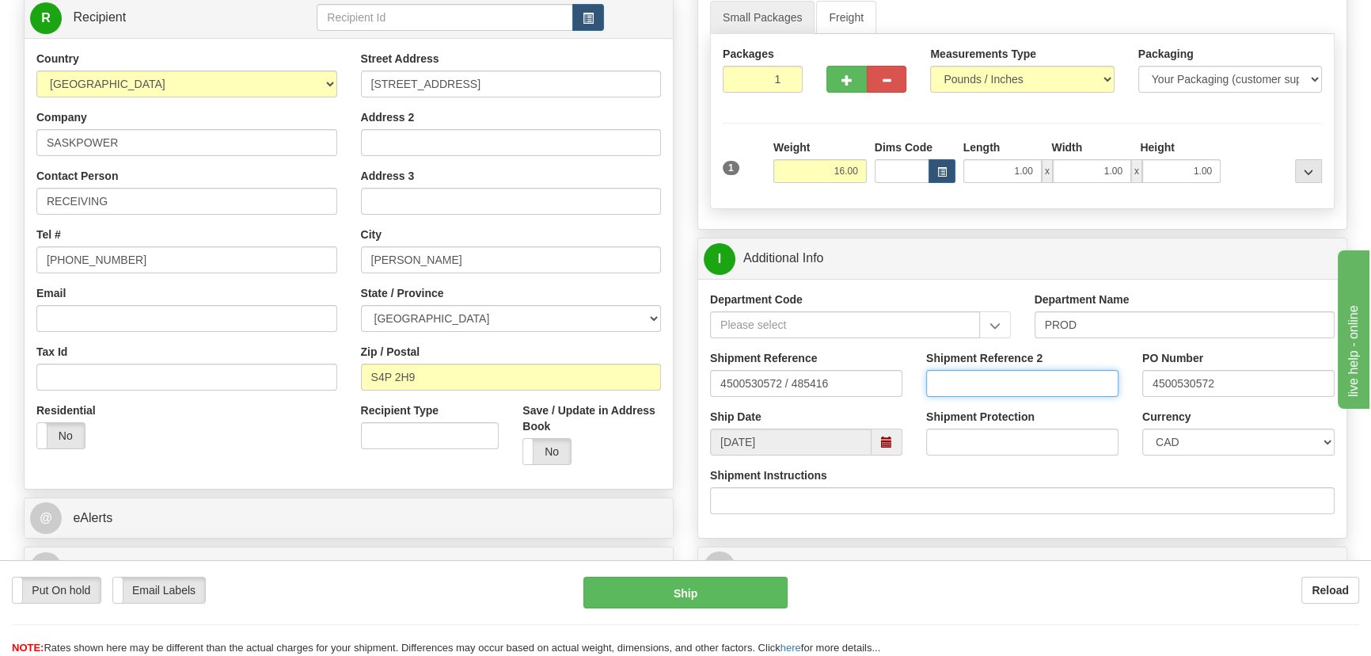
click at [1035, 374] on input "Shipment Reference 2" at bounding box center [1022, 383] width 192 height 27
drag, startPoint x: 1021, startPoint y: 384, endPoint x: 880, endPoint y: 379, distance: 141.0
click at [880, 379] on div "Shipment Reference 4500530572 / 485416 Shipment Reference 2 5399000329 PO Numbe…" at bounding box center [1022, 379] width 648 height 59
type input "5399000329"
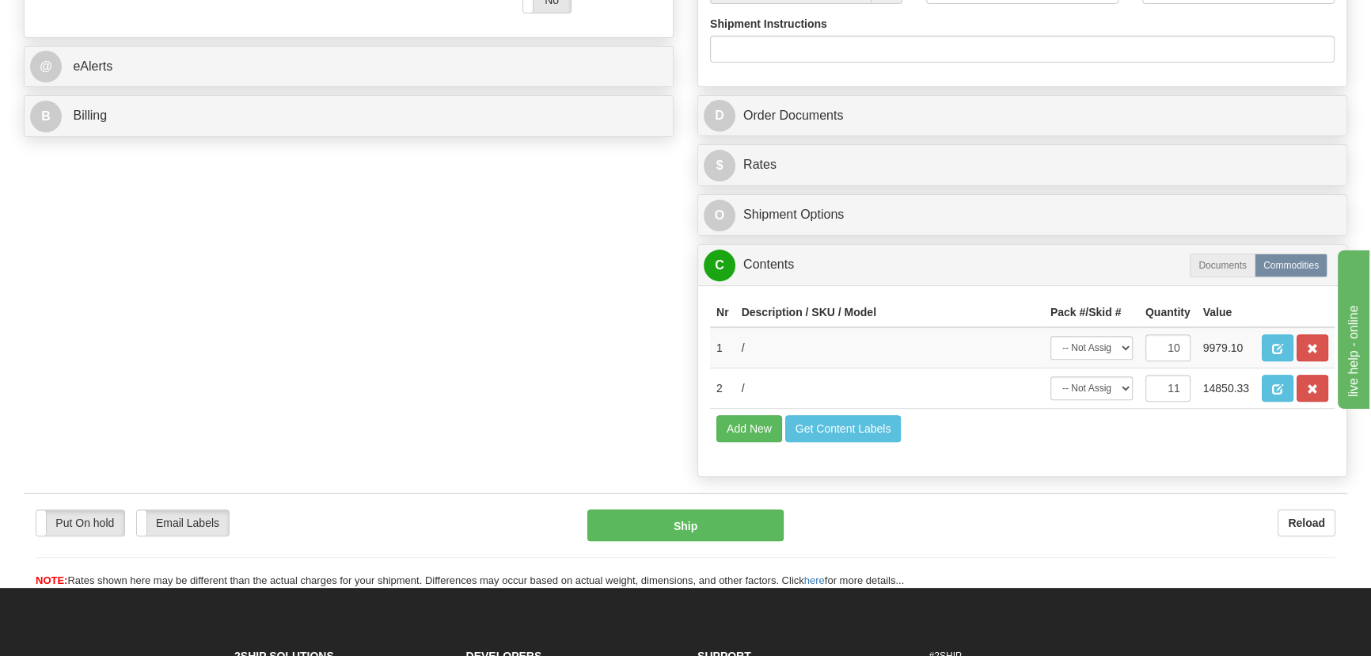
scroll to position [720, 0]
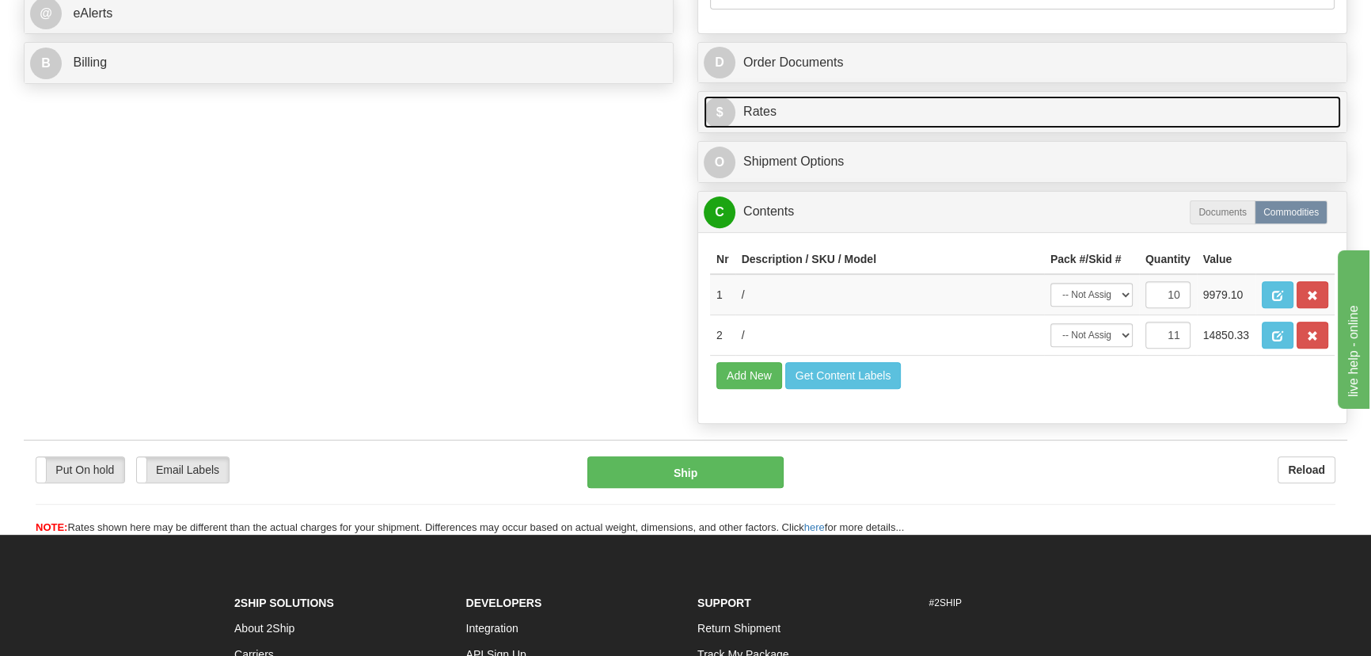
click at [1162, 112] on link "$ Rates" at bounding box center [1022, 112] width 637 height 32
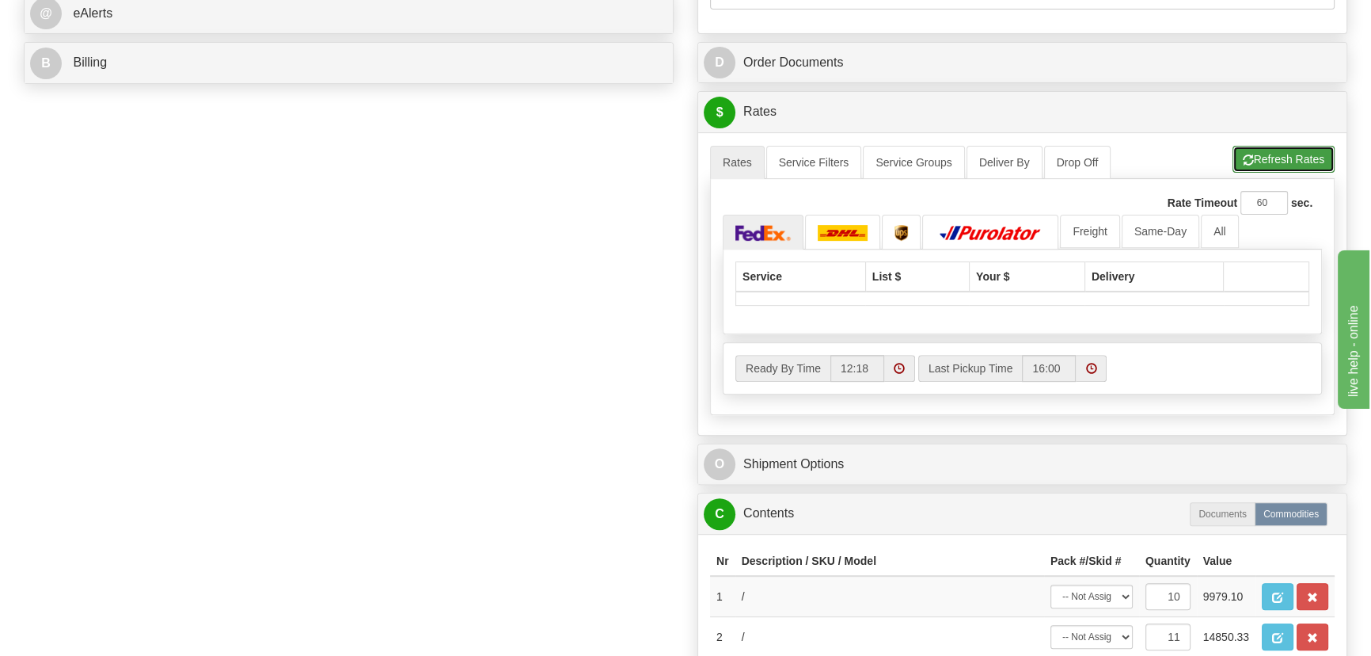
click at [1297, 150] on button "Refresh Rates" at bounding box center [1284, 159] width 102 height 27
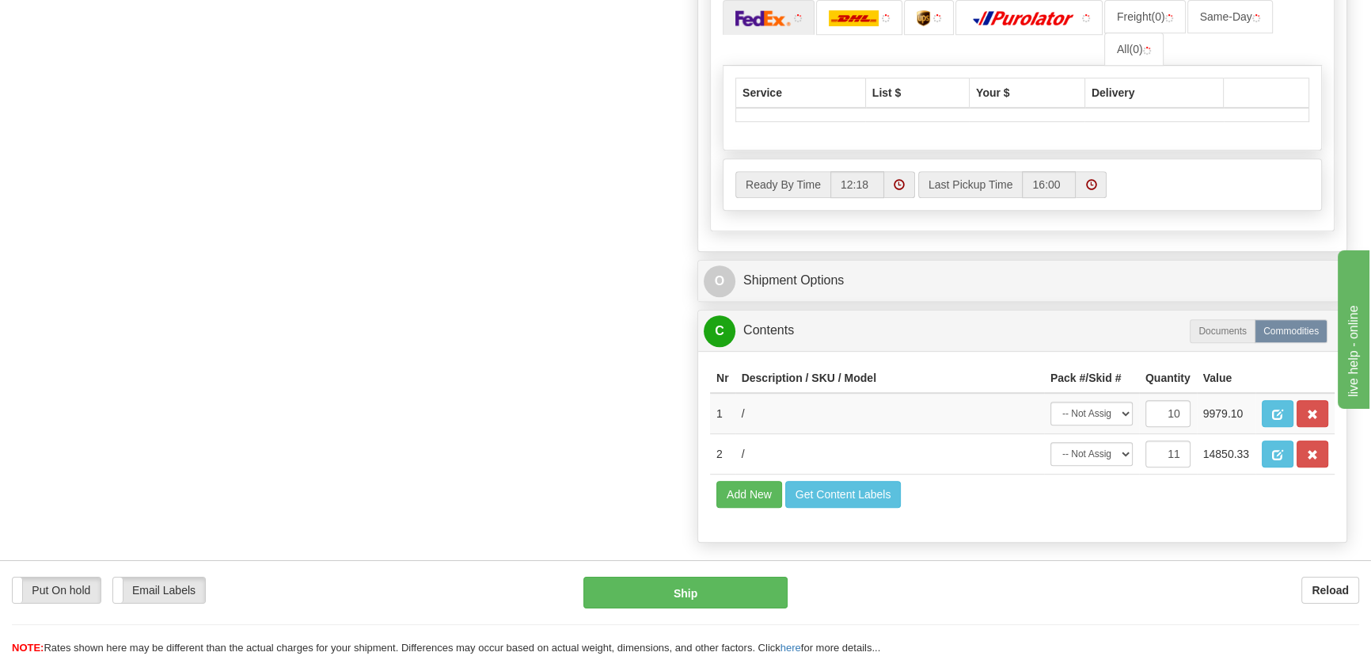
scroll to position [935, 0]
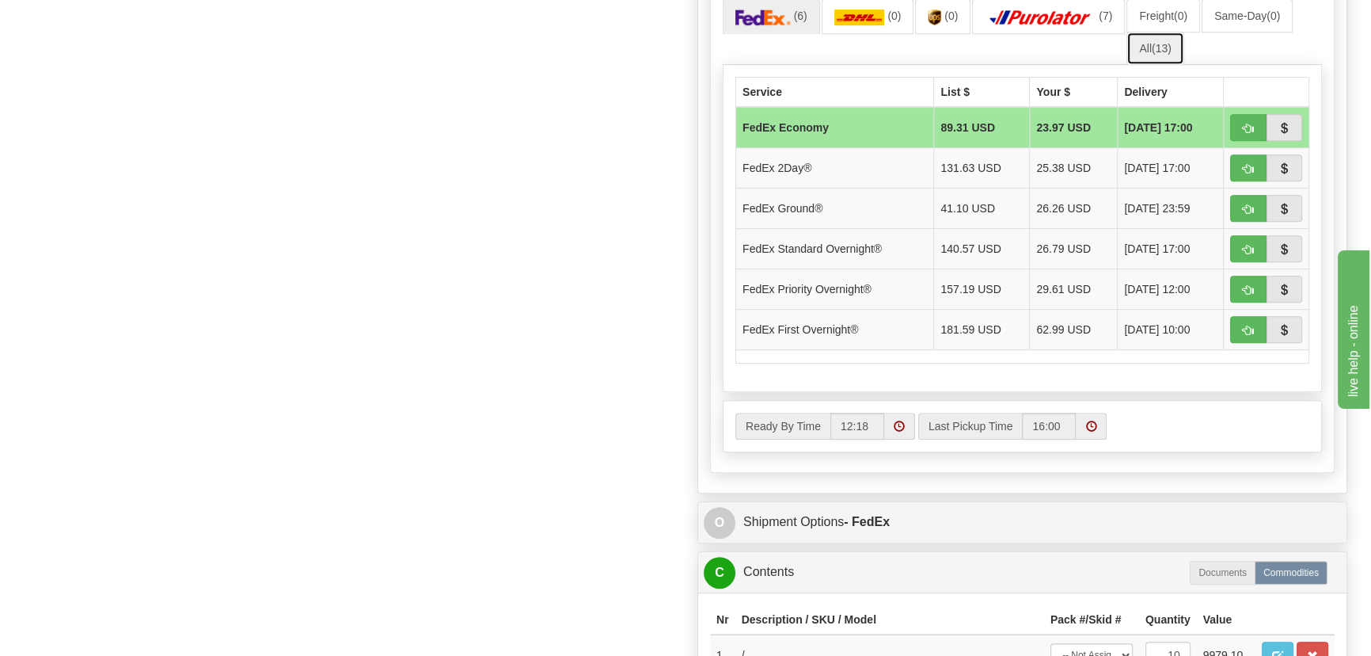
click at [1167, 57] on link "All (13)" at bounding box center [1155, 48] width 57 height 33
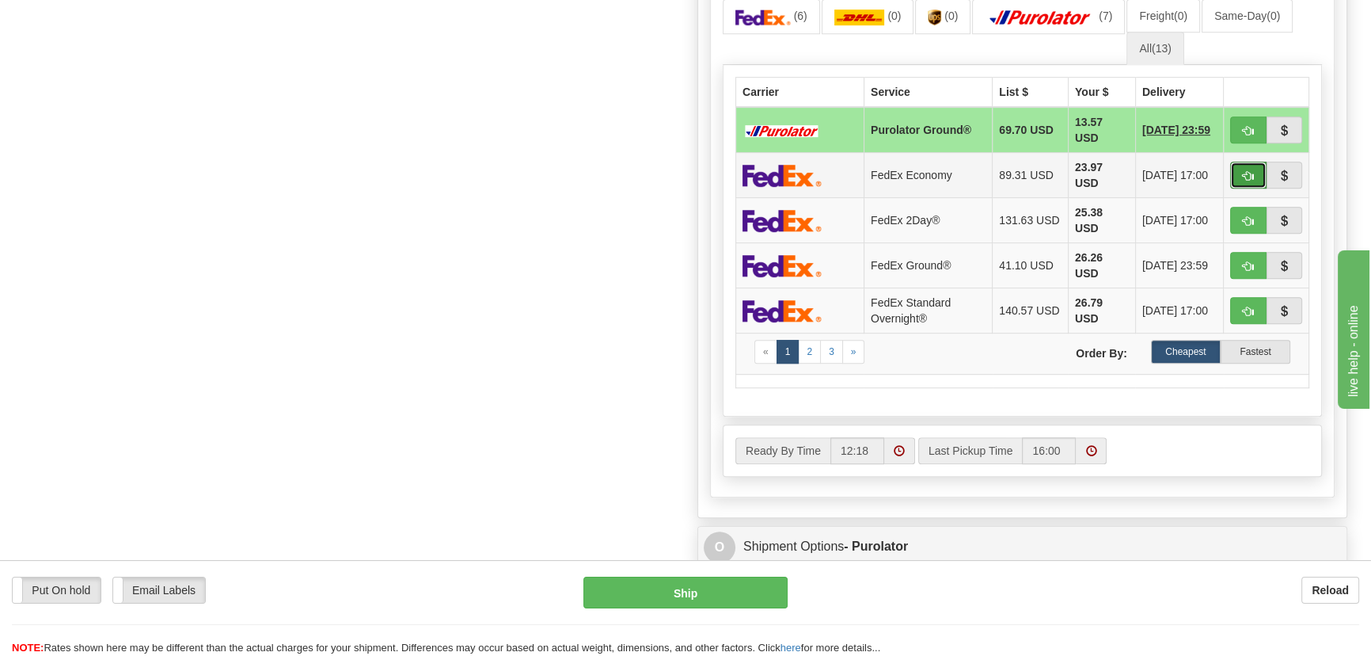
click at [1242, 182] on button "button" at bounding box center [1248, 175] width 36 height 27
type input "20"
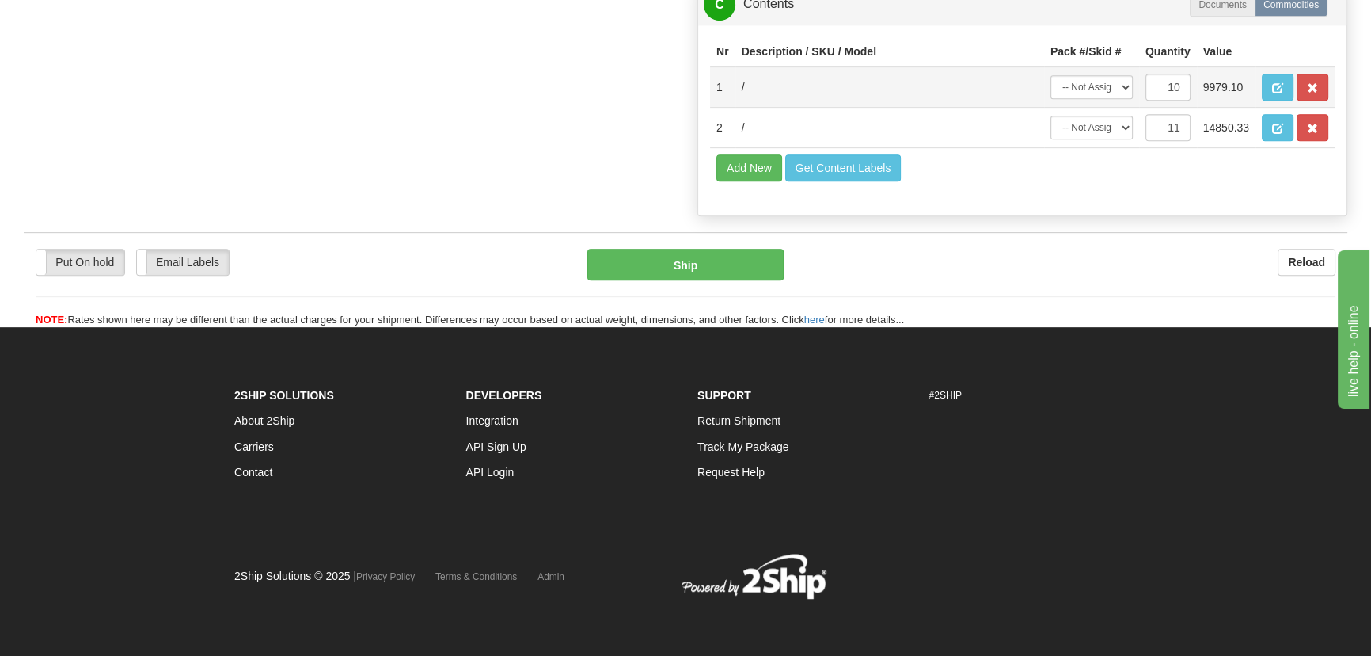
scroll to position [904, 0]
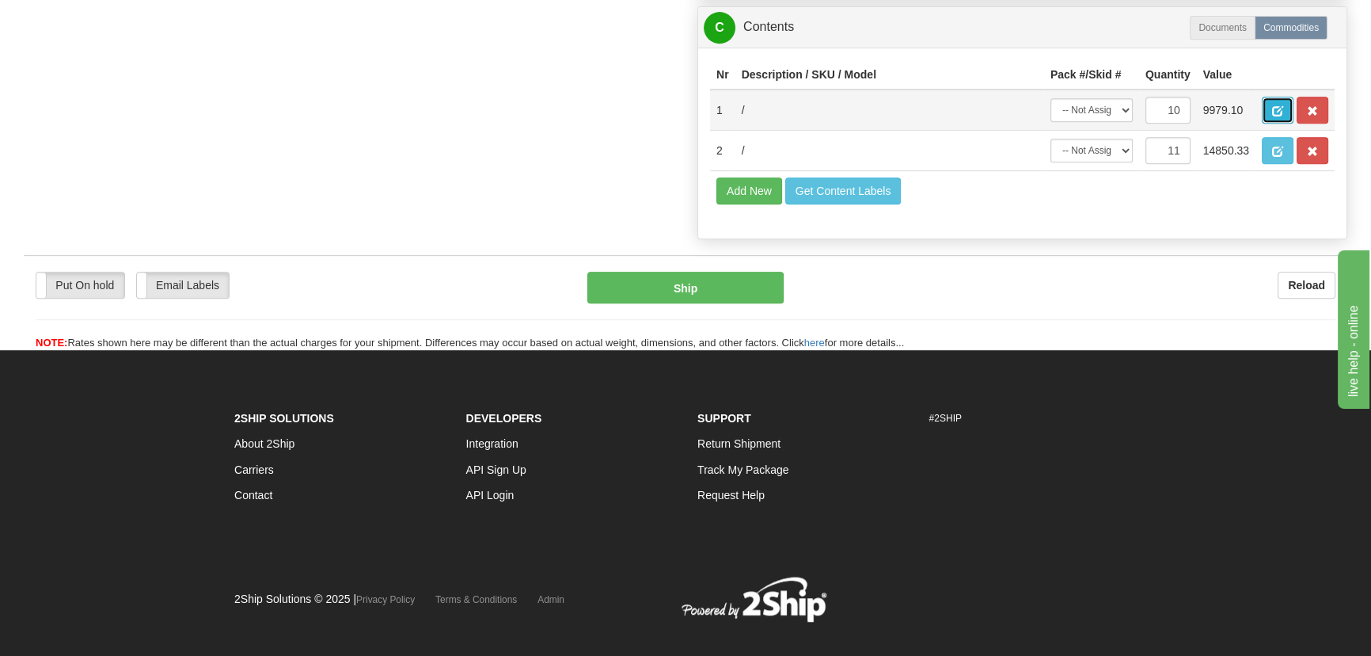
click at [1280, 111] on span "button" at bounding box center [1277, 111] width 11 height 10
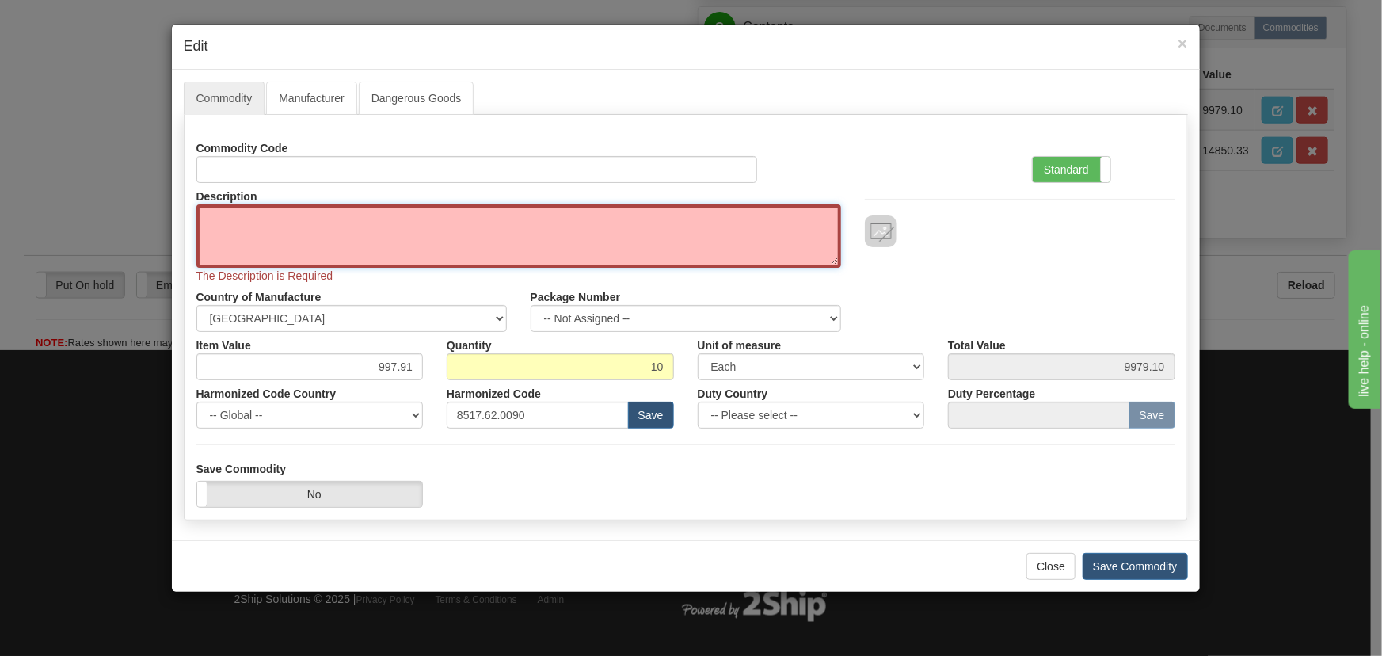
drag, startPoint x: 226, startPoint y: 219, endPoint x: 150, endPoint y: 240, distance: 78.0
click at [146, 227] on div "× Edit Commodity Manufacturer Dangerous Goods Commodity Code Standard Advanced …" at bounding box center [691, 328] width 1382 height 656
paste textarea "EB86445-32"
type textarea "EB86445-32"
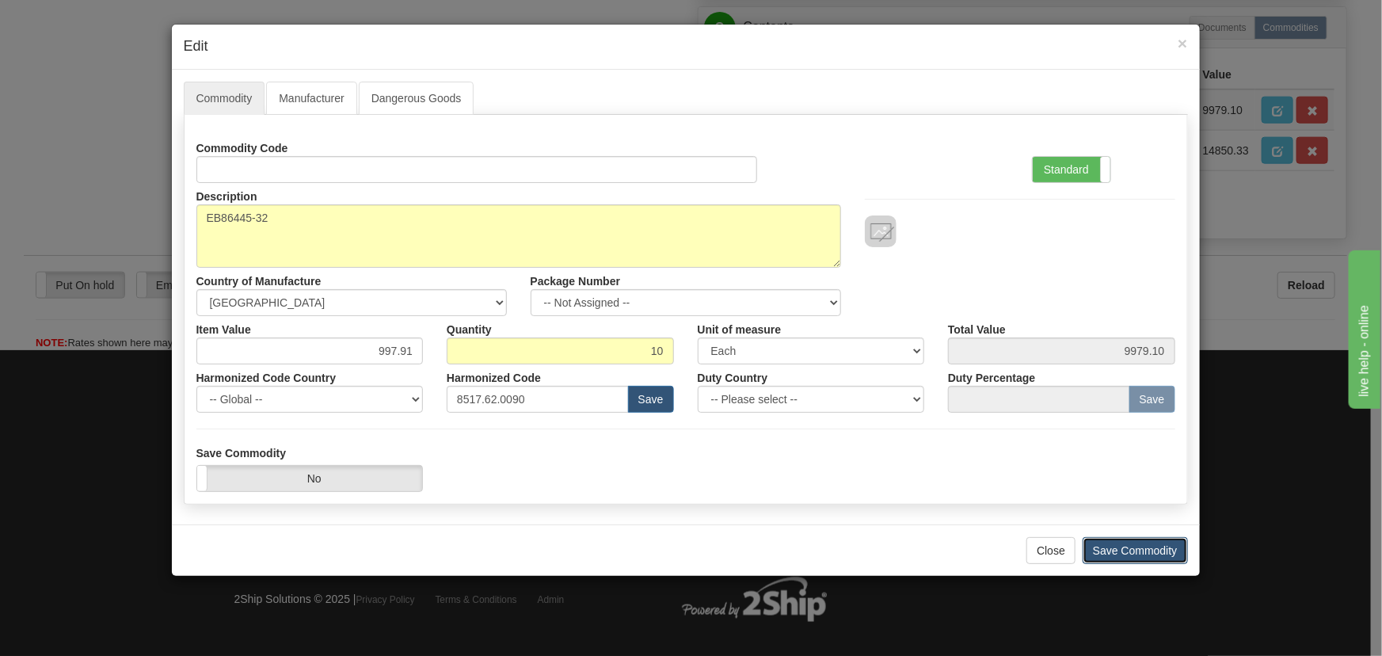
click at [1122, 562] on button "Save Commodity" at bounding box center [1134, 550] width 105 height 27
click at [1124, 552] on button "Save Commodity" at bounding box center [1134, 550] width 105 height 27
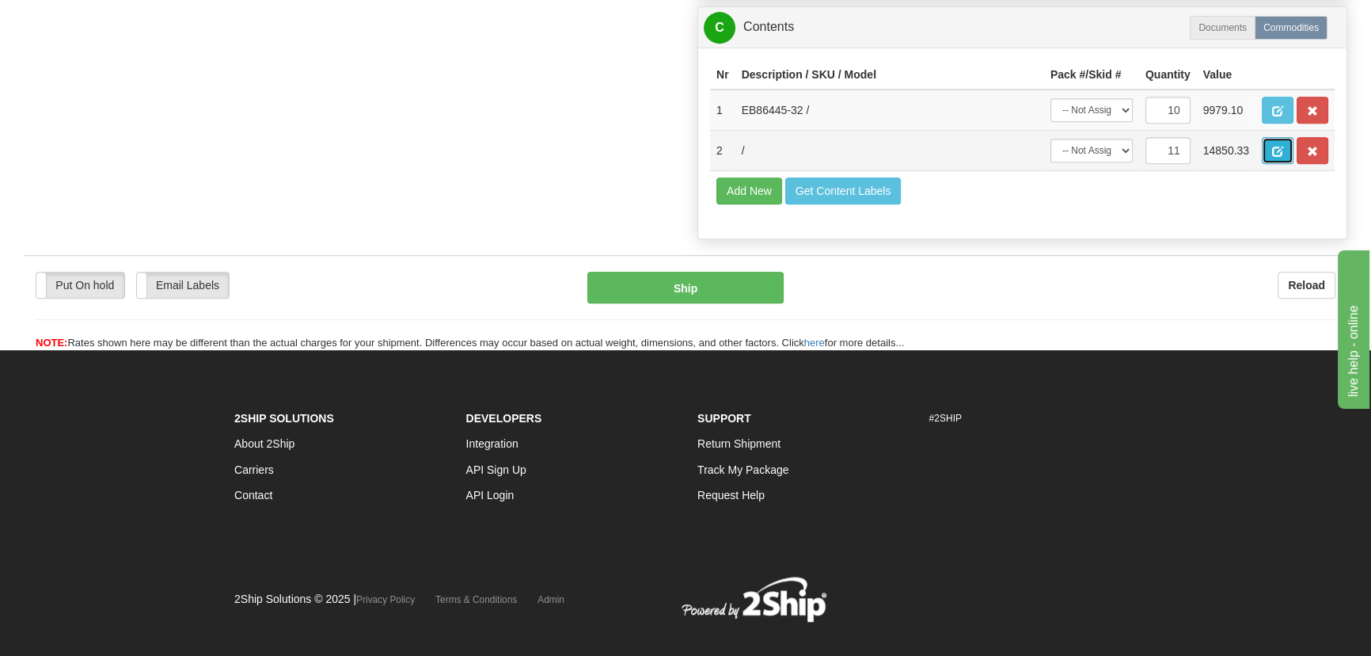
click at [1279, 151] on span "button" at bounding box center [1277, 151] width 11 height 10
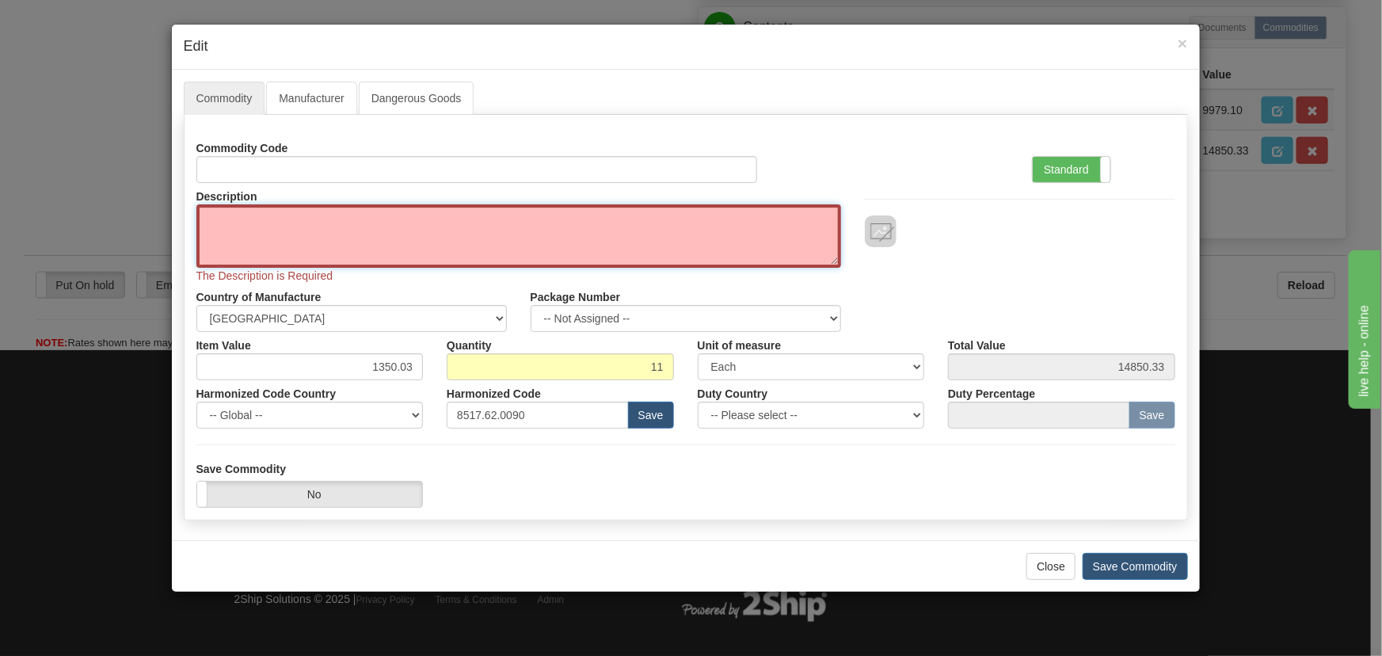
click at [494, 221] on textarea "Description" at bounding box center [518, 235] width 645 height 63
paste textarea "EB86464-02"
type textarea "EB86464-02"
click at [988, 223] on div at bounding box center [1020, 231] width 310 height 32
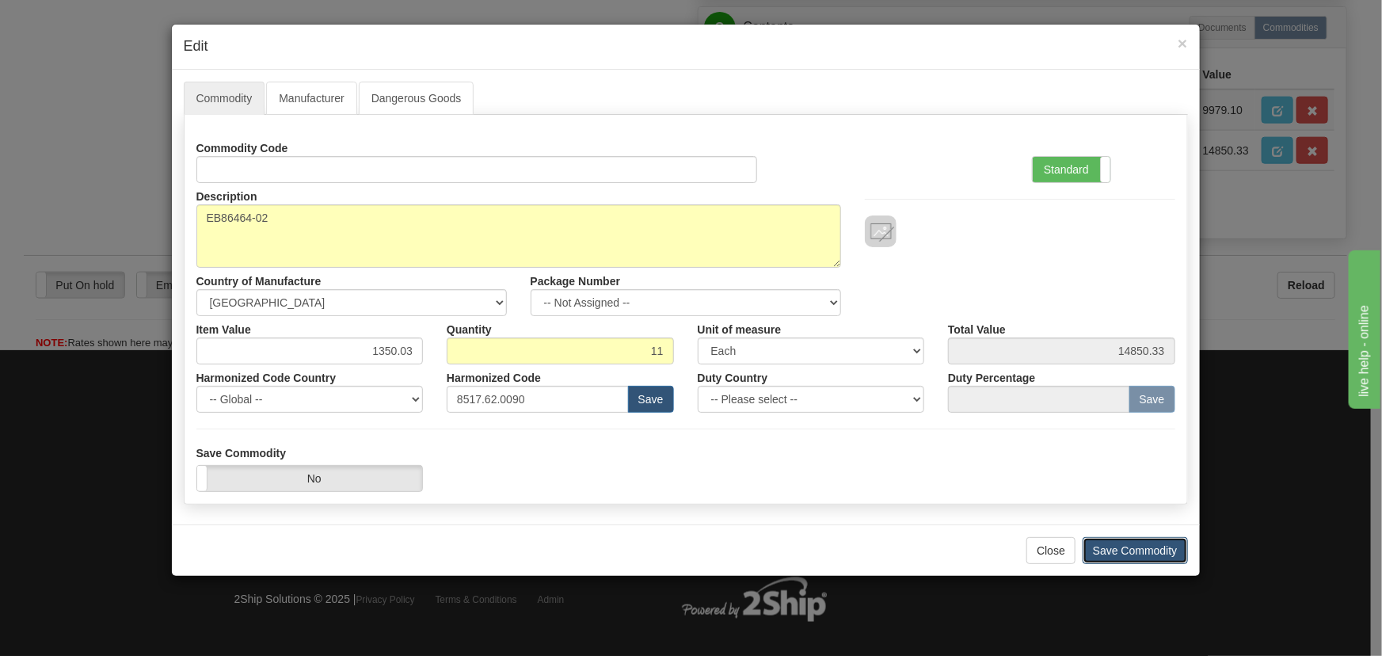
click at [1135, 550] on button "Save Commodity" at bounding box center [1134, 550] width 105 height 27
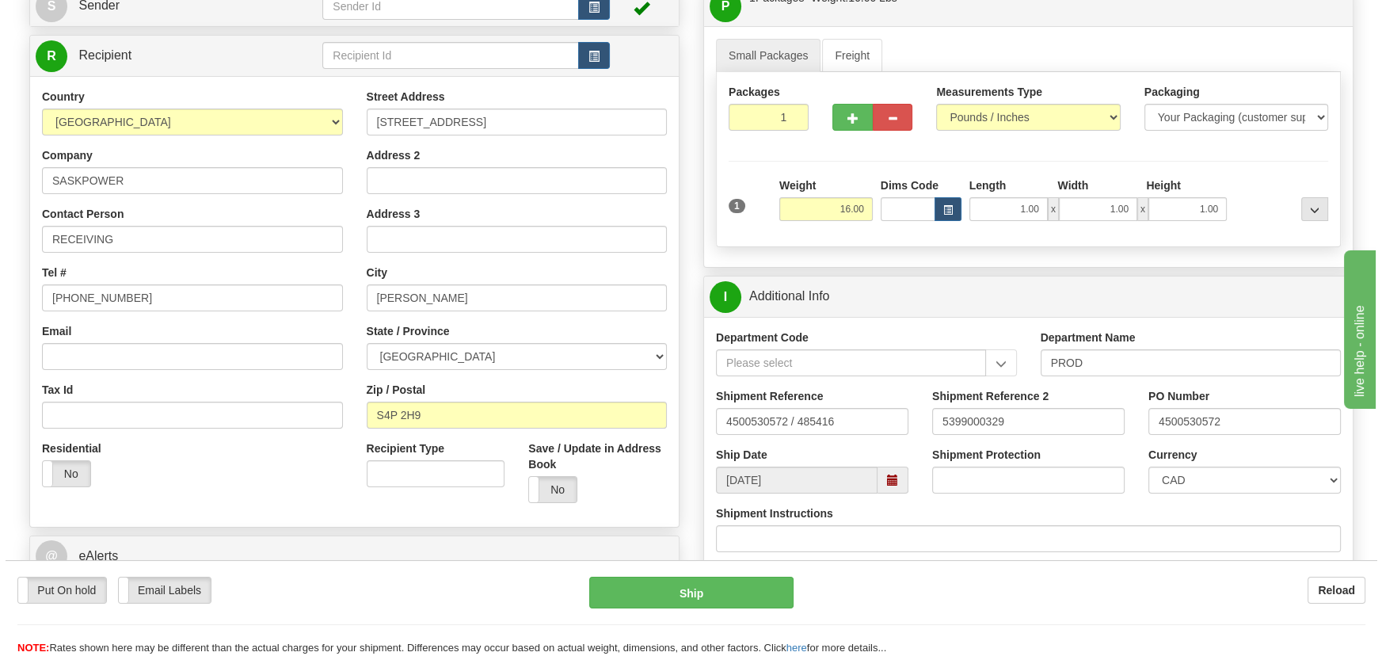
scroll to position [112, 0]
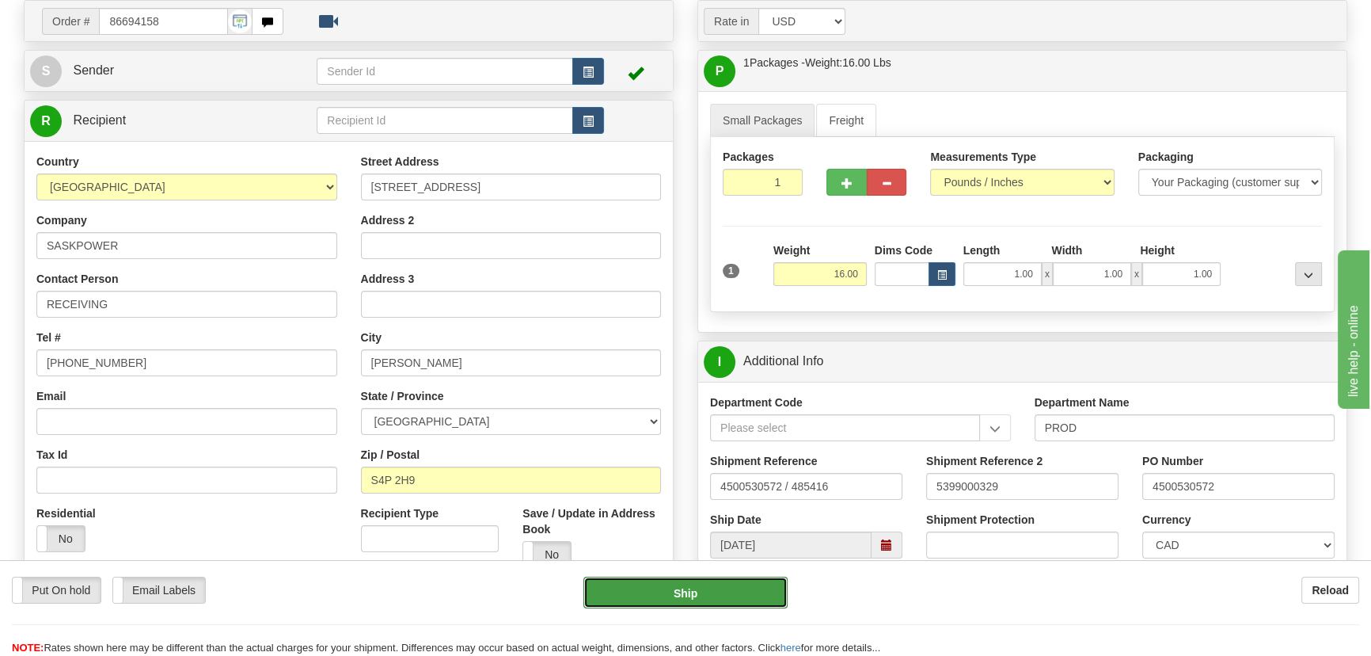
click at [690, 586] on button "Ship" at bounding box center [686, 592] width 205 height 32
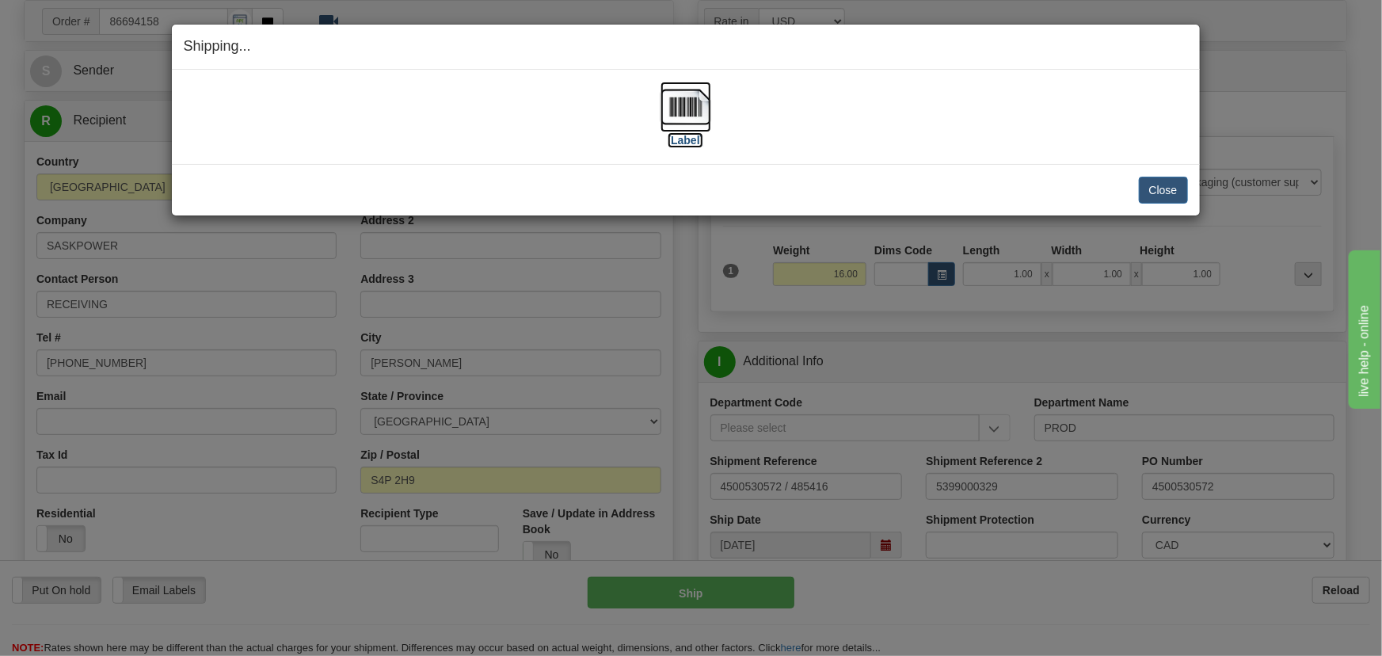
click at [692, 104] on img at bounding box center [685, 107] width 51 height 51
click at [1160, 179] on button "Close" at bounding box center [1163, 190] width 49 height 27
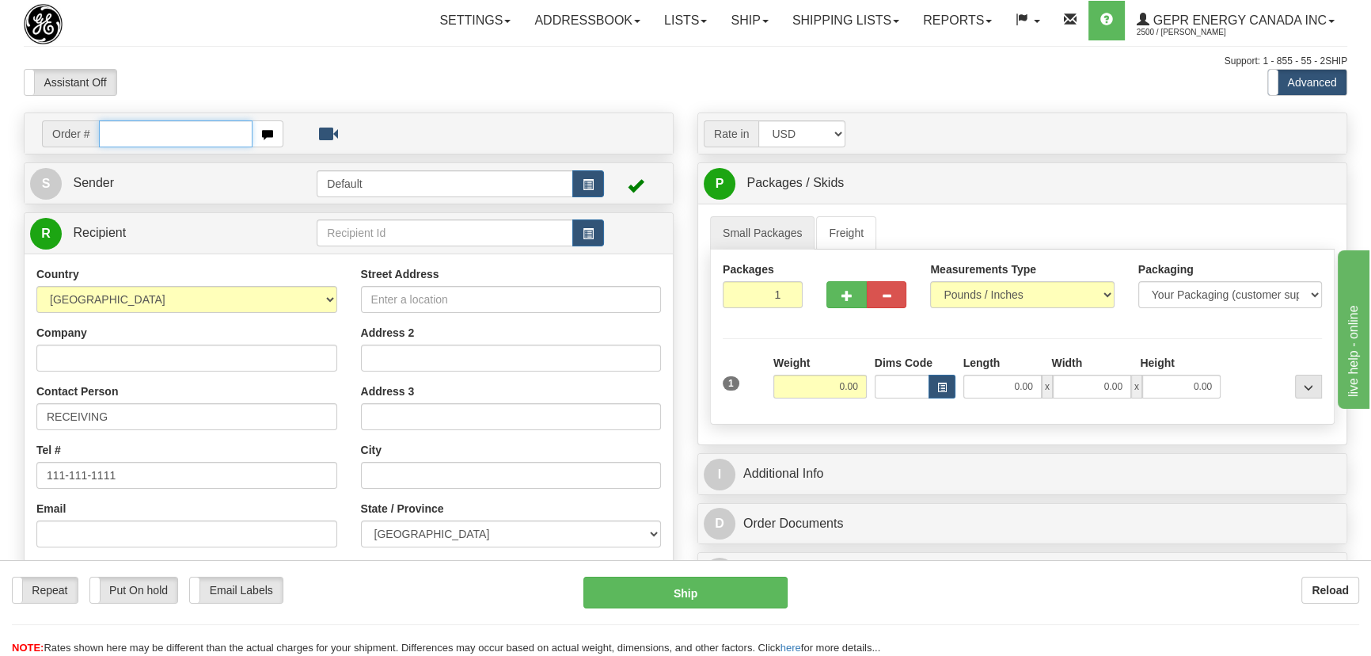
paste input "0086694173"
drag, startPoint x: 119, startPoint y: 131, endPoint x: 286, endPoint y: 143, distance: 167.5
click at [119, 132] on input "0086694173" at bounding box center [176, 133] width 154 height 27
type input "86694173"
click at [435, 63] on body "Training Course Close Toggle navigation Settings Shipping Preferences New Recip…" at bounding box center [691, 328] width 1382 height 656
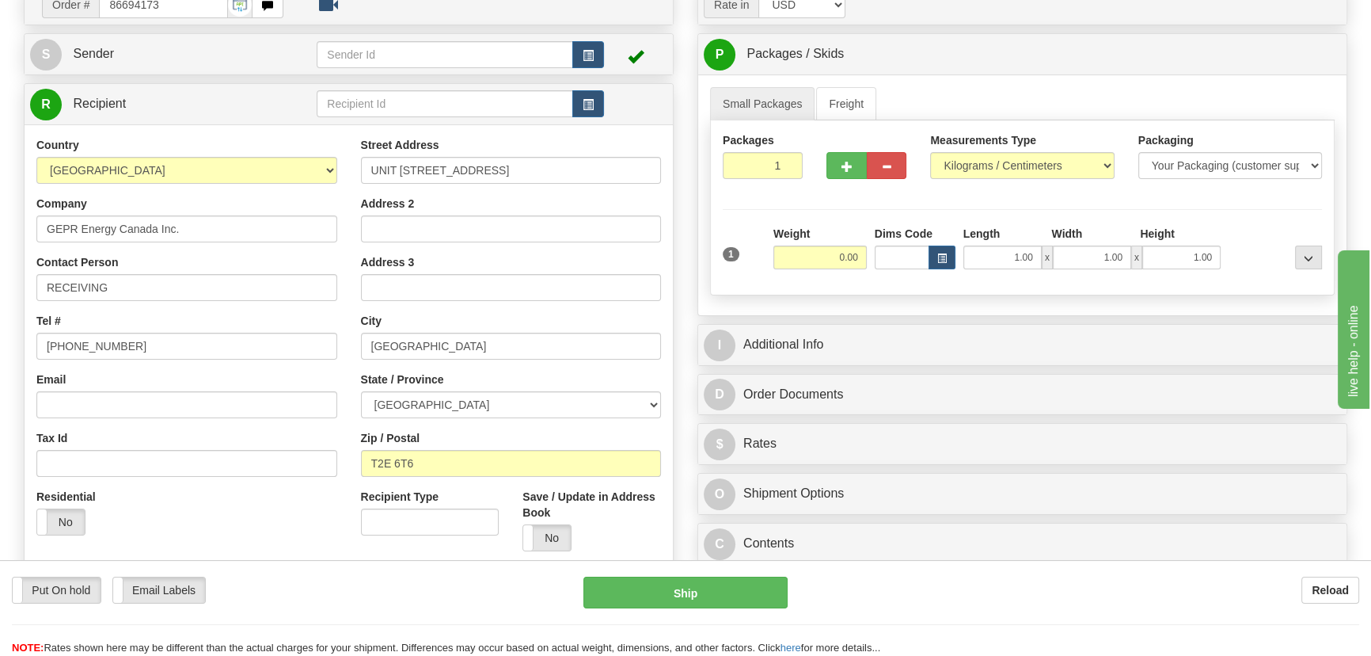
scroll to position [143, 0]
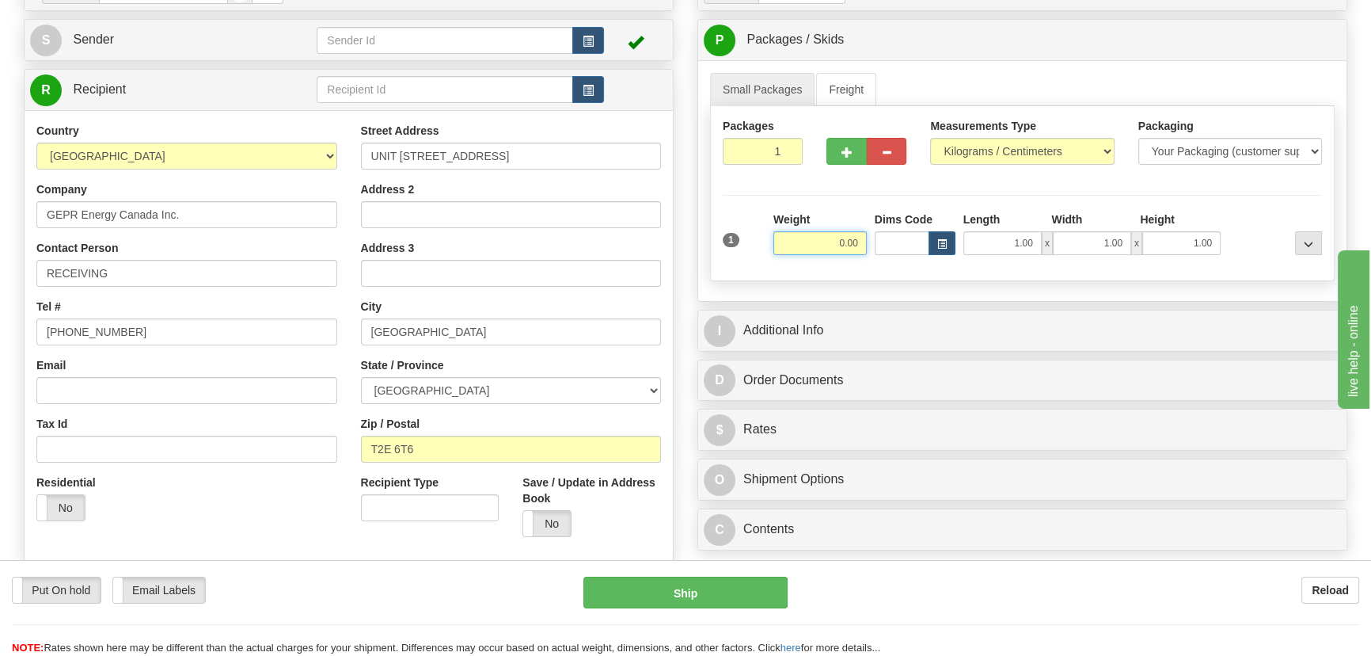
drag, startPoint x: 826, startPoint y: 247, endPoint x: 881, endPoint y: 260, distance: 56.9
click at [881, 260] on div "1 Weight 0.00 Dims Code 1.00" at bounding box center [1022, 239] width 607 height 56
type input "21.00"
click at [1015, 152] on select "Pounds / Inches Kilograms / Centimeters" at bounding box center [1022, 151] width 184 height 27
select select "0"
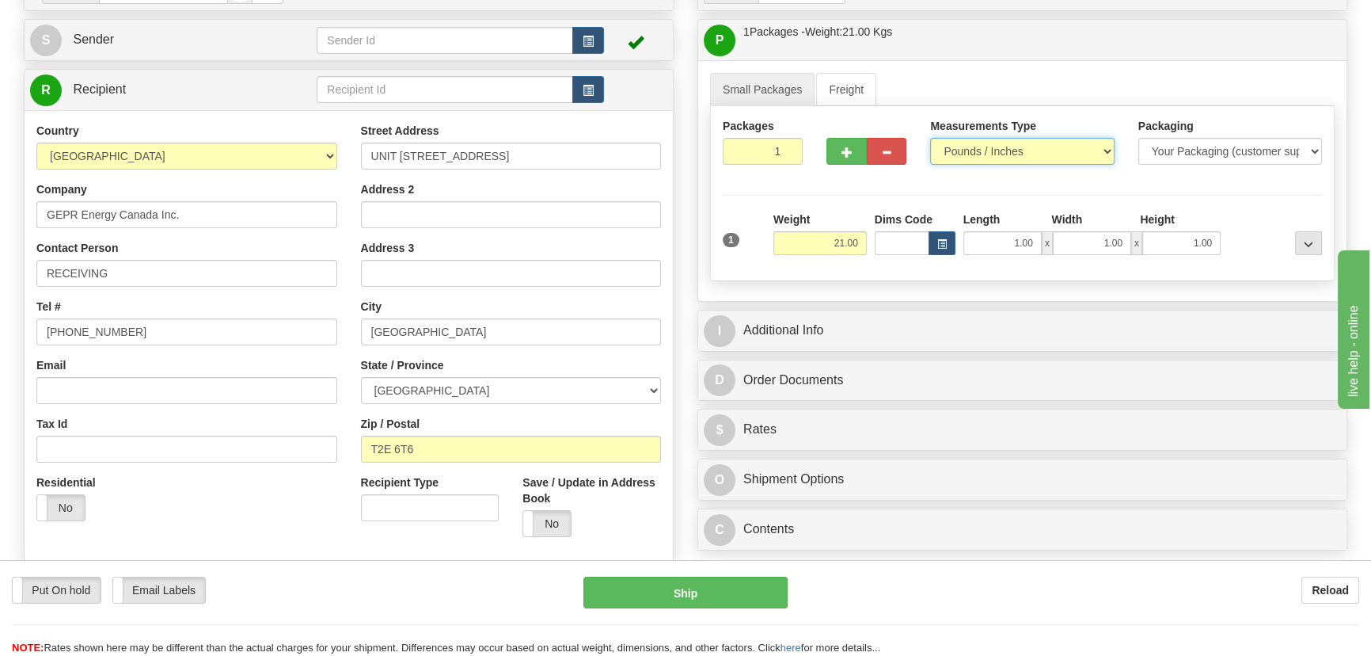
click at [930, 138] on select "Pounds / Inches Kilograms / Centimeters" at bounding box center [1022, 151] width 184 height 27
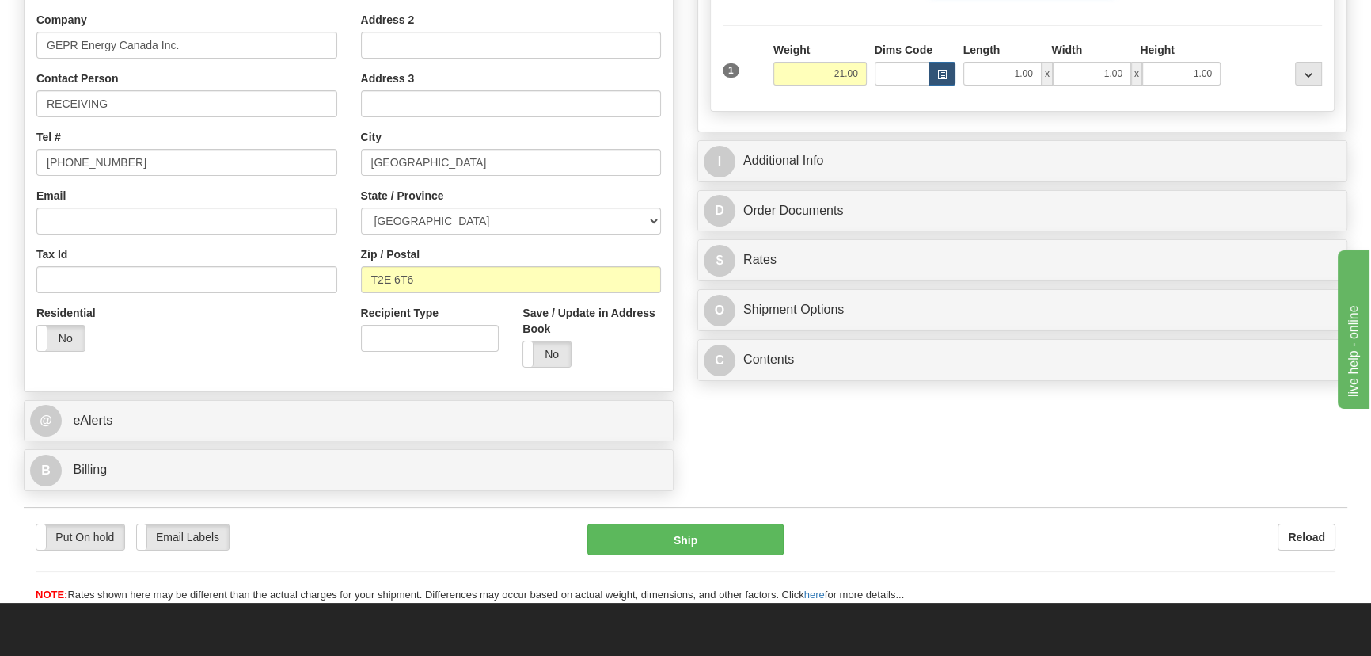
scroll to position [287, 0]
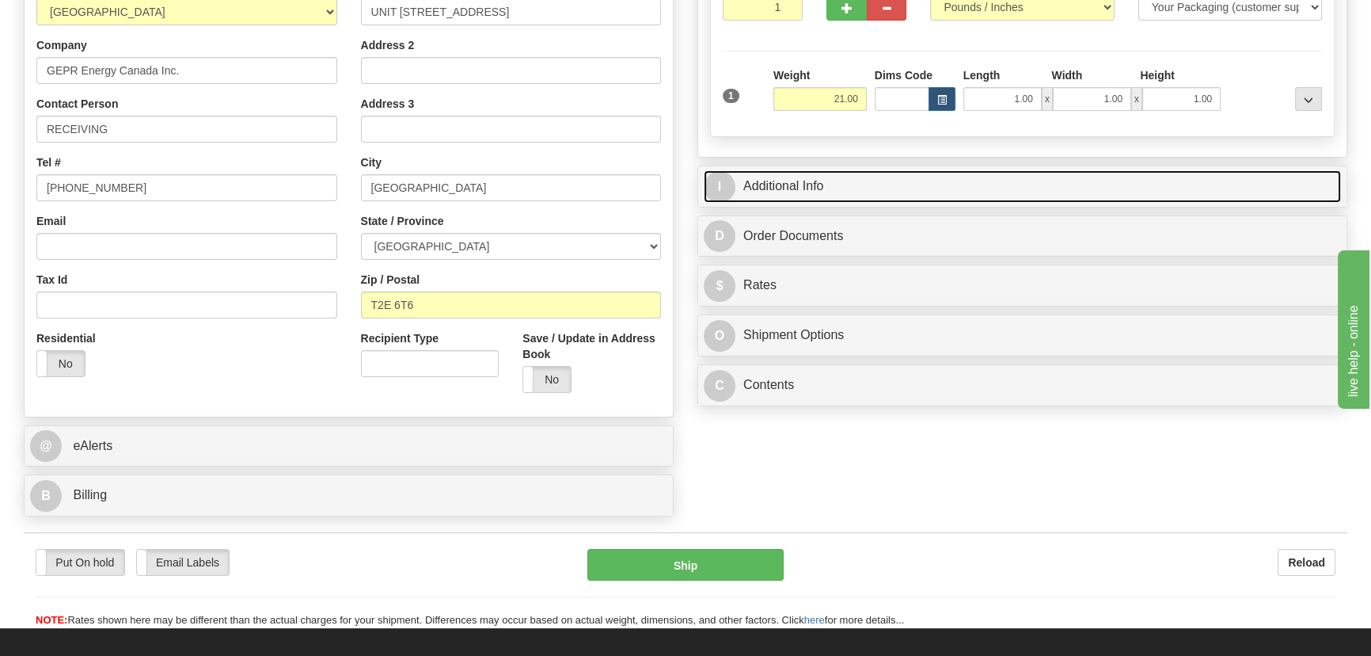
click at [1068, 172] on link "I Additional Info" at bounding box center [1022, 186] width 637 height 32
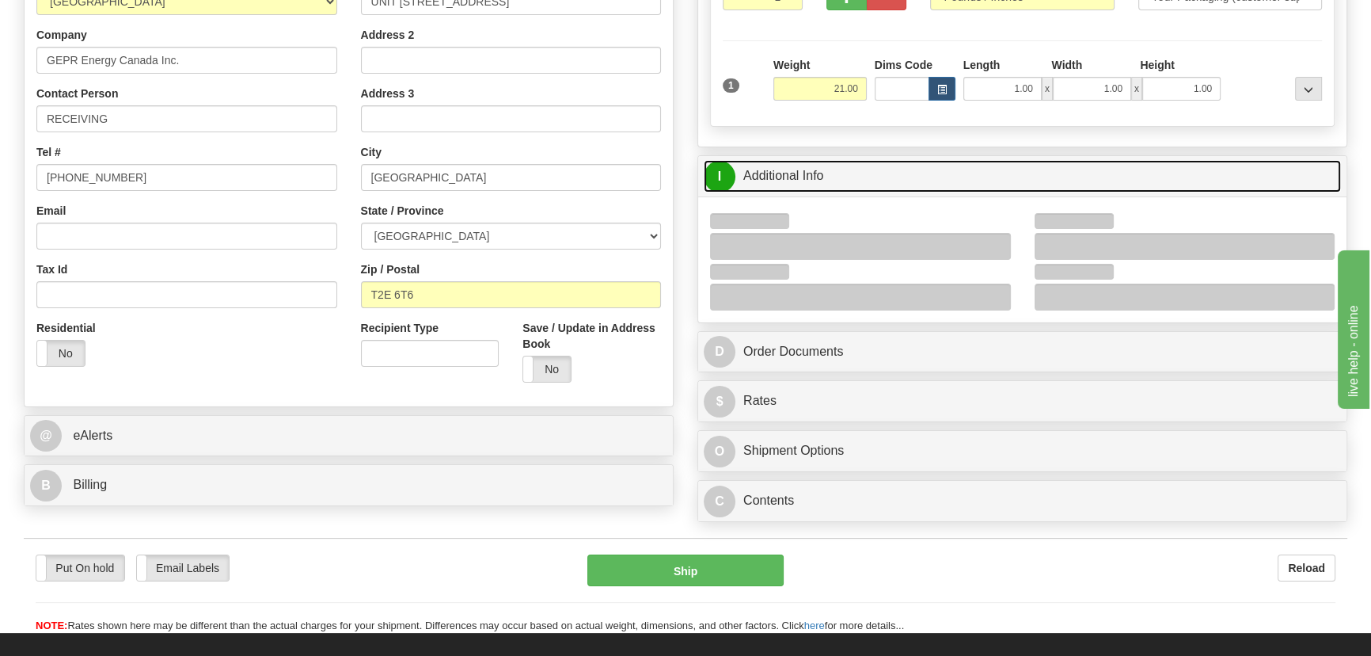
scroll to position [359, 0]
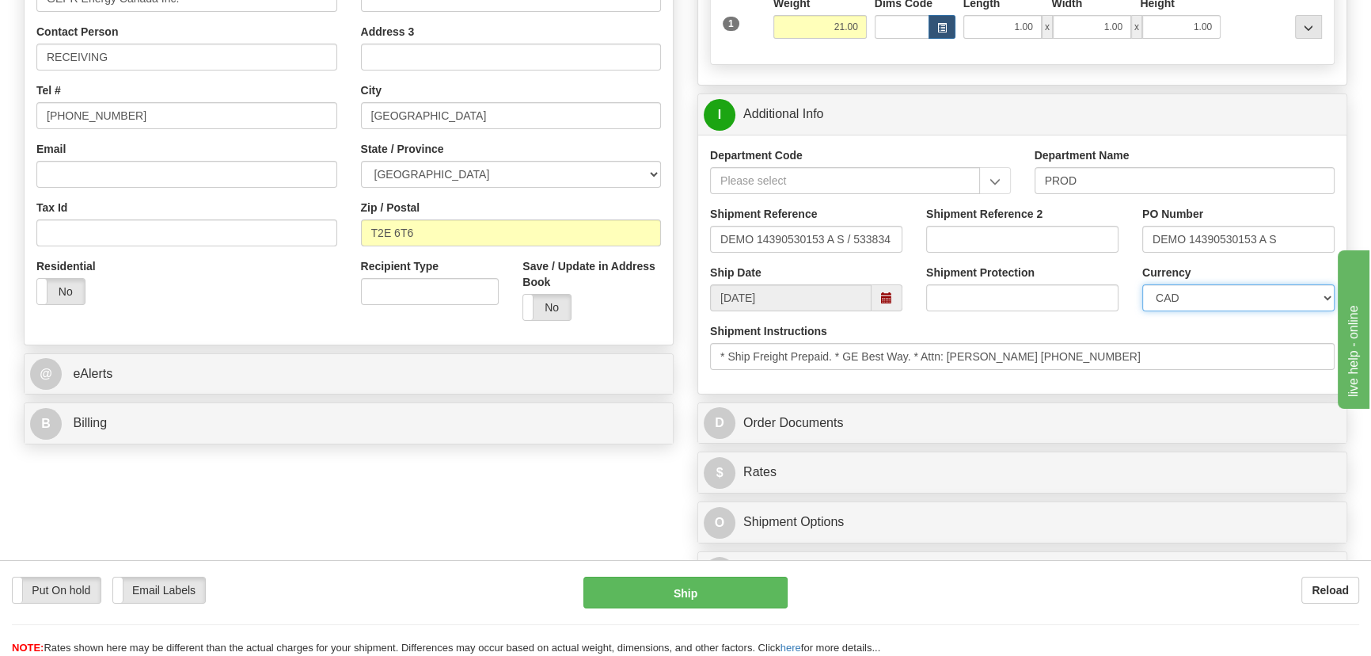
click at [1163, 299] on select "CAD USD EUR ZAR [PERSON_NAME] ARN AUD AUS AWG BBD BFR BGN BHD BMD BND BRC BRL C…" at bounding box center [1239, 297] width 192 height 27
click at [1162, 299] on select "CAD USD EUR ZAR [PERSON_NAME] ARN AUD AUS AWG BBD BFR BGN BHD BMD BND BRC BRL C…" at bounding box center [1239, 297] width 192 height 27
click at [1029, 245] on input "Shipment Reference 2" at bounding box center [1022, 239] width 192 height 27
drag, startPoint x: 1033, startPoint y: 243, endPoint x: 833, endPoint y: 237, distance: 199.6
click at [833, 237] on div "Shipment Reference DEMO 14390530153 A S / 533834 Shipment Reference 2 539900536…" at bounding box center [1022, 235] width 648 height 59
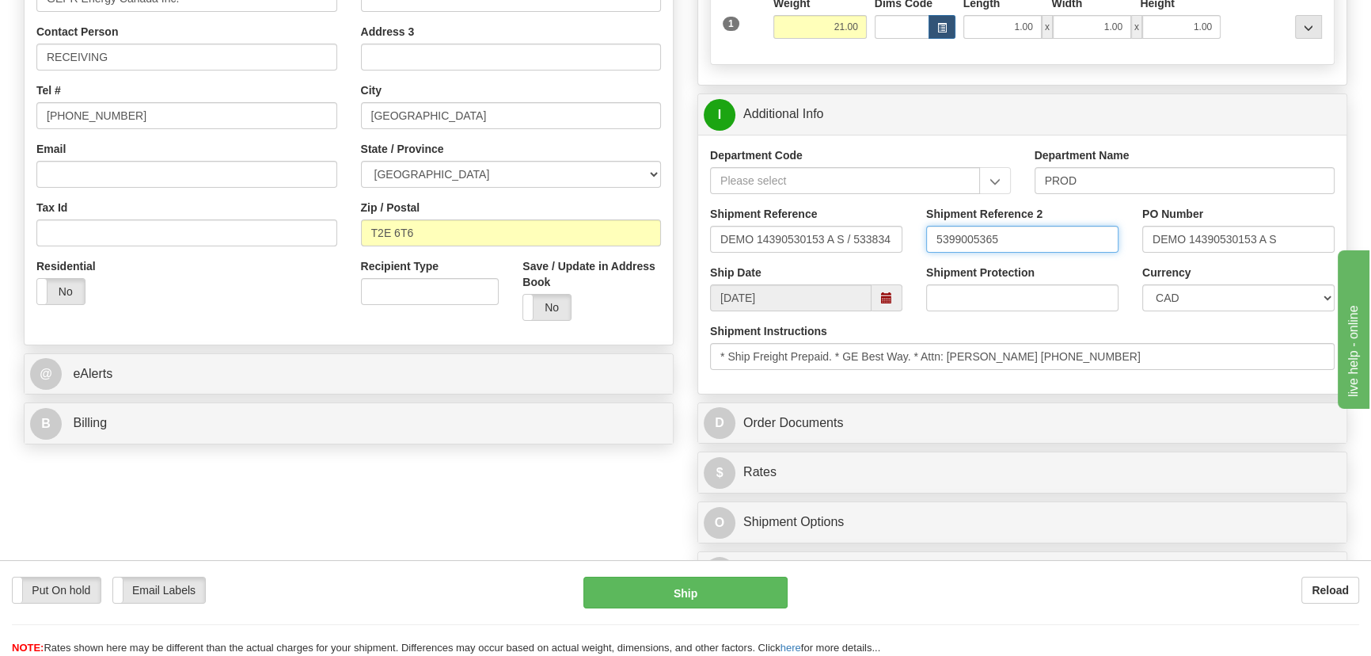
type input "5399005365"
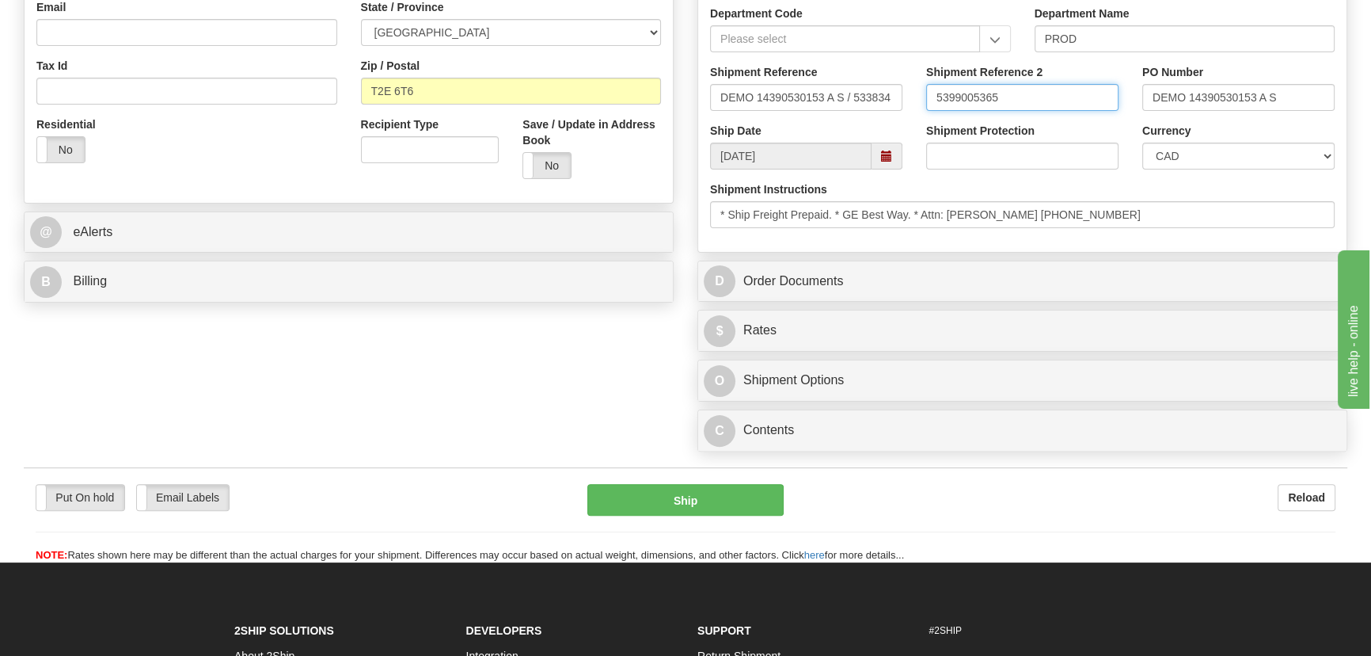
scroll to position [504, 0]
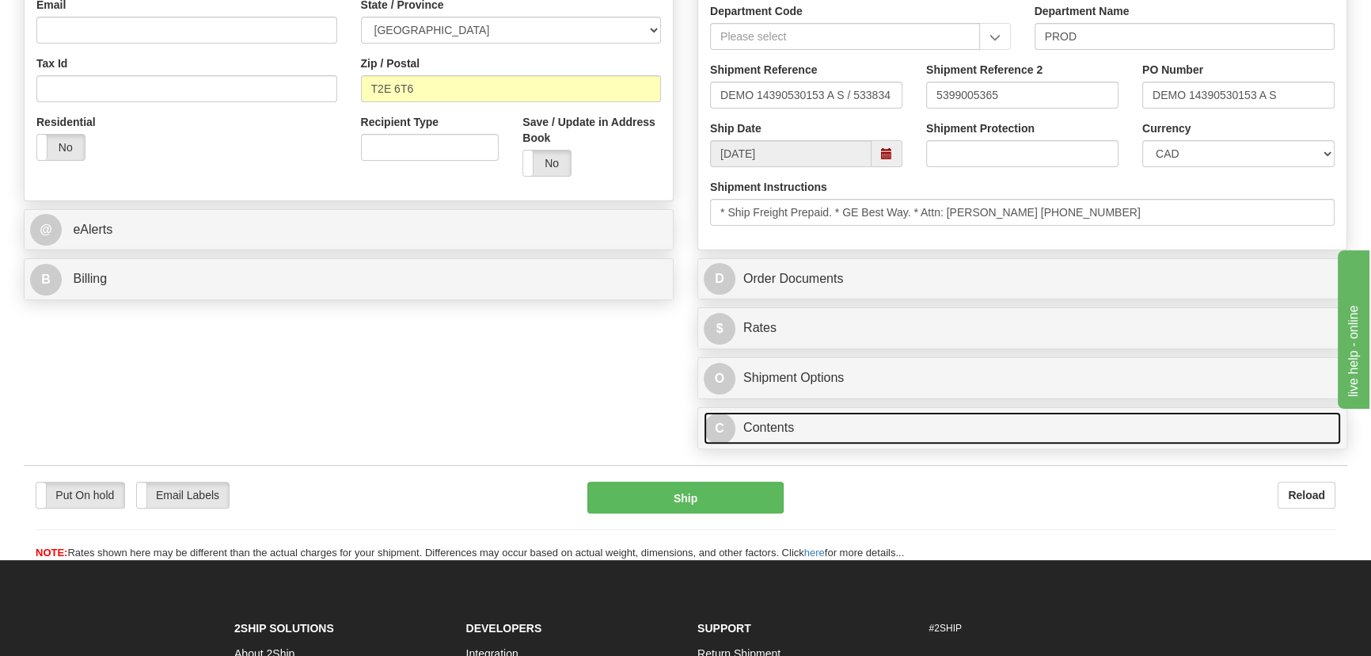
click at [964, 431] on link "C Contents" at bounding box center [1022, 428] width 637 height 32
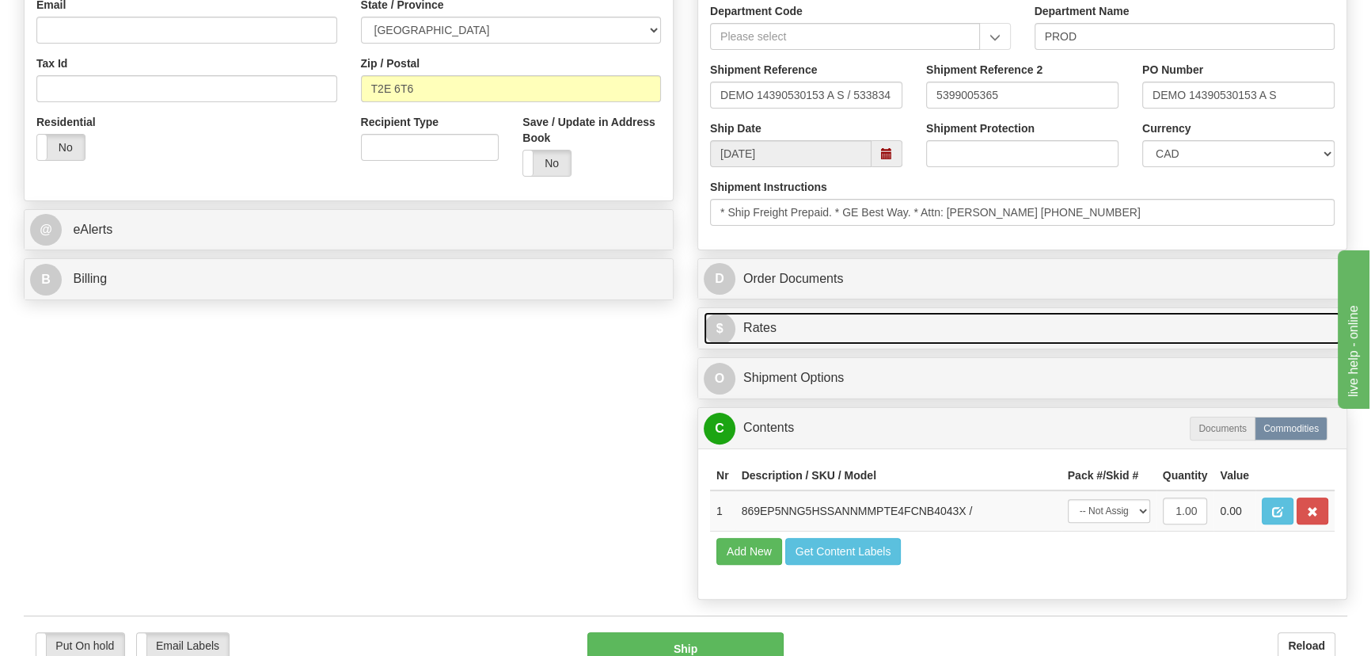
click at [1067, 317] on link "$ Rates" at bounding box center [1022, 328] width 637 height 32
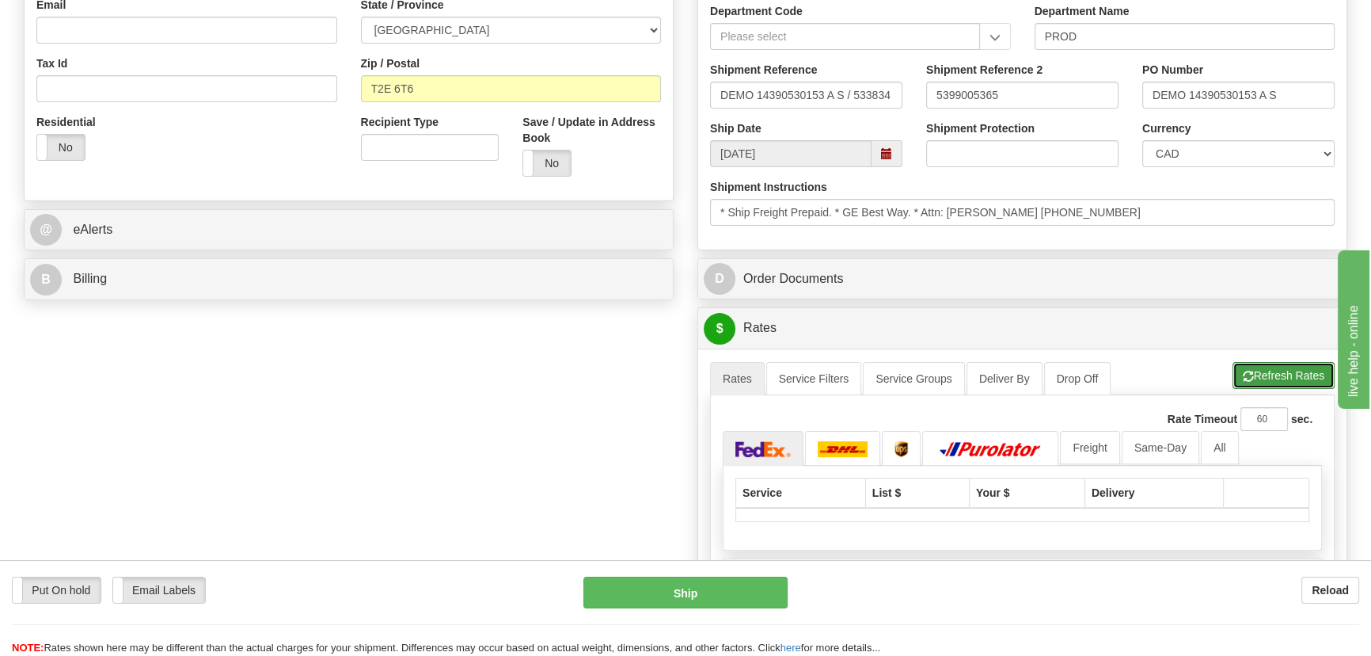
click at [1276, 366] on button "Refresh Rates" at bounding box center [1284, 375] width 102 height 27
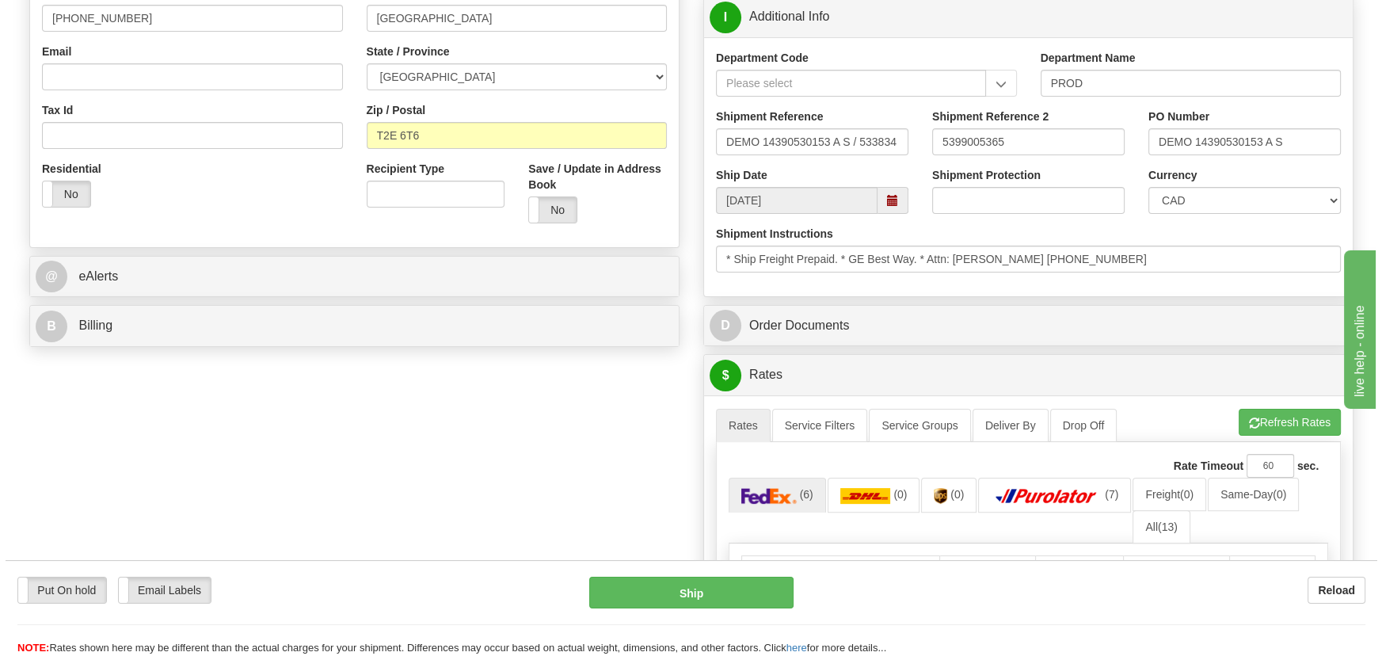
scroll to position [720, 0]
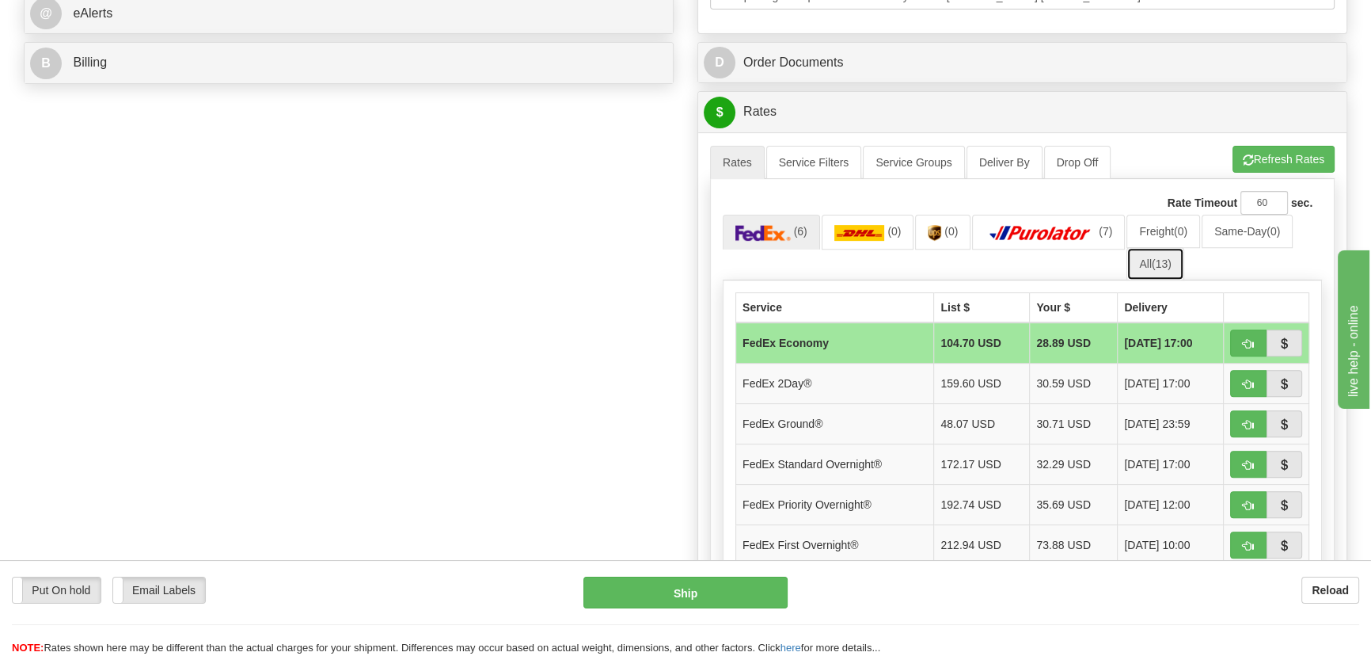
click at [1150, 268] on link "All (13)" at bounding box center [1155, 263] width 57 height 33
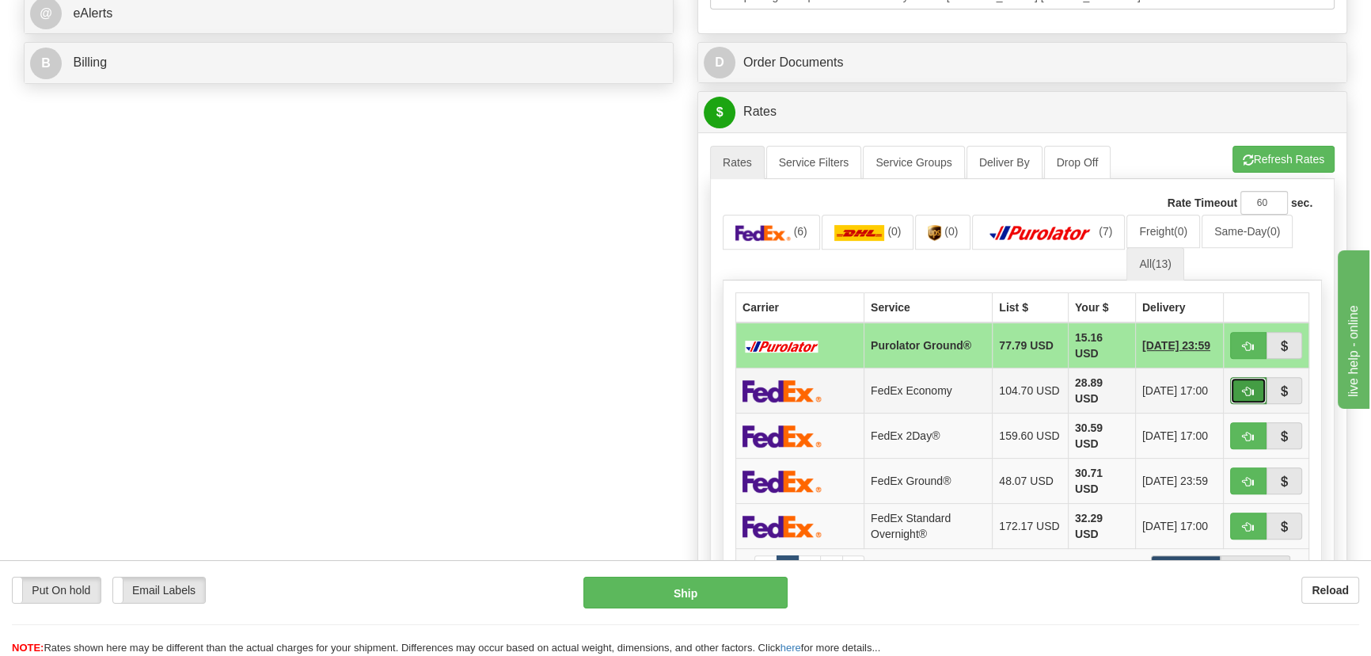
click at [1247, 390] on span "button" at bounding box center [1248, 391] width 11 height 10
type input "20"
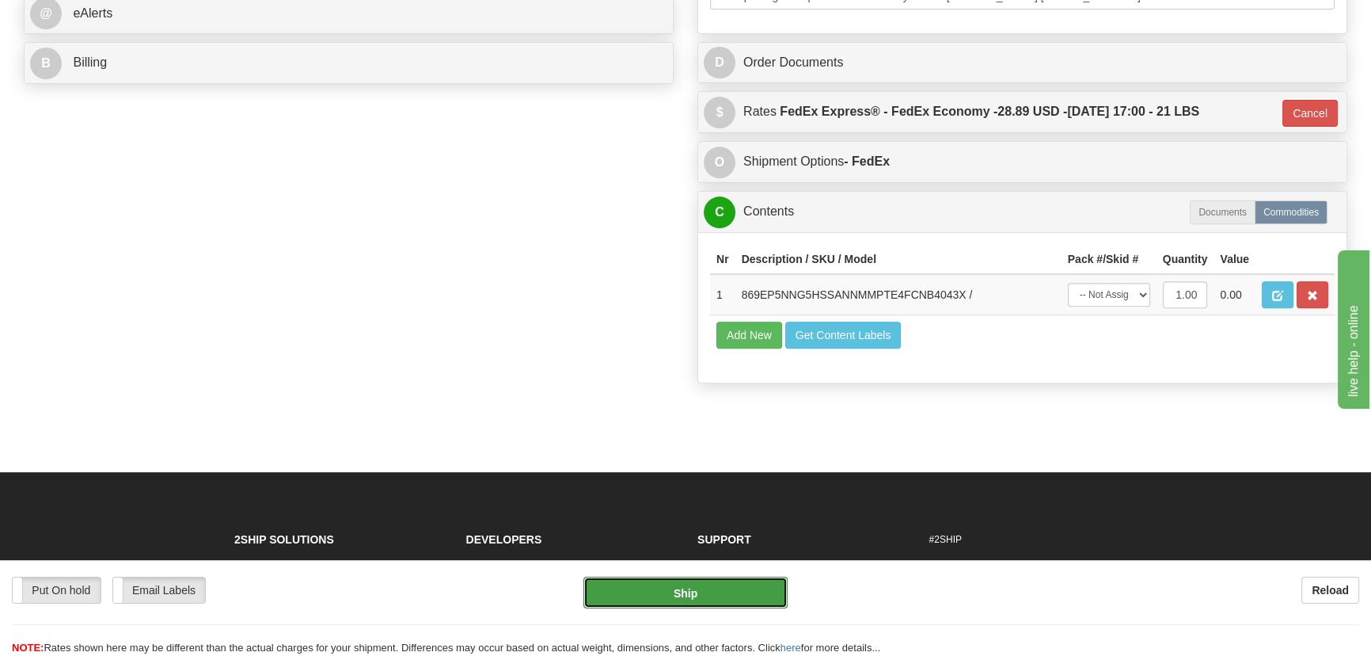
click at [718, 590] on button "Ship" at bounding box center [686, 592] width 205 height 32
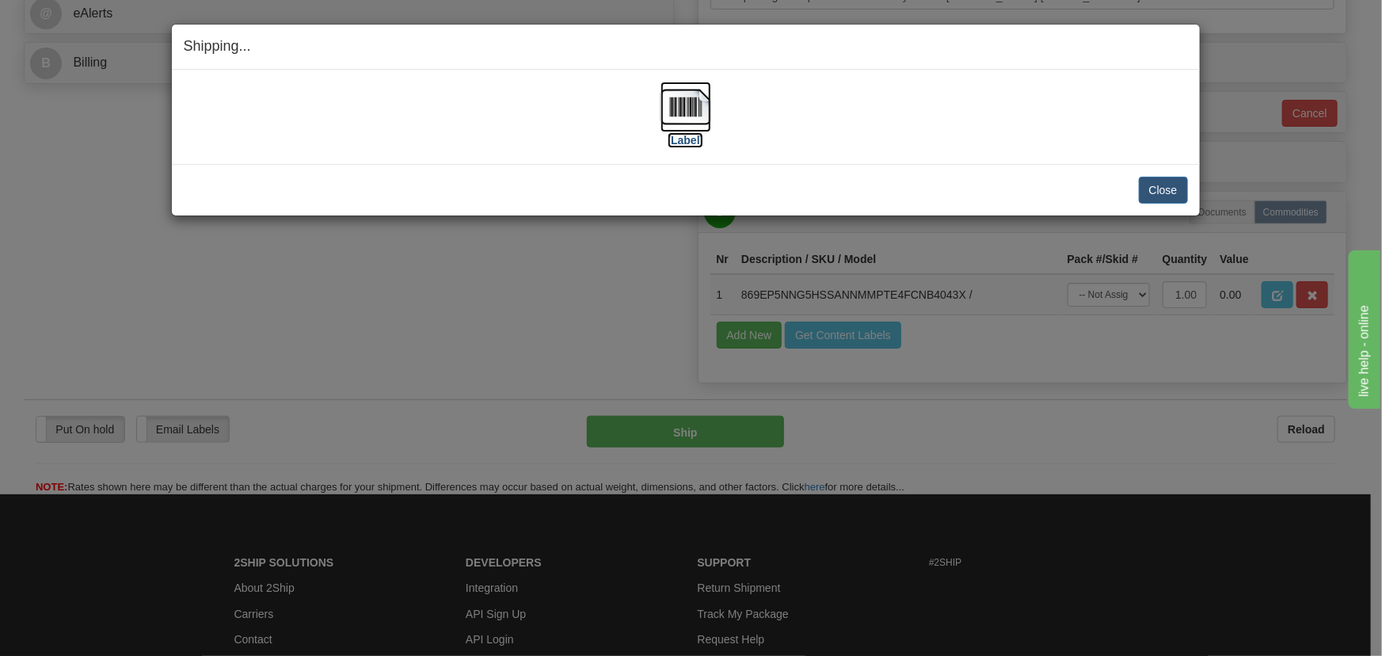
click at [674, 99] on img at bounding box center [685, 107] width 51 height 51
click at [1156, 184] on button "Close" at bounding box center [1163, 190] width 49 height 27
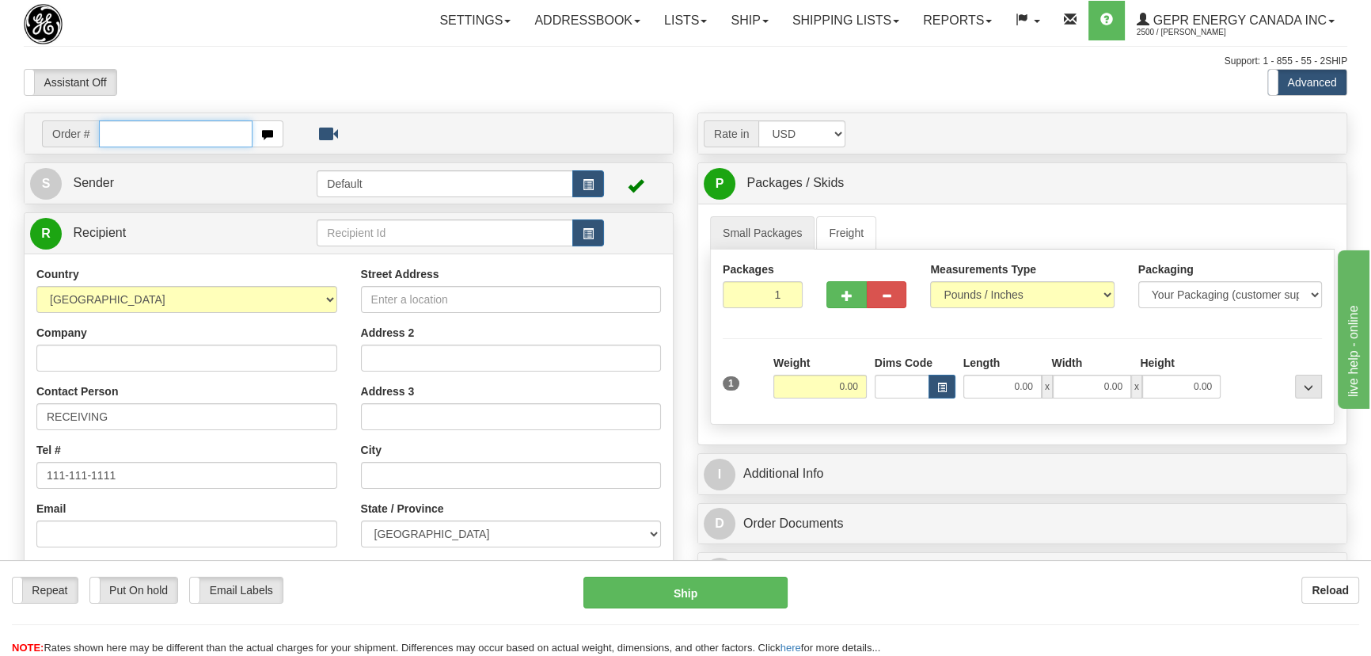
paste input "0086694165"
click at [121, 135] on input "0086694165" at bounding box center [176, 133] width 154 height 27
type input "86694165"
click at [428, 97] on body "Training Course Close Toggle navigation Settings Shipping Preferences New Recip…" at bounding box center [691, 328] width 1382 height 656
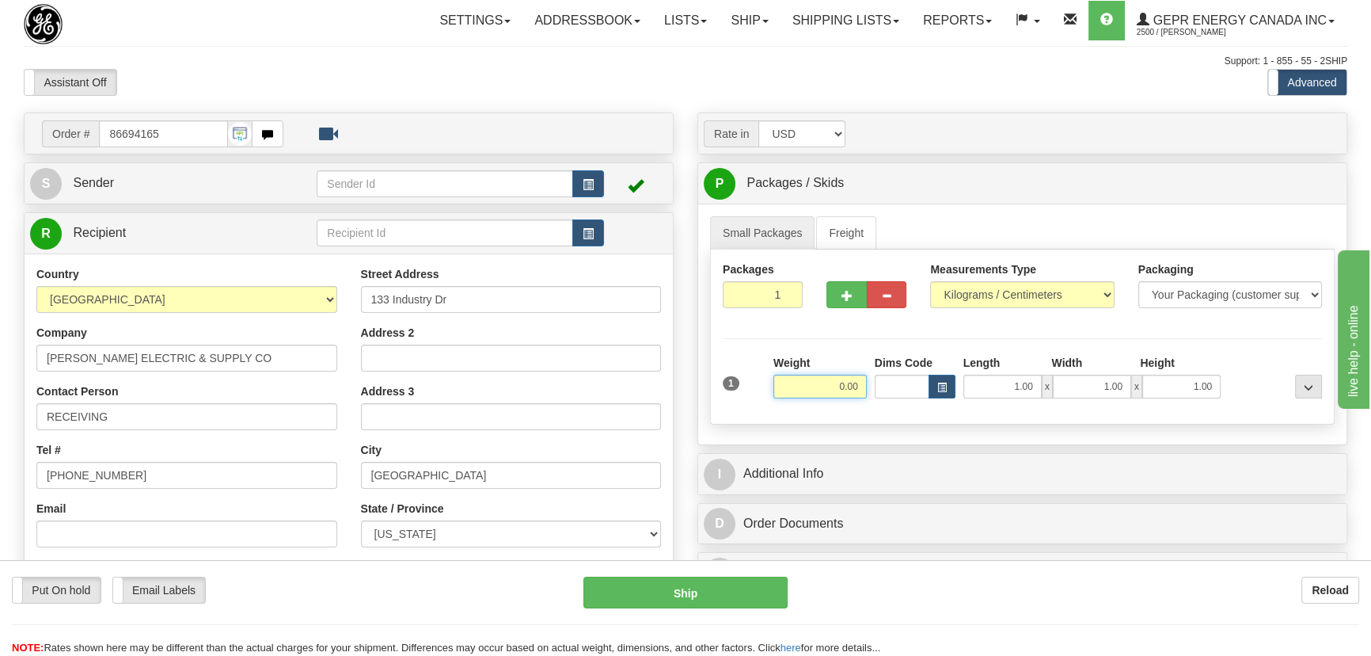
drag, startPoint x: 807, startPoint y: 382, endPoint x: 856, endPoint y: 391, distance: 49.9
click at [855, 391] on input "0.00" at bounding box center [820, 387] width 93 height 24
type input "21.00"
click at [1025, 288] on select "Pounds / Inches Kilograms / Centimeters" at bounding box center [1022, 294] width 184 height 27
select select "0"
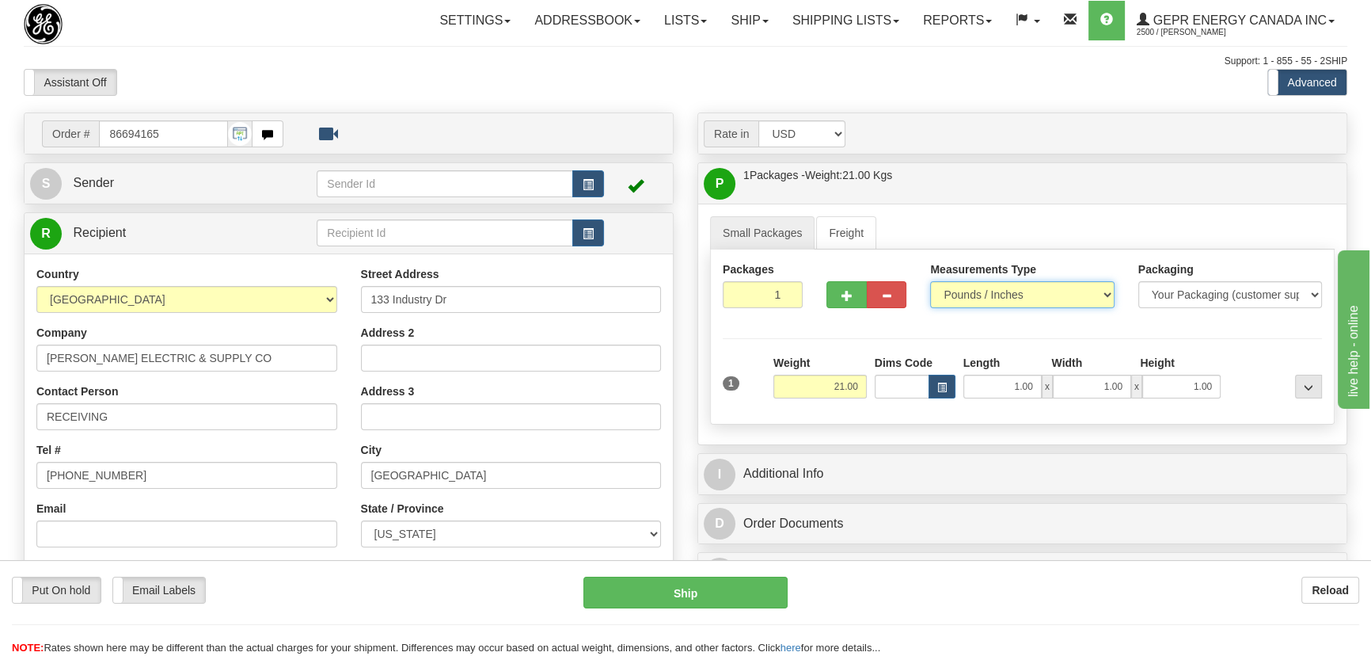
click at [930, 281] on select "Pounds / Inches Kilograms / Centimeters" at bounding box center [1022, 294] width 184 height 27
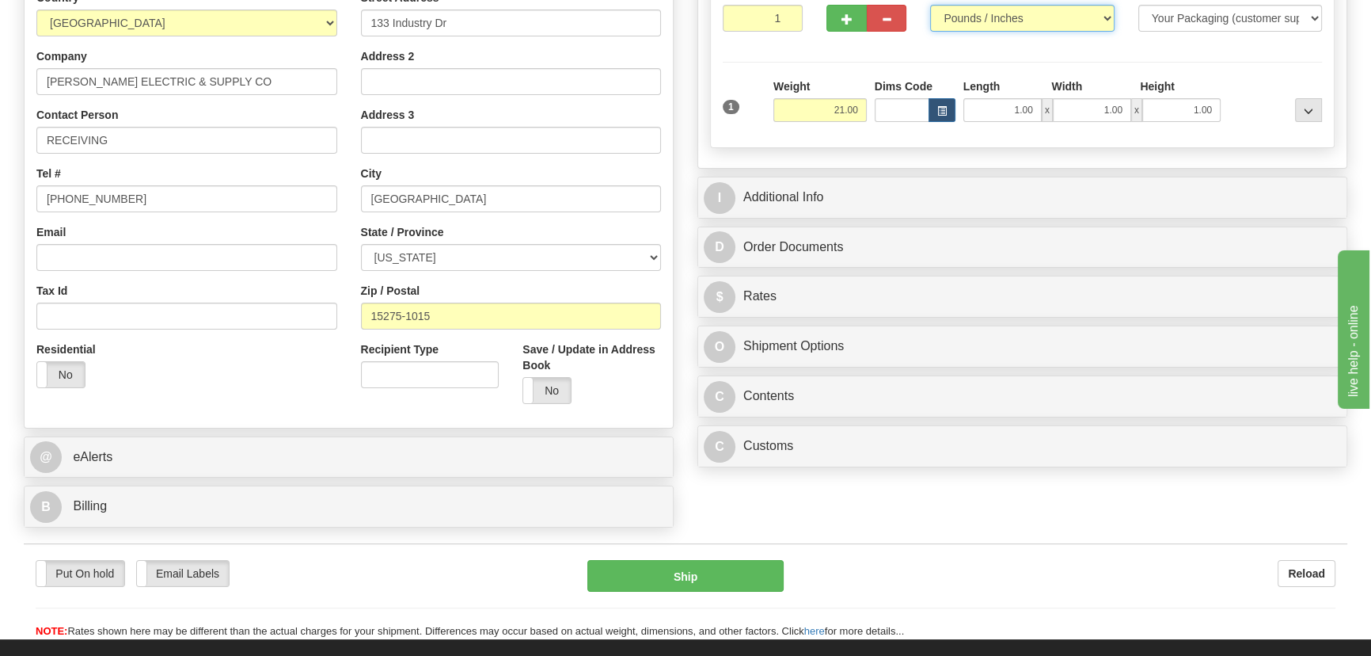
scroll to position [432, 0]
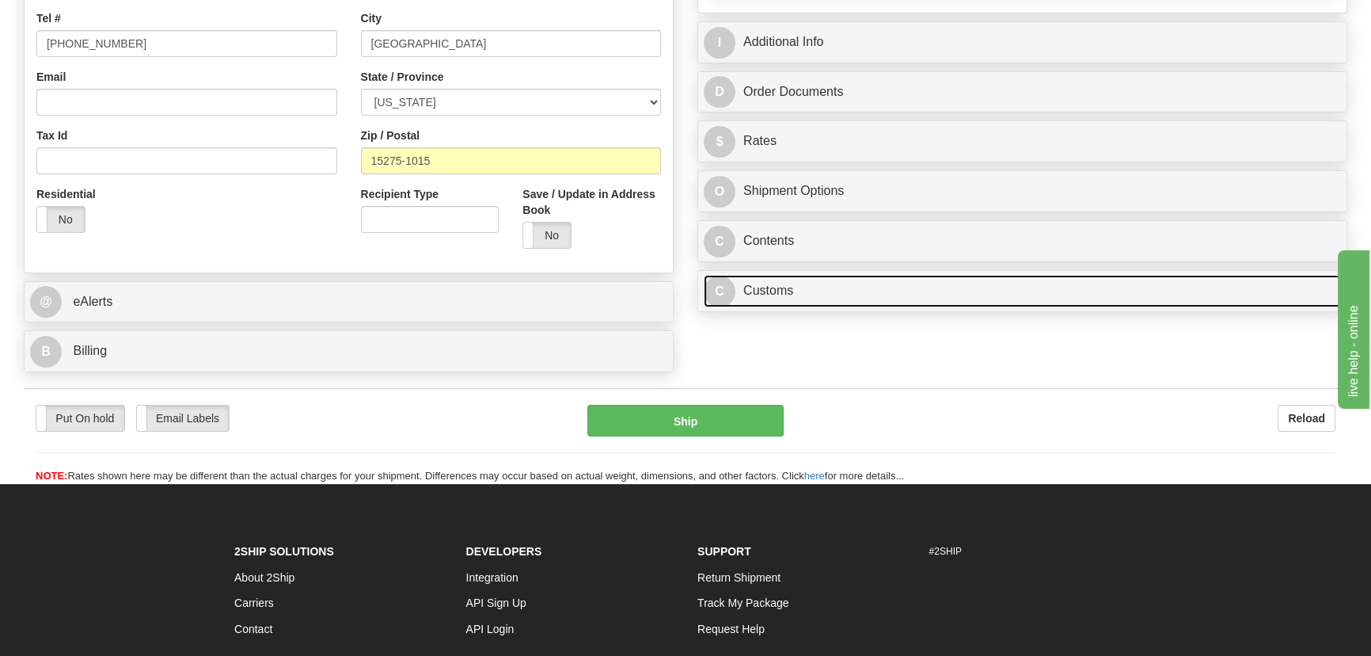
click at [975, 293] on link "C Customs" at bounding box center [1022, 291] width 637 height 32
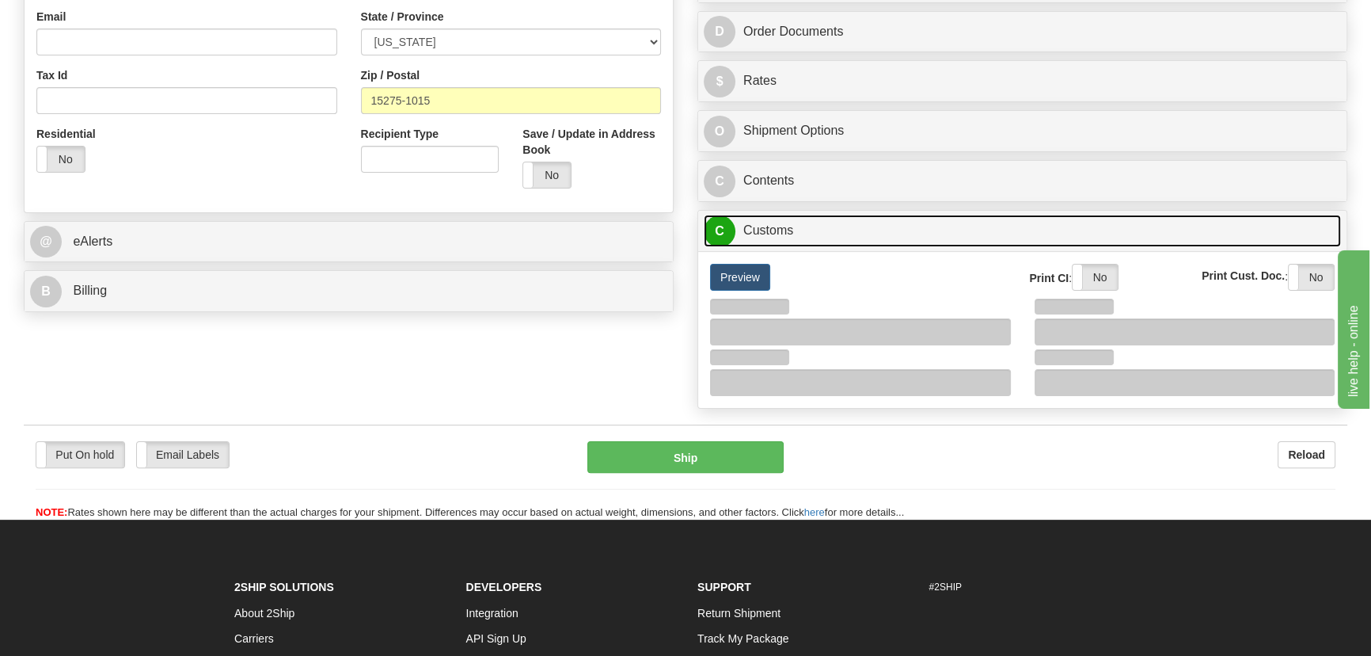
scroll to position [576, 0]
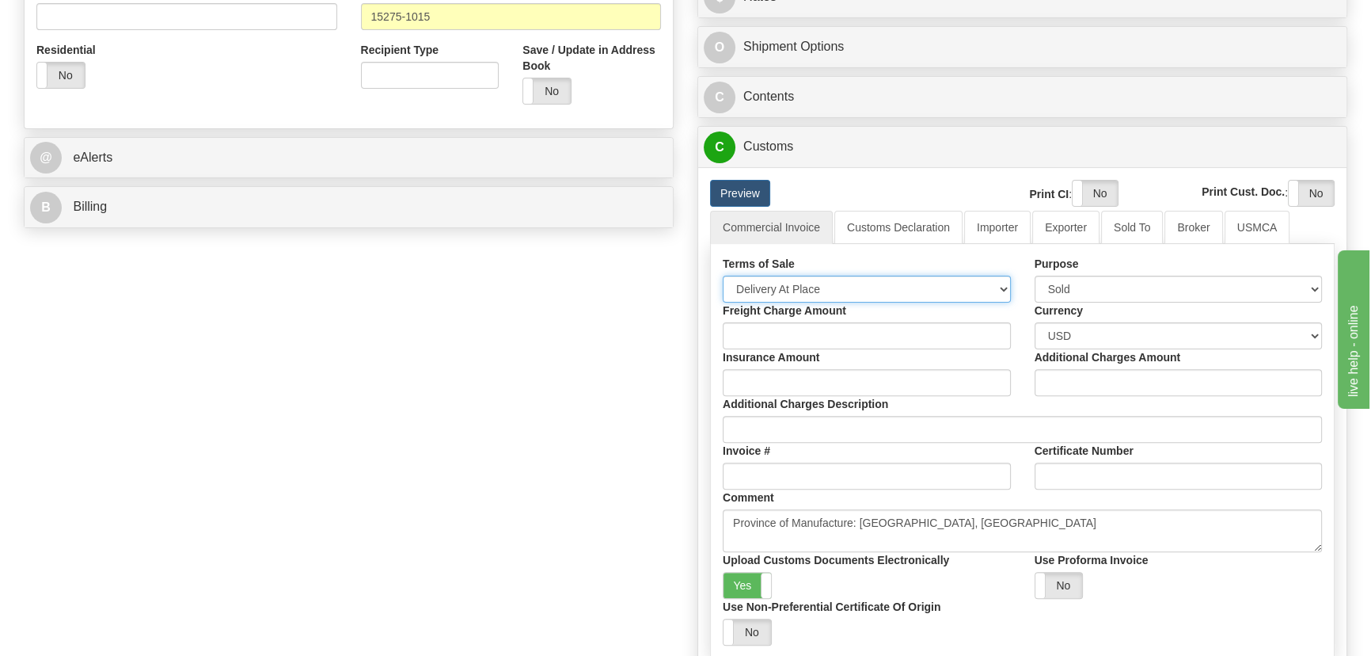
click at [865, 284] on select "Free Carrier Free On Board Ex Works Delivered Duty Unpaid Delivered Duty Paid C…" at bounding box center [867, 289] width 288 height 27
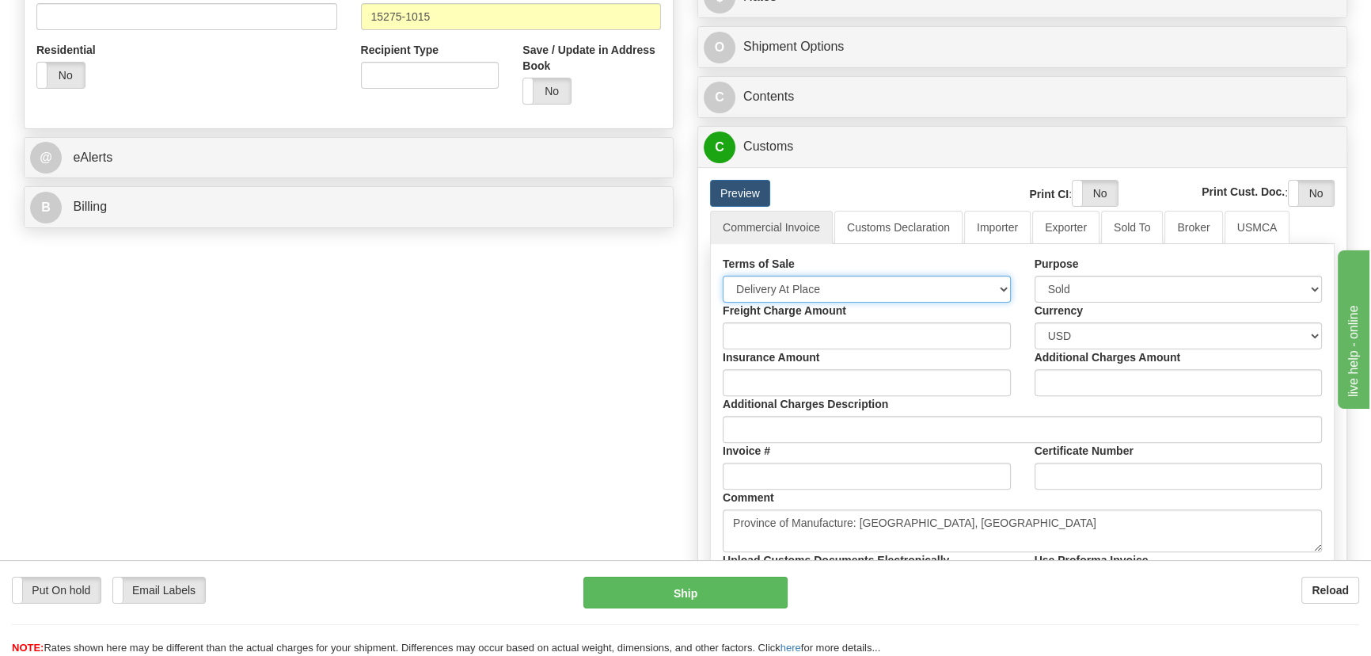
select select "7"
click at [723, 276] on select "Free Carrier Free On Board Ex Works Delivered Duty Unpaid Delivered Duty Paid C…" at bounding box center [867, 289] width 288 height 27
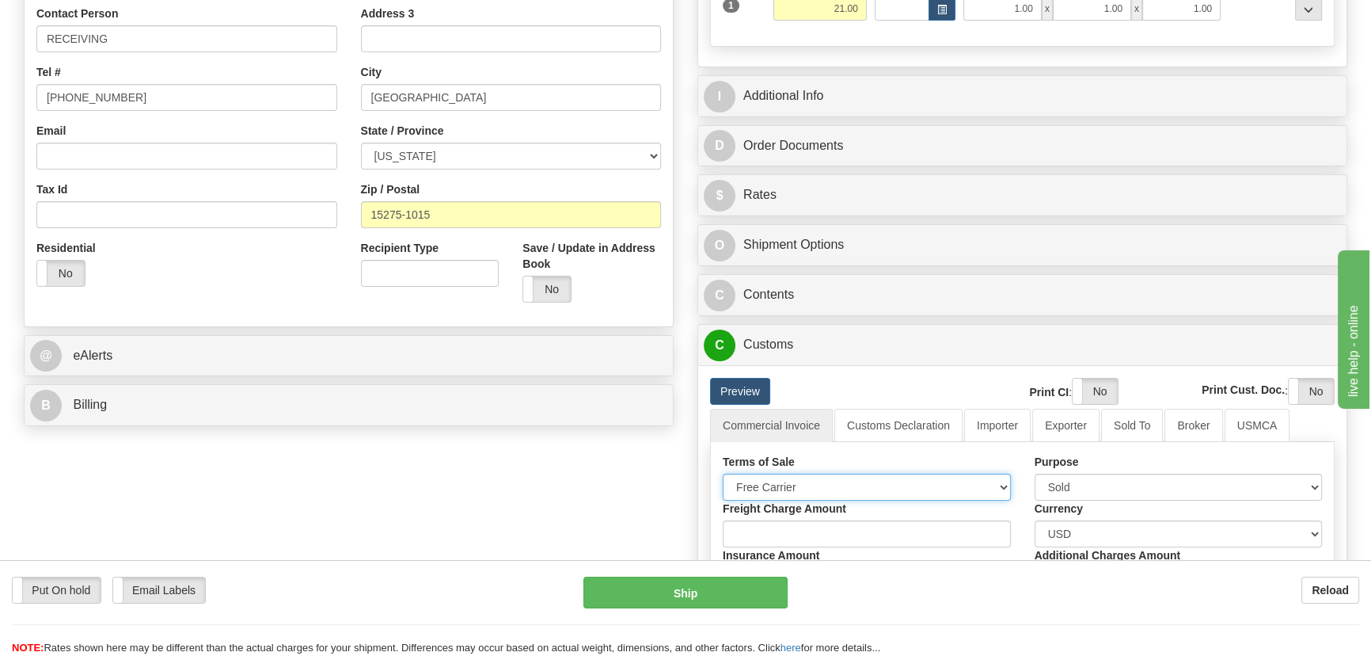
scroll to position [287, 0]
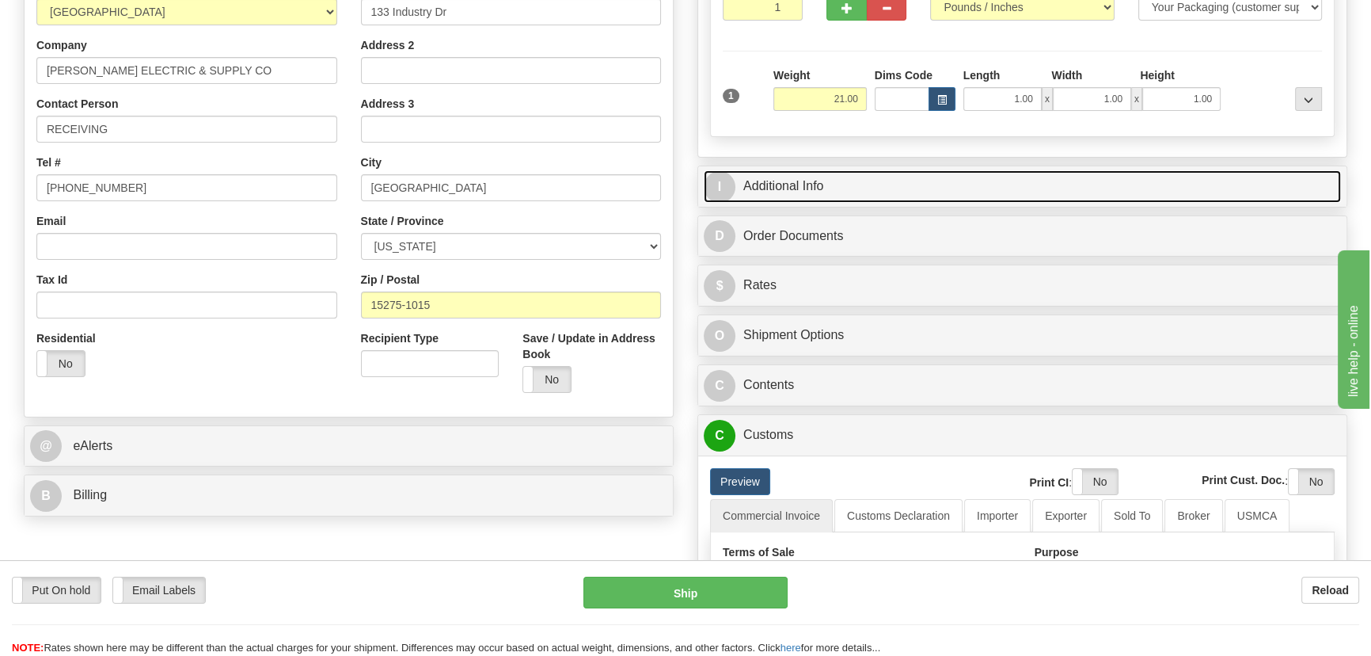
click at [1109, 175] on link "I Additional Info" at bounding box center [1022, 186] width 637 height 32
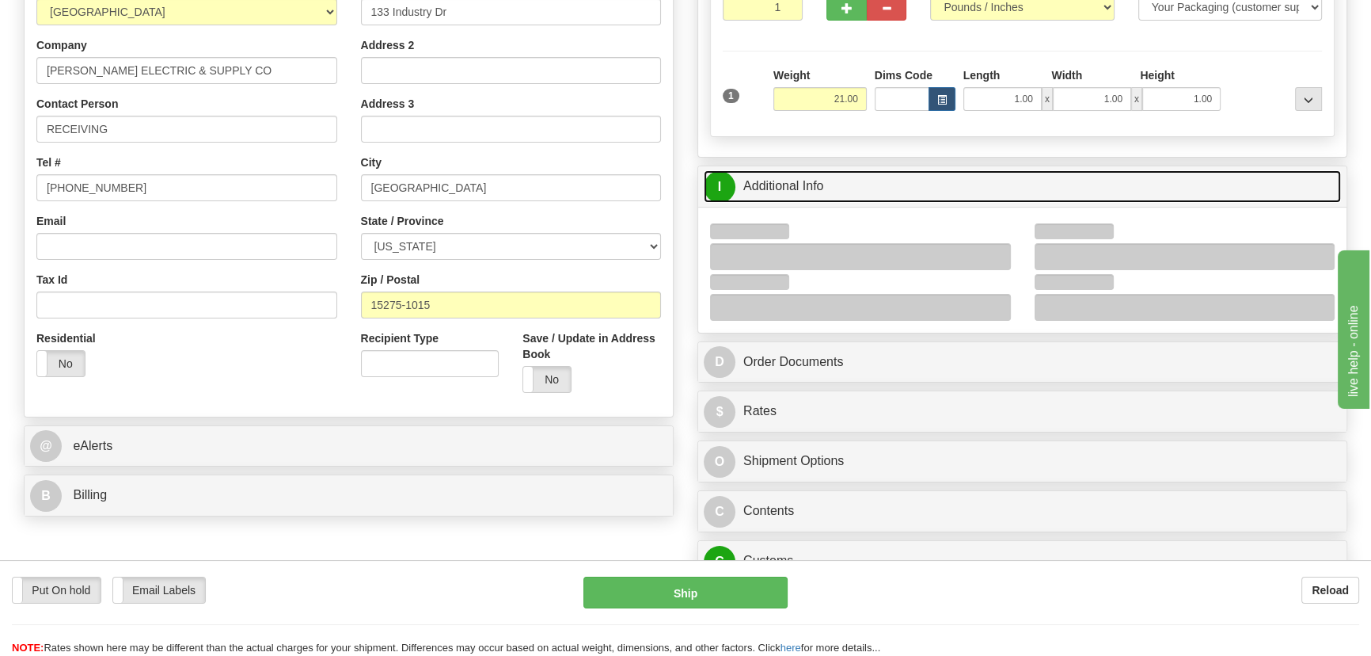
scroll to position [359, 0]
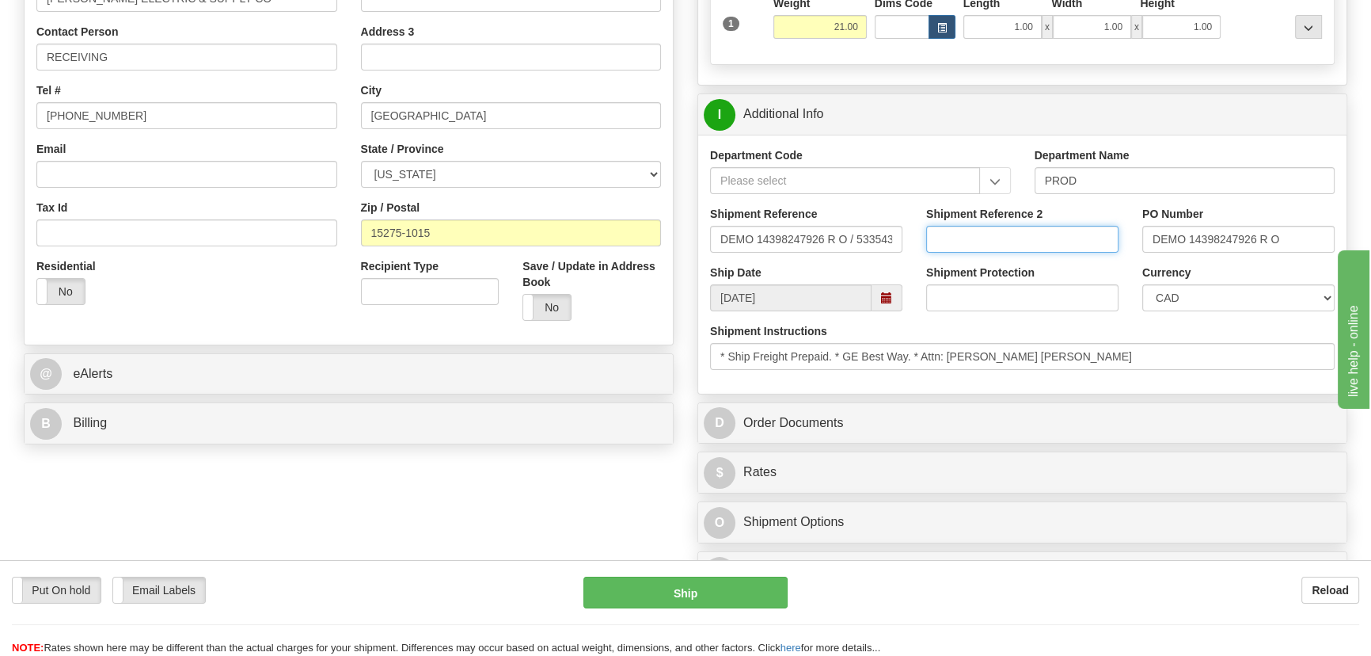
click at [1033, 245] on input "Shipment Reference 2" at bounding box center [1022, 239] width 192 height 27
type input "5399005325"
click at [1200, 291] on select "CAD USD EUR ZAR [PERSON_NAME] ARN AUD AUS AWG BBD BFR BGN BHD BMD BND BRC BRL C…" at bounding box center [1239, 297] width 192 height 27
select select "1"
click at [1143, 284] on select "CAD USD EUR ZAR [PERSON_NAME] ARN AUD AUS AWG BBD BFR BGN BHD BMD BND BRC BRL C…" at bounding box center [1239, 297] width 192 height 27
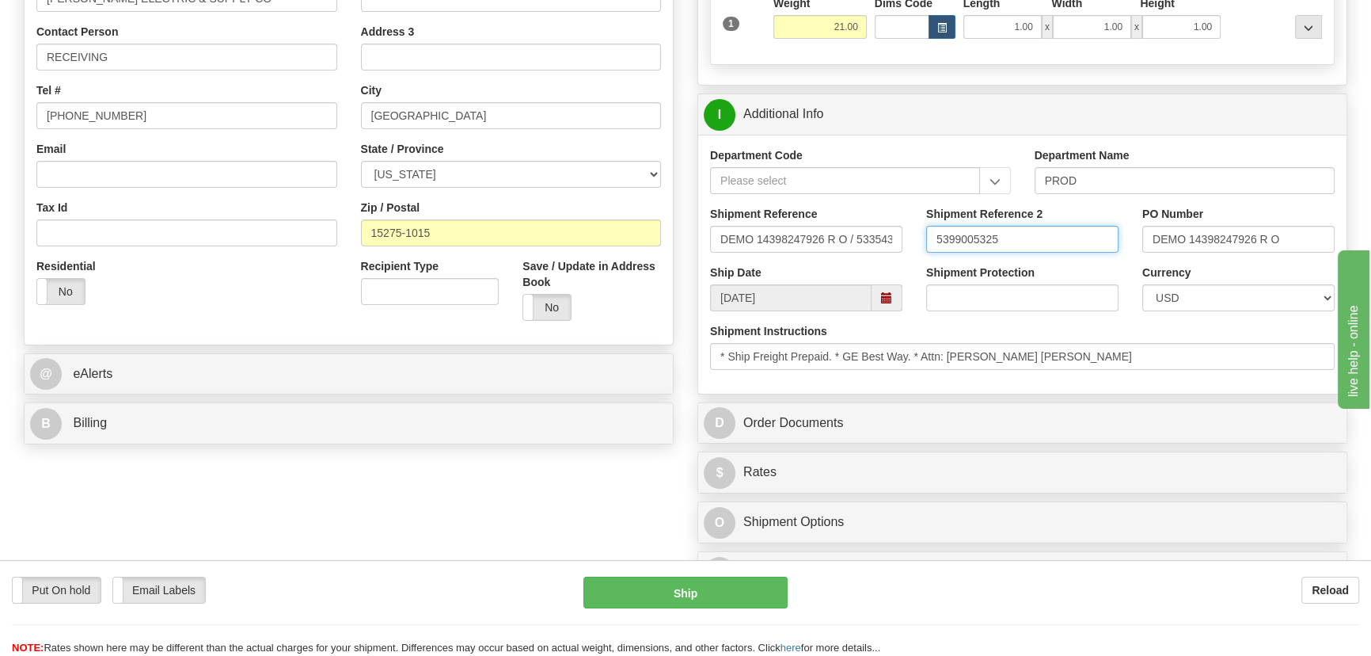
drag, startPoint x: 1046, startPoint y: 245, endPoint x: 923, endPoint y: 246, distance: 122.7
click at [926, 246] on input "5399005325" at bounding box center [1022, 239] width 192 height 27
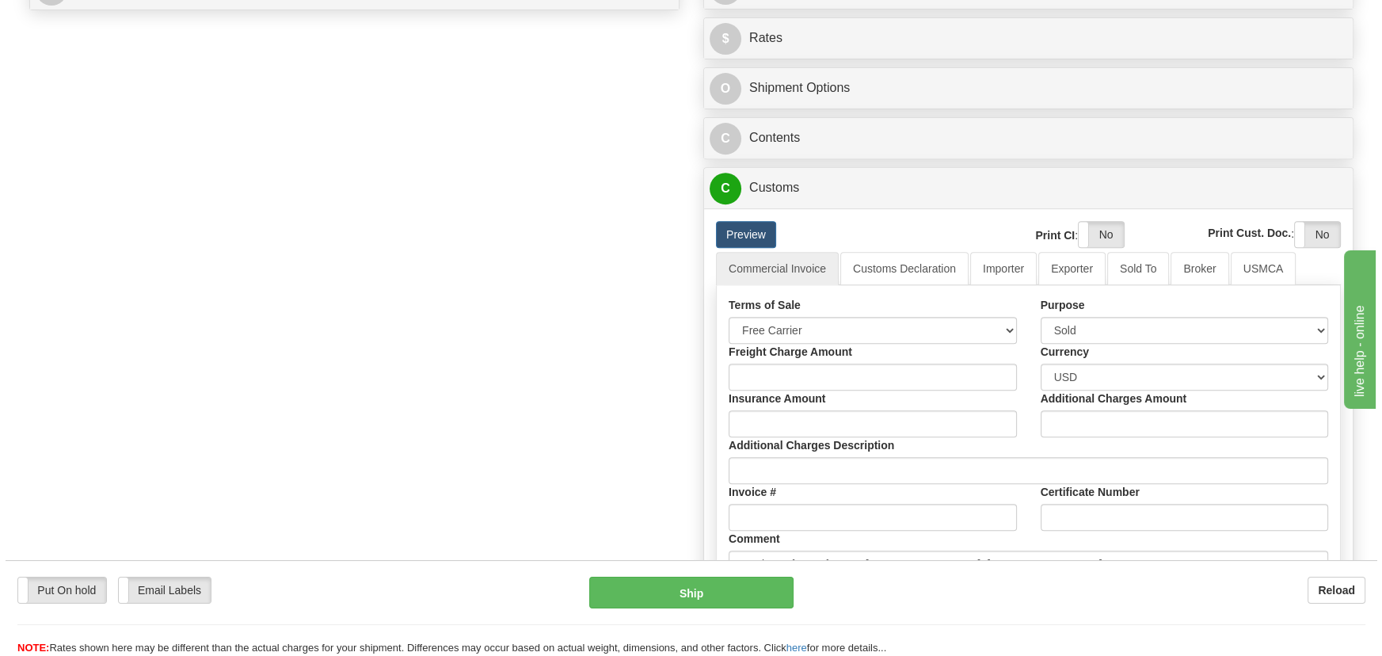
scroll to position [792, 0]
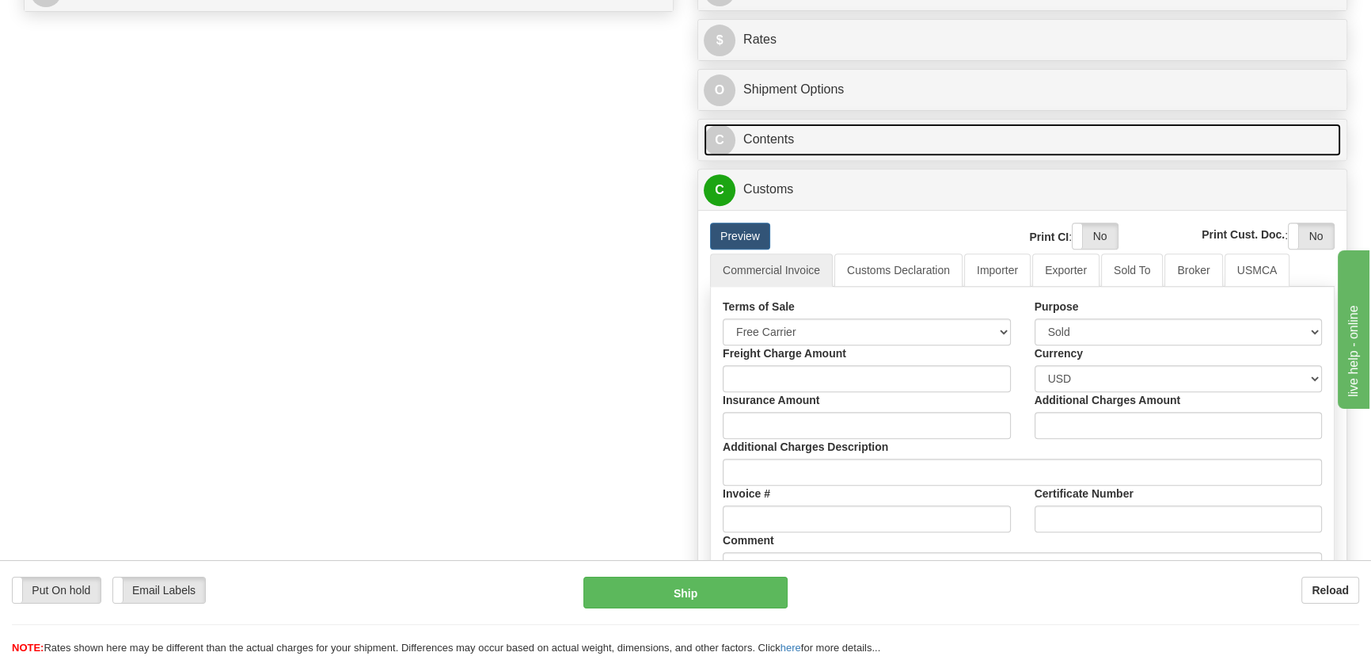
click at [1166, 131] on link "C Contents" at bounding box center [1022, 140] width 637 height 32
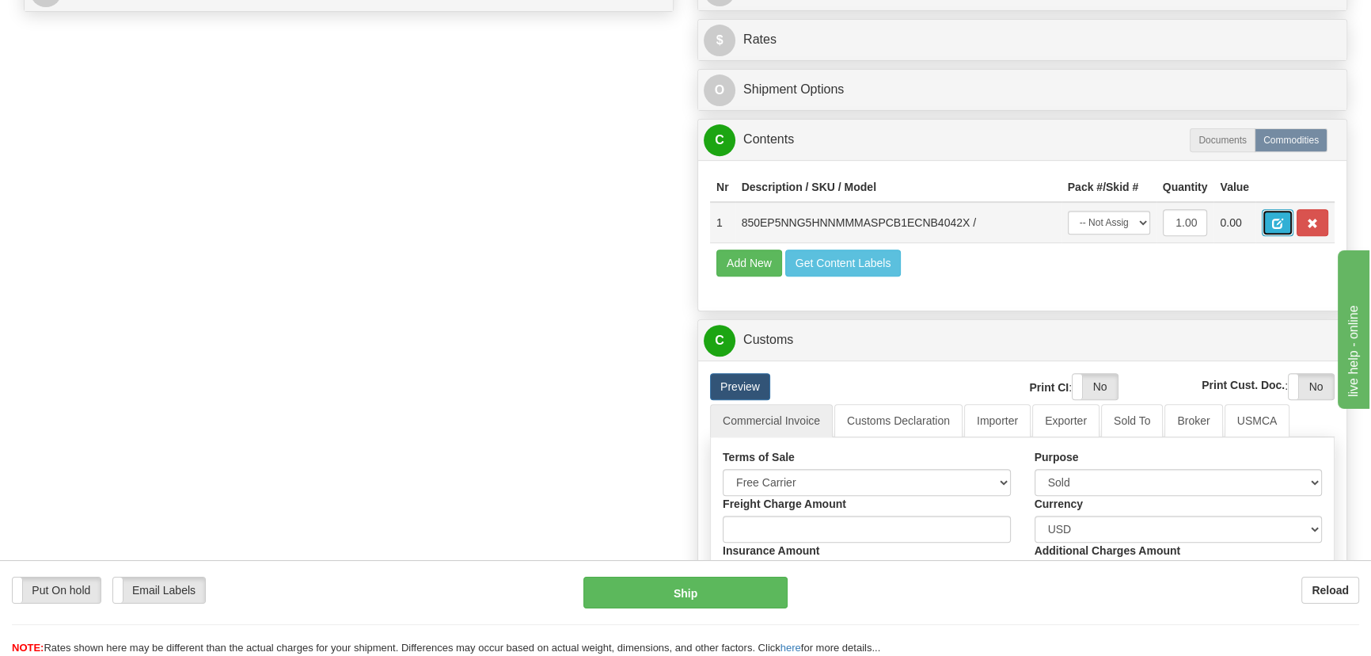
click at [1268, 226] on button "button" at bounding box center [1278, 222] width 32 height 27
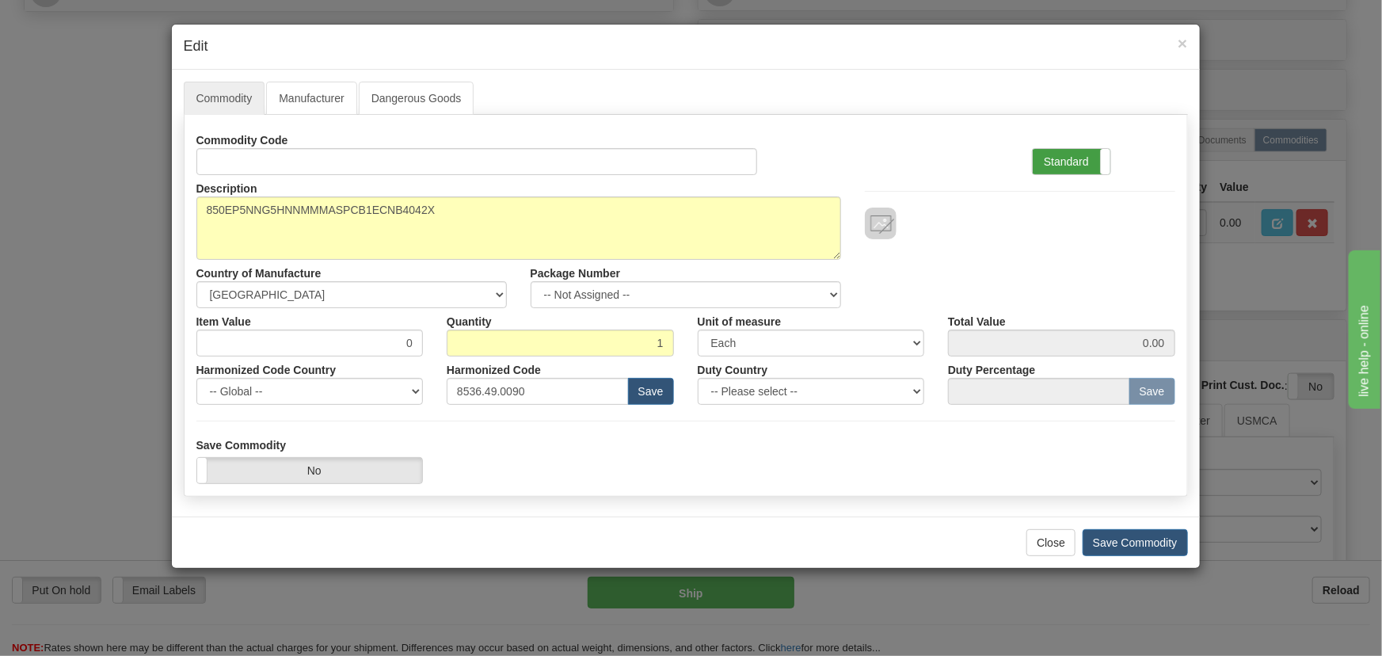
click at [1087, 158] on label "Standard" at bounding box center [1072, 161] width 78 height 25
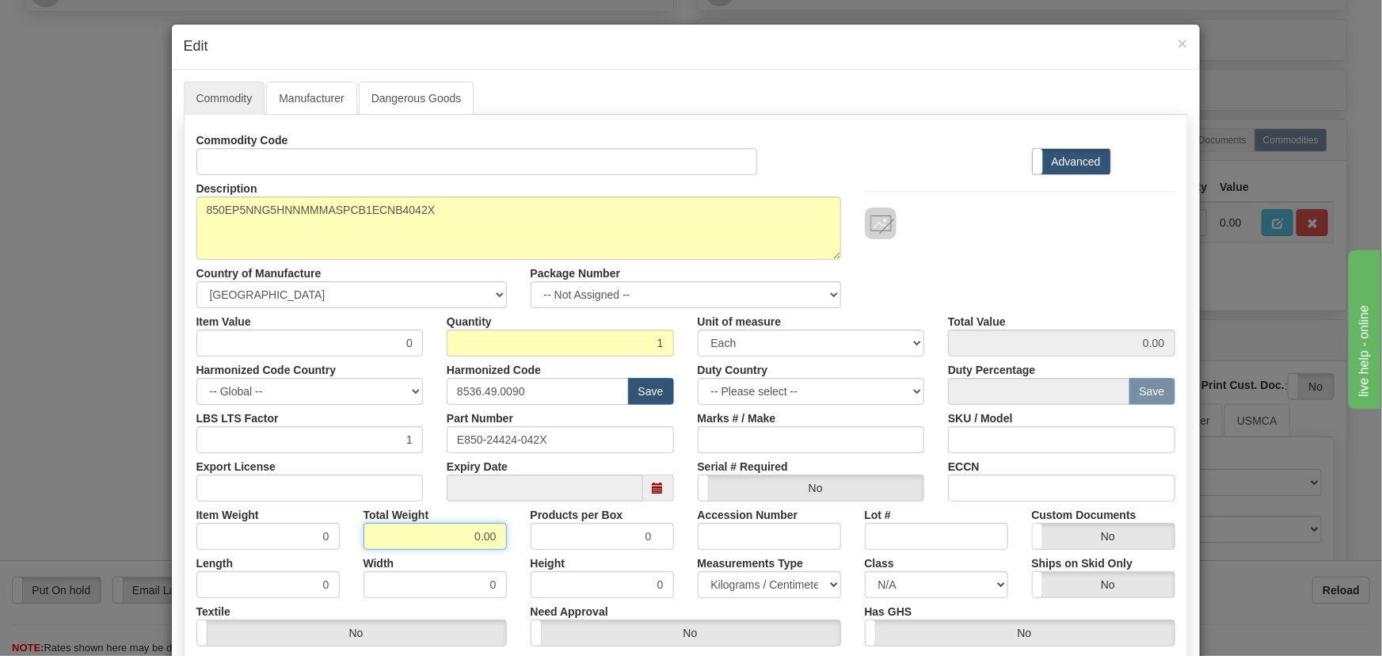
drag, startPoint x: 471, startPoint y: 538, endPoint x: 522, endPoint y: 555, distance: 53.6
click at [516, 553] on div "Commodity Code Standard Advanced Description 850EP5NNG5HNNMMMASPCB1ECNB4042X Co…" at bounding box center [685, 411] width 979 height 568
type input "1"
type input "1.0000"
drag, startPoint x: 392, startPoint y: 343, endPoint x: 428, endPoint y: 357, distance: 38.4
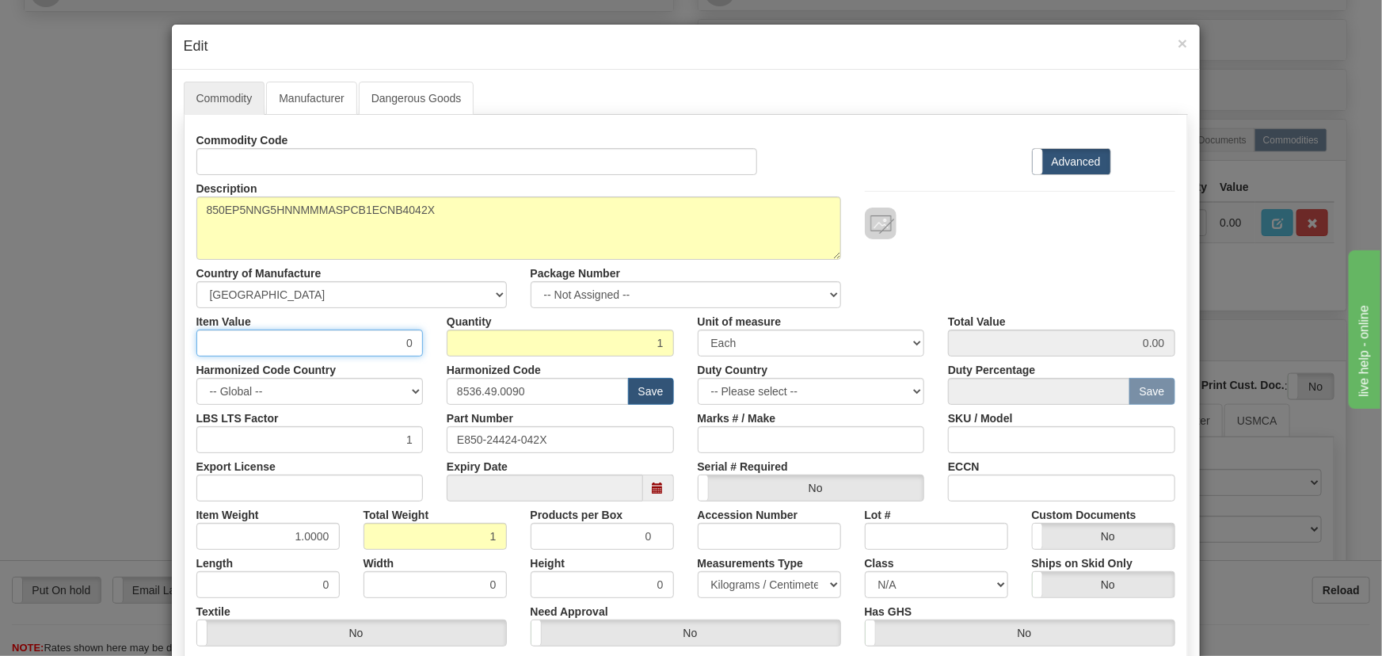
click at [424, 349] on div "Item Value 0" at bounding box center [309, 332] width 251 height 48
paste input "1.776,83"
type input "1776.83"
click at [1087, 253] on div "Description 850EP5NNG5HNNMMMASPCB1ECNB4042X Country of Manufacture -- Unknown -…" at bounding box center [685, 241] width 1002 height 133
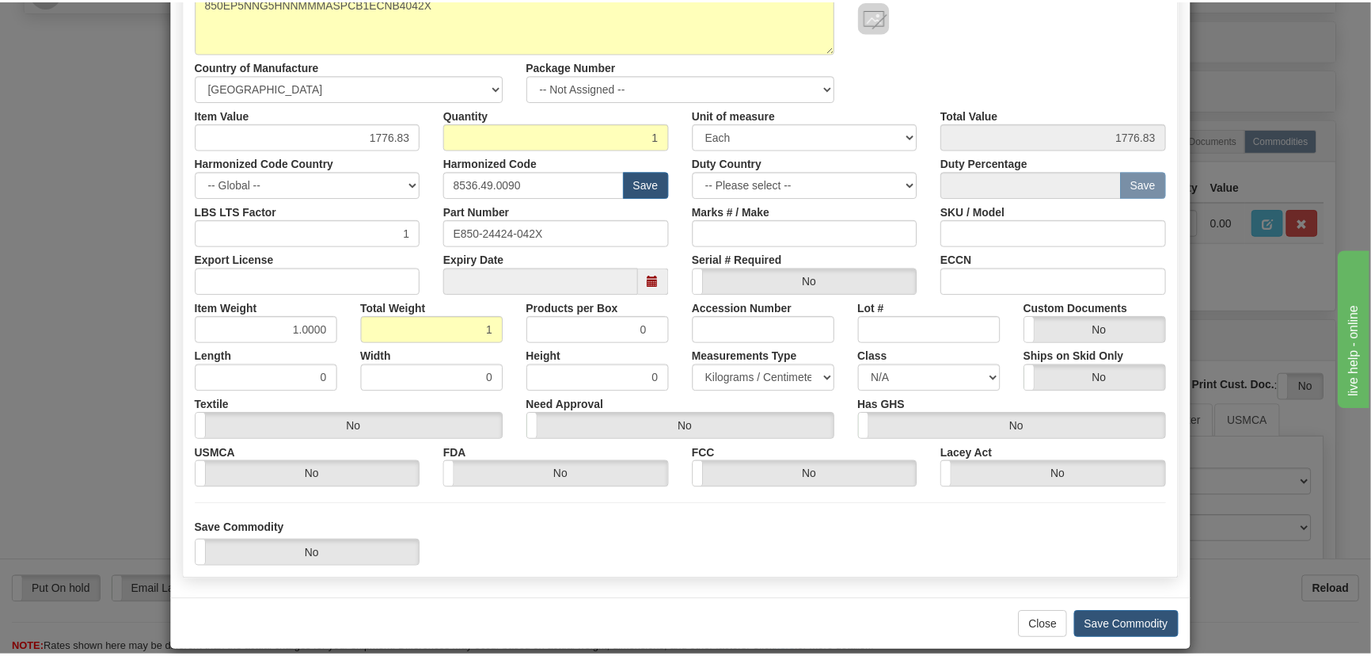
scroll to position [225, 0]
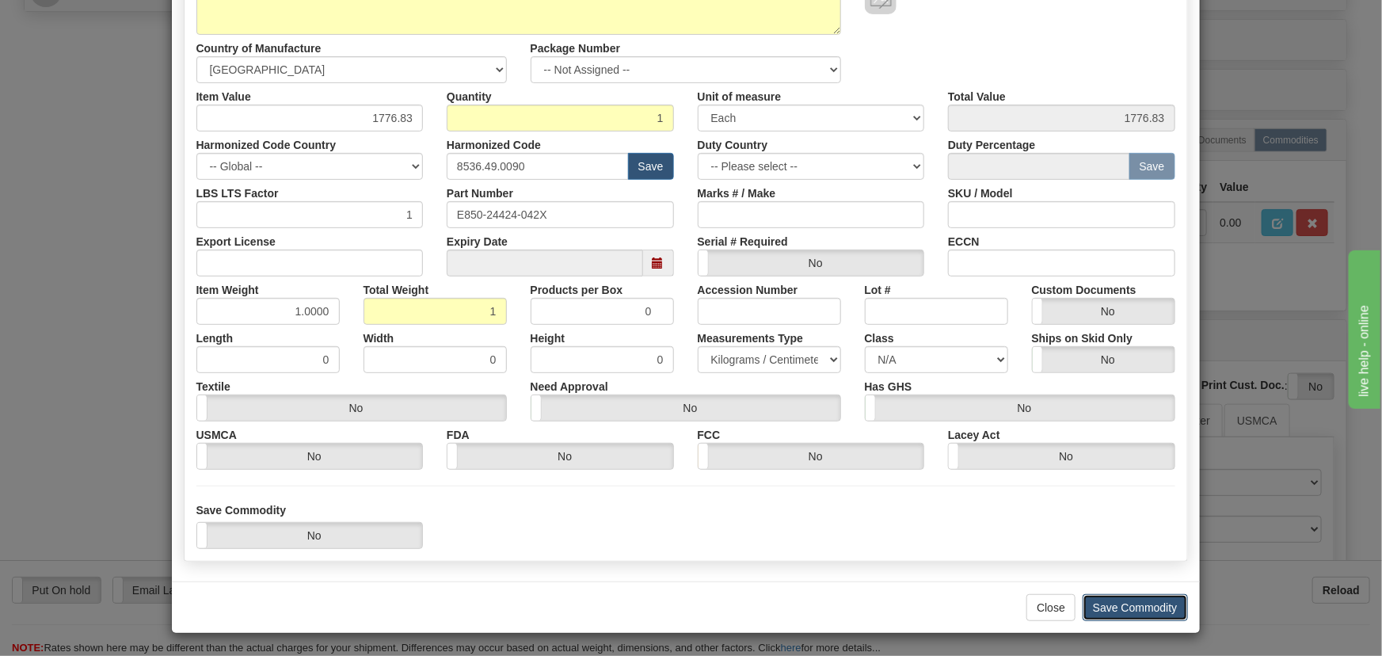
click at [1151, 601] on button "Save Commodity" at bounding box center [1134, 607] width 105 height 27
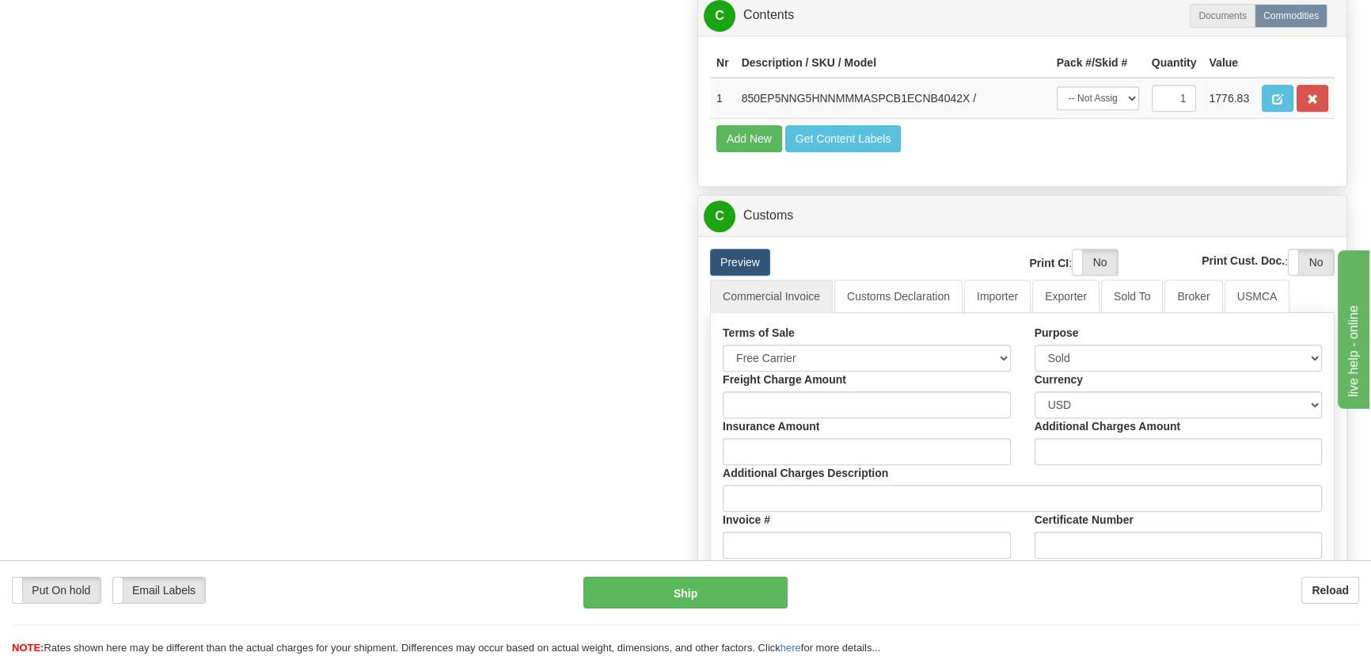
scroll to position [935, 0]
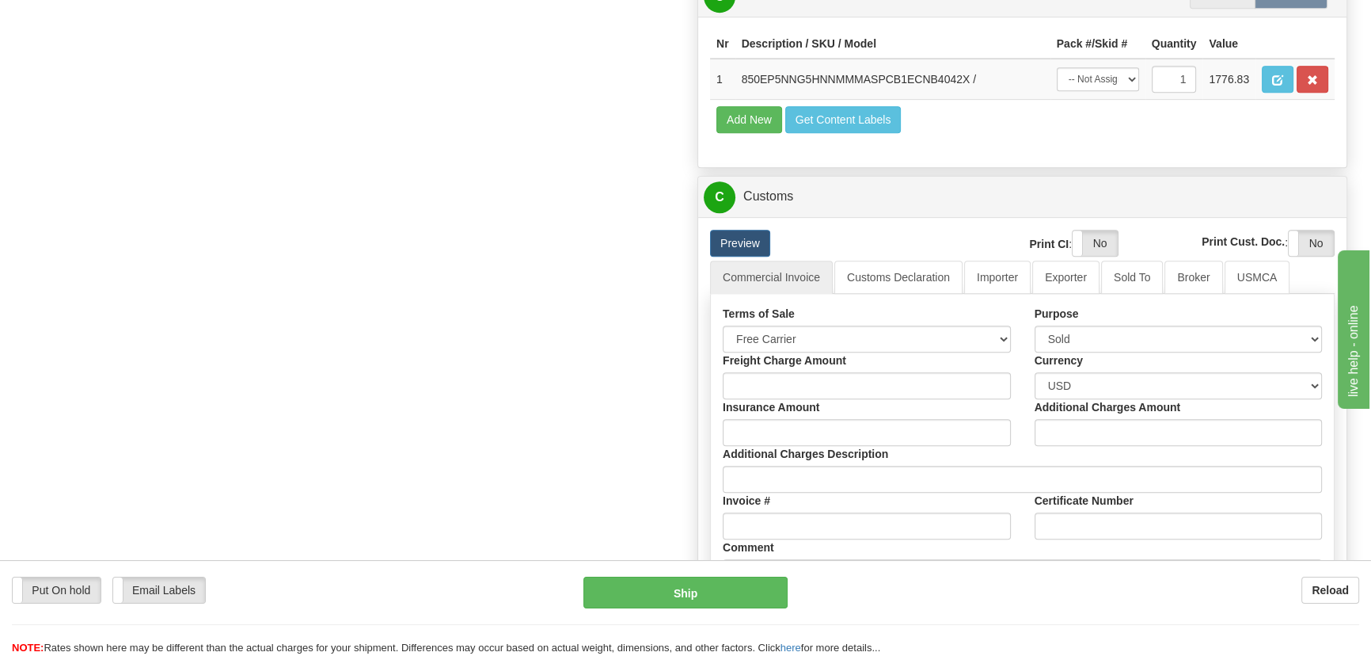
click at [1067, 317] on label "Purpose" at bounding box center [1057, 314] width 44 height 16
click at [1067, 325] on select "Sold Not Sold Gift Sample Repair and Return Personal Effects Merchandise Danger…" at bounding box center [1179, 338] width 288 height 27
click at [1070, 329] on select "Sold Not Sold Gift Sample Repair and Return Personal Effects Merchandise Danger…" at bounding box center [1179, 338] width 288 height 27
select select "4"
click at [1035, 325] on select "Sold Not Sold Gift Sample Repair and Return Personal Effects Merchandise Danger…" at bounding box center [1179, 338] width 288 height 27
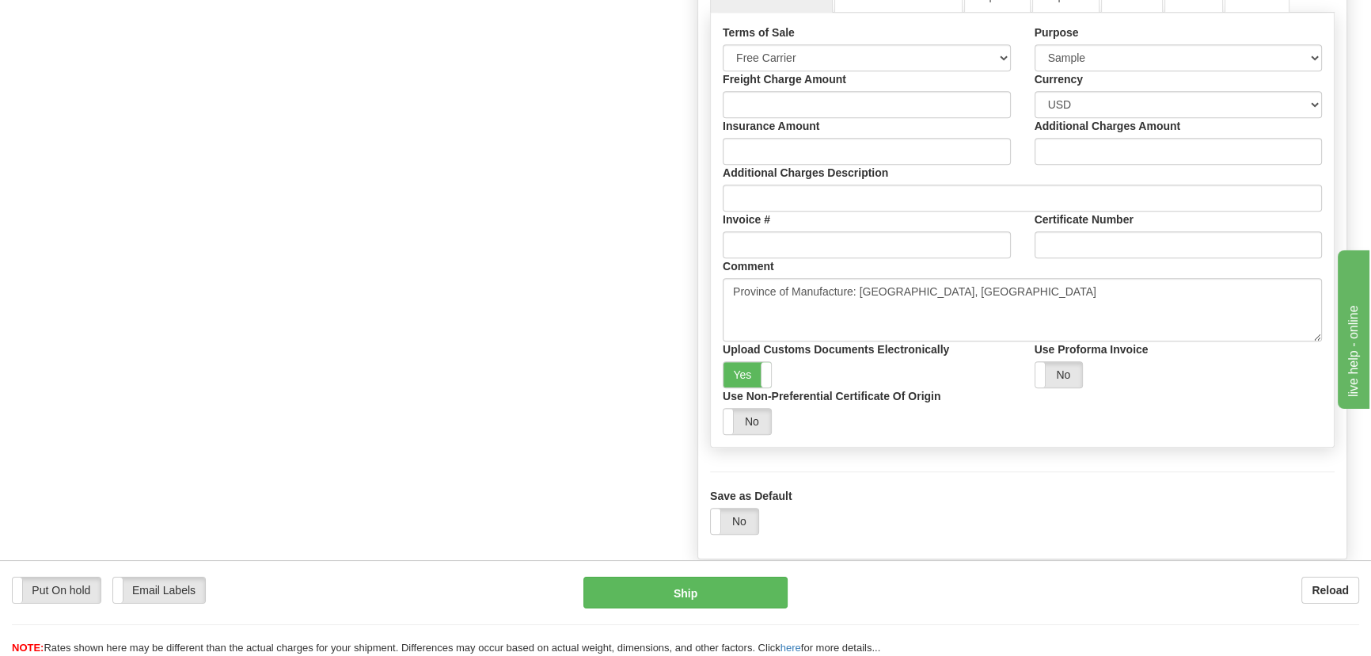
scroll to position [1223, 0]
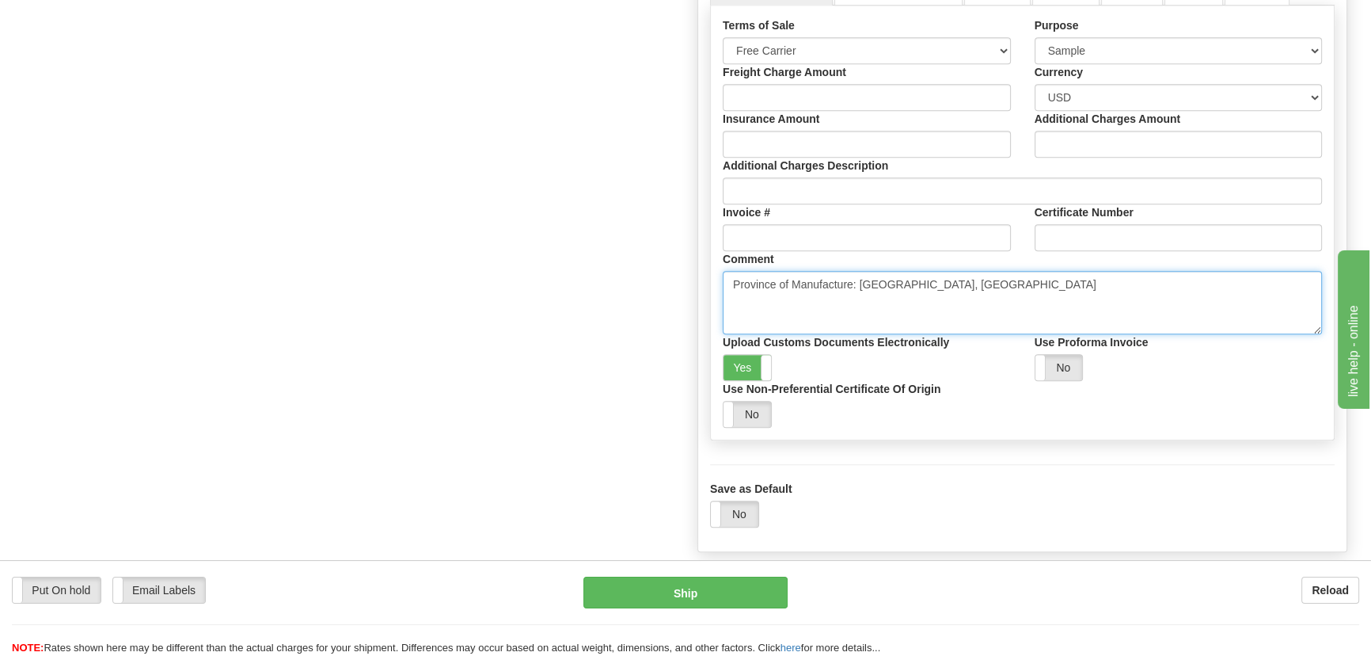
click at [970, 285] on textarea "Province of Manufacture: Ontario, Canada" at bounding box center [1022, 302] width 599 height 63
paste textarea "DEMO/SAMPLE UNIT NO COMMERCIAL VALUE VALUE DECLARED FOR CUSTOM PURPOSES ONLY"
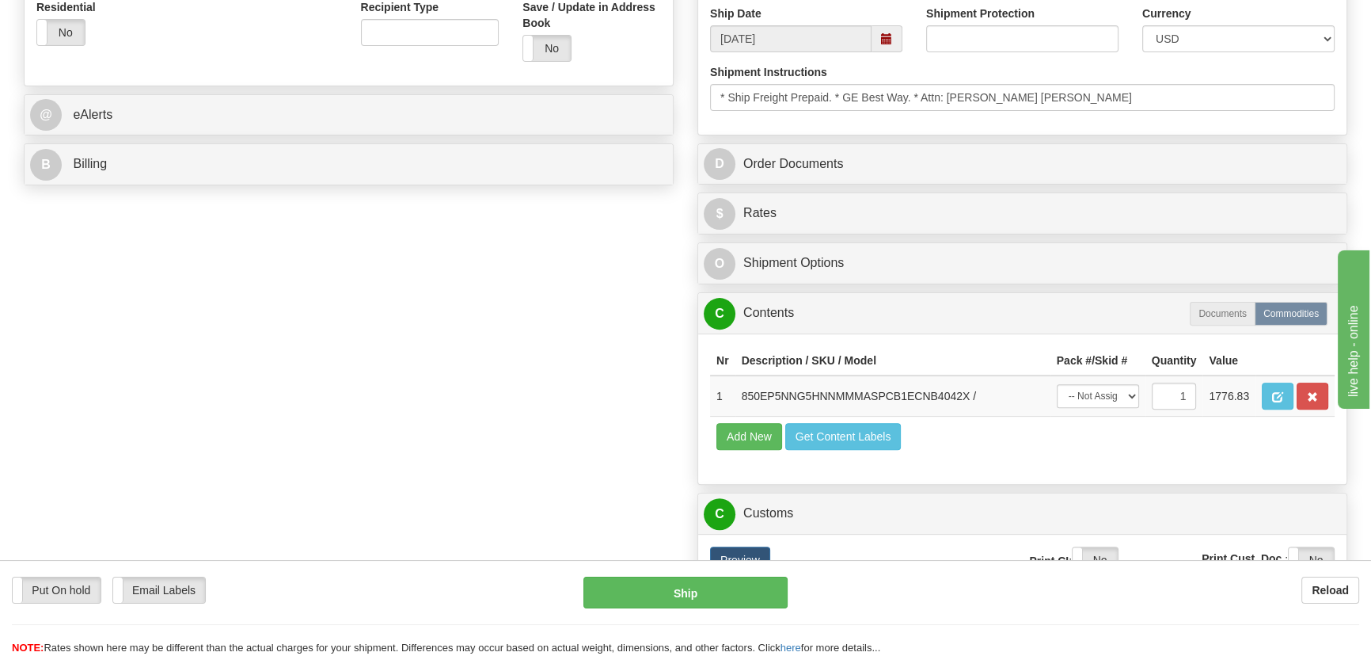
scroll to position [576, 0]
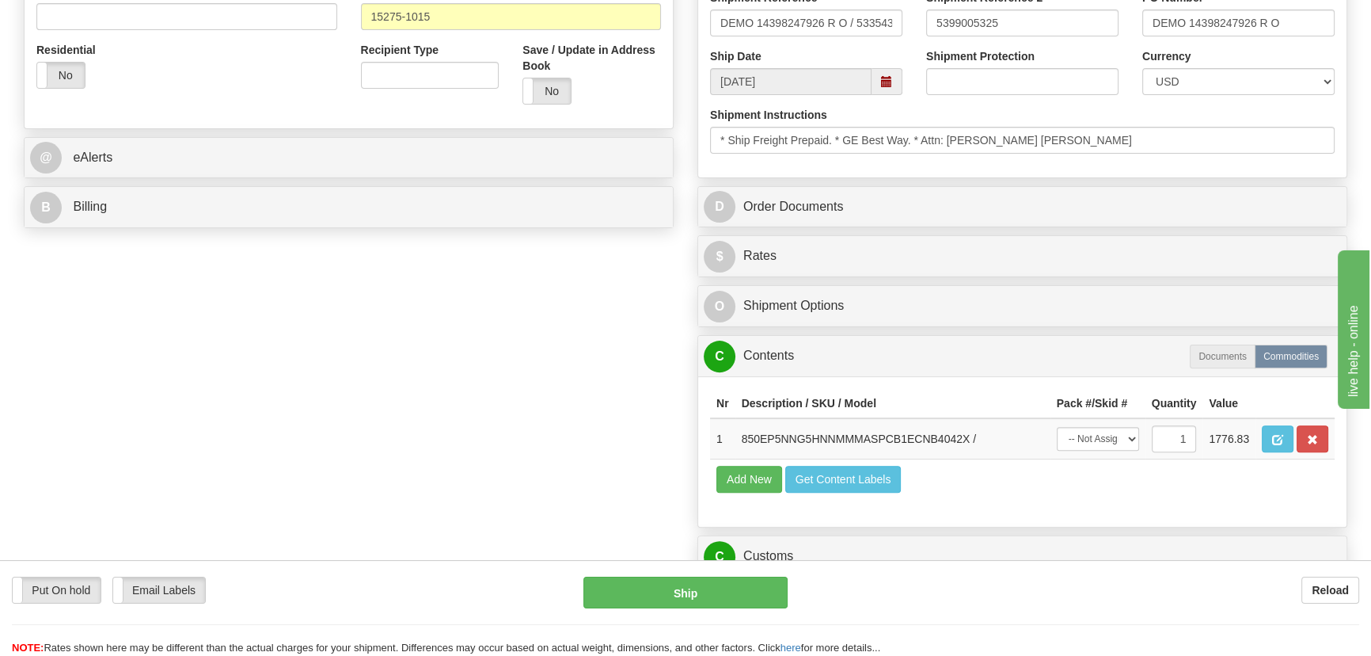
type textarea "Province of Manufacture: Ontario, Canada DEMO/SAMPLE UNIT NO COMMERCIAL VALUE V…"
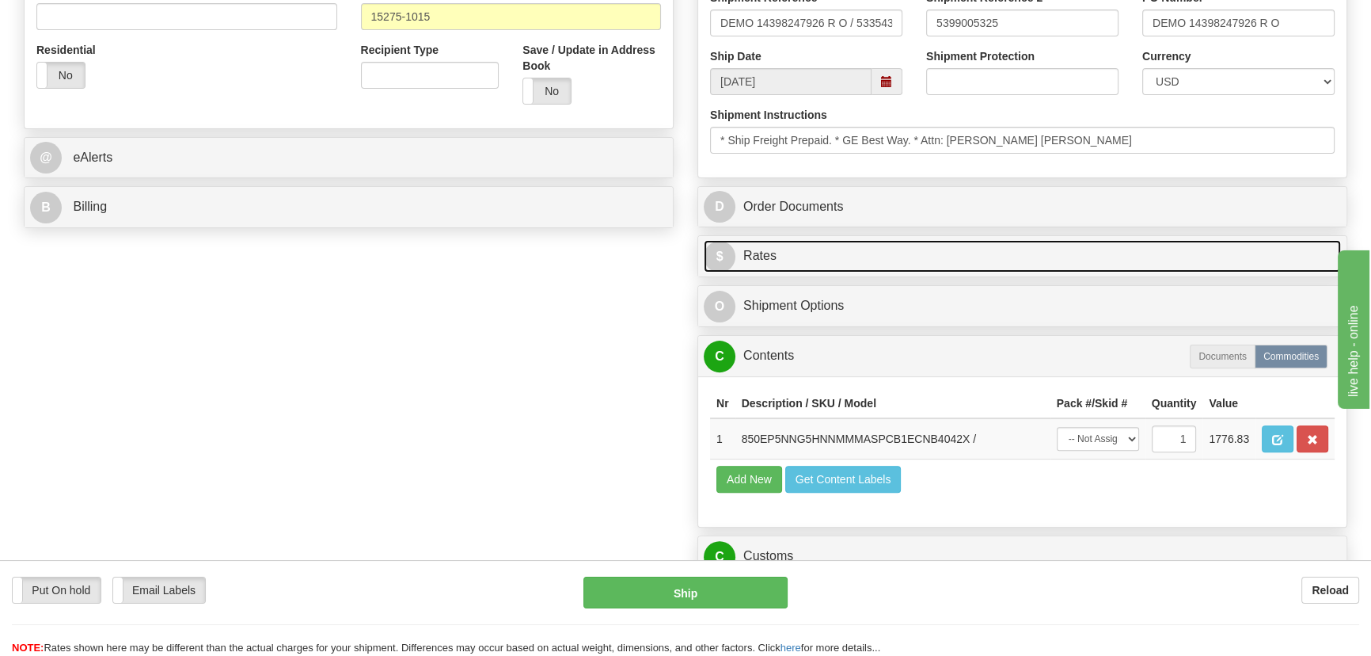
click at [1170, 246] on link "$ Rates" at bounding box center [1022, 256] width 637 height 32
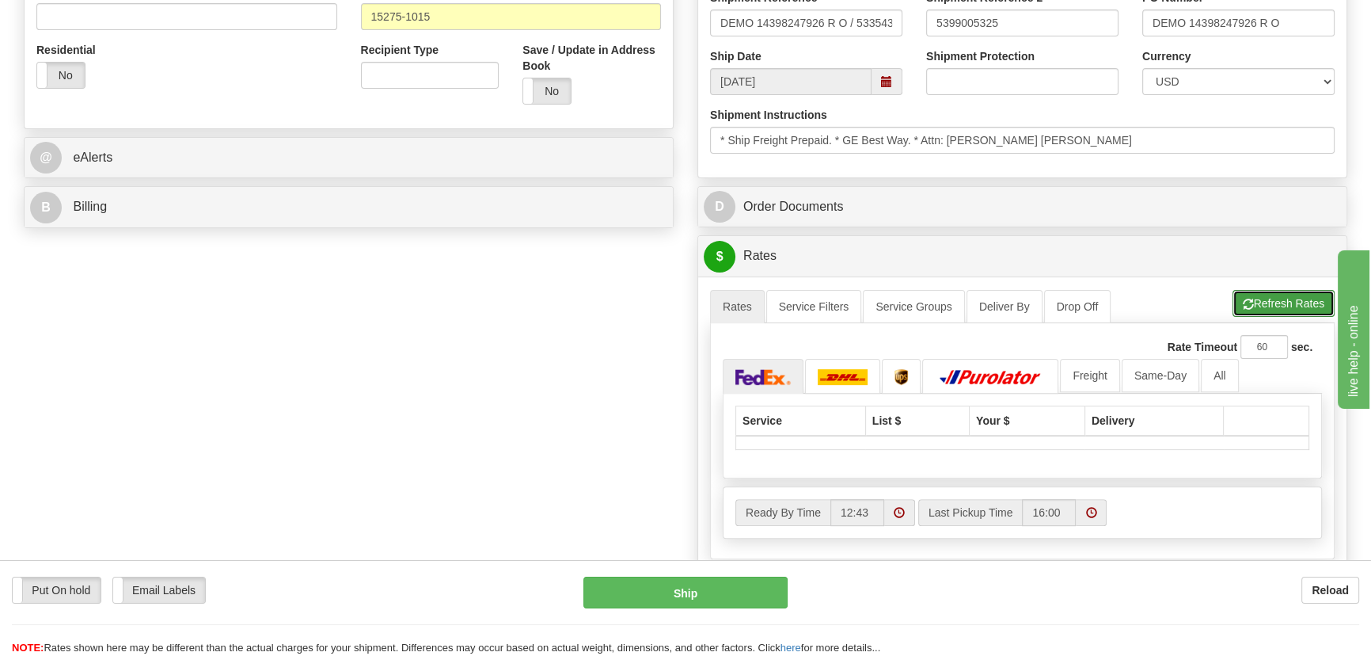
click at [1265, 291] on button "Refresh Rates" at bounding box center [1284, 303] width 102 height 27
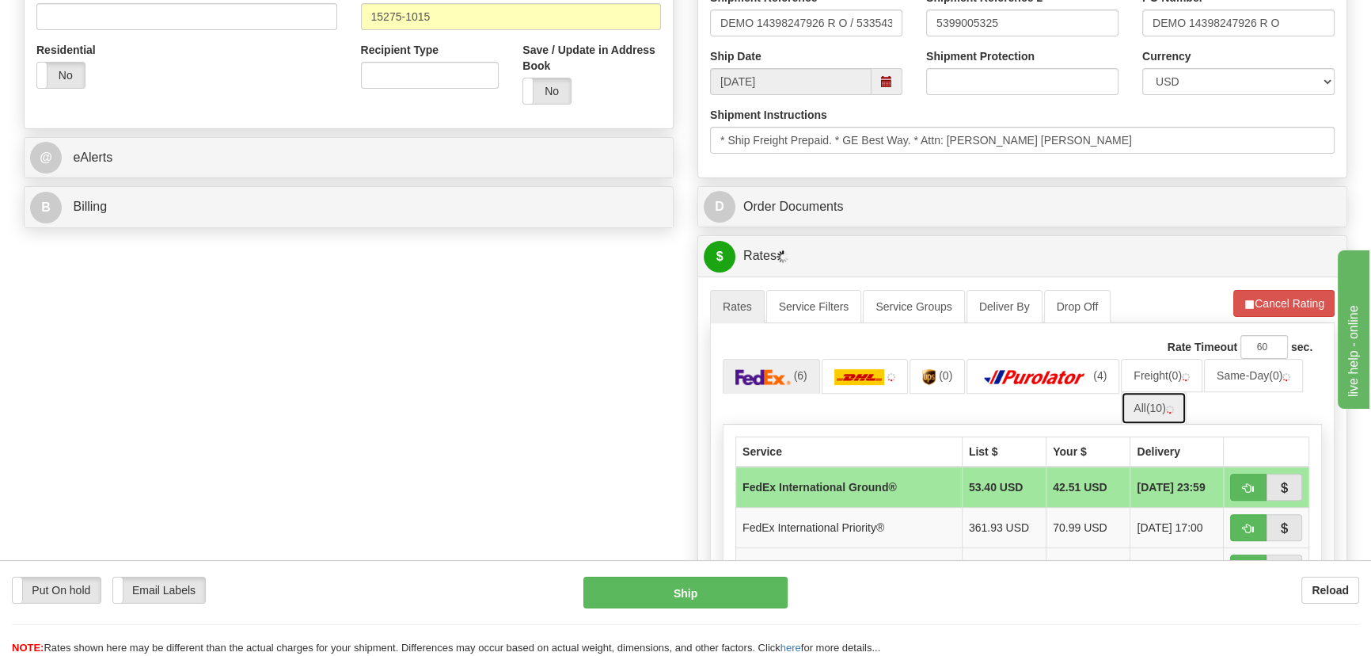
click at [1170, 407] on img at bounding box center [1170, 409] width 8 height 8
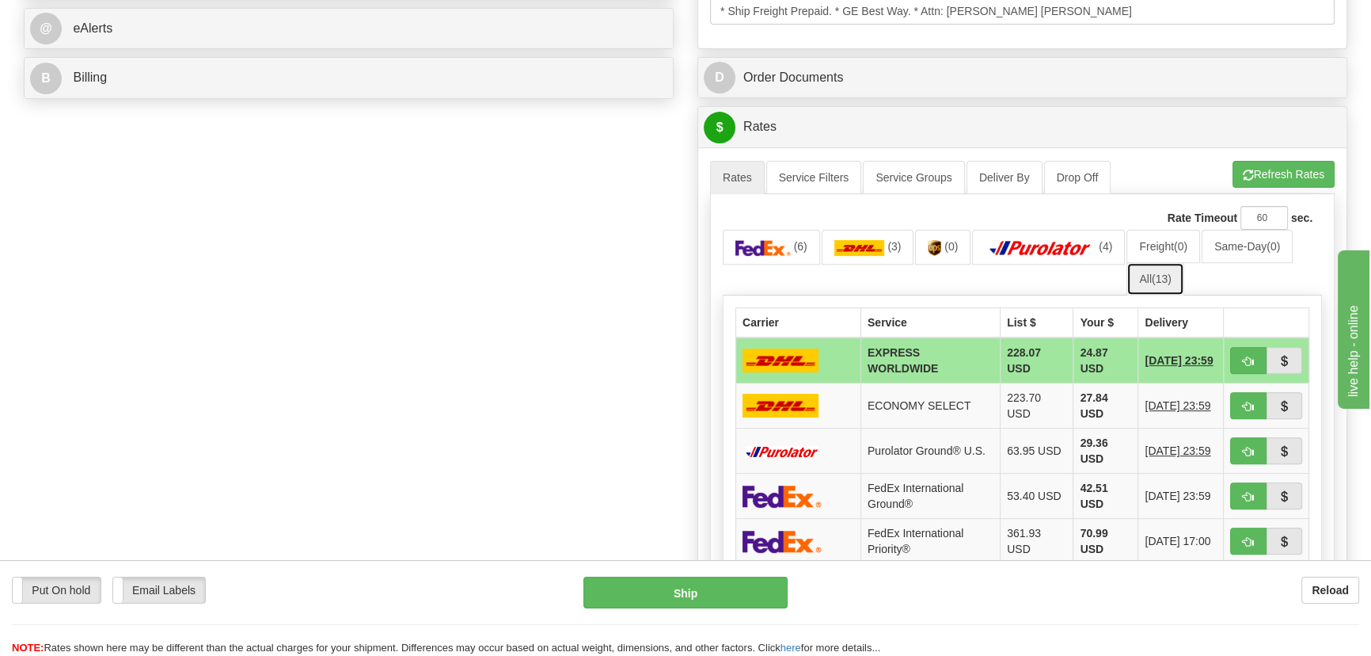
scroll to position [720, 0]
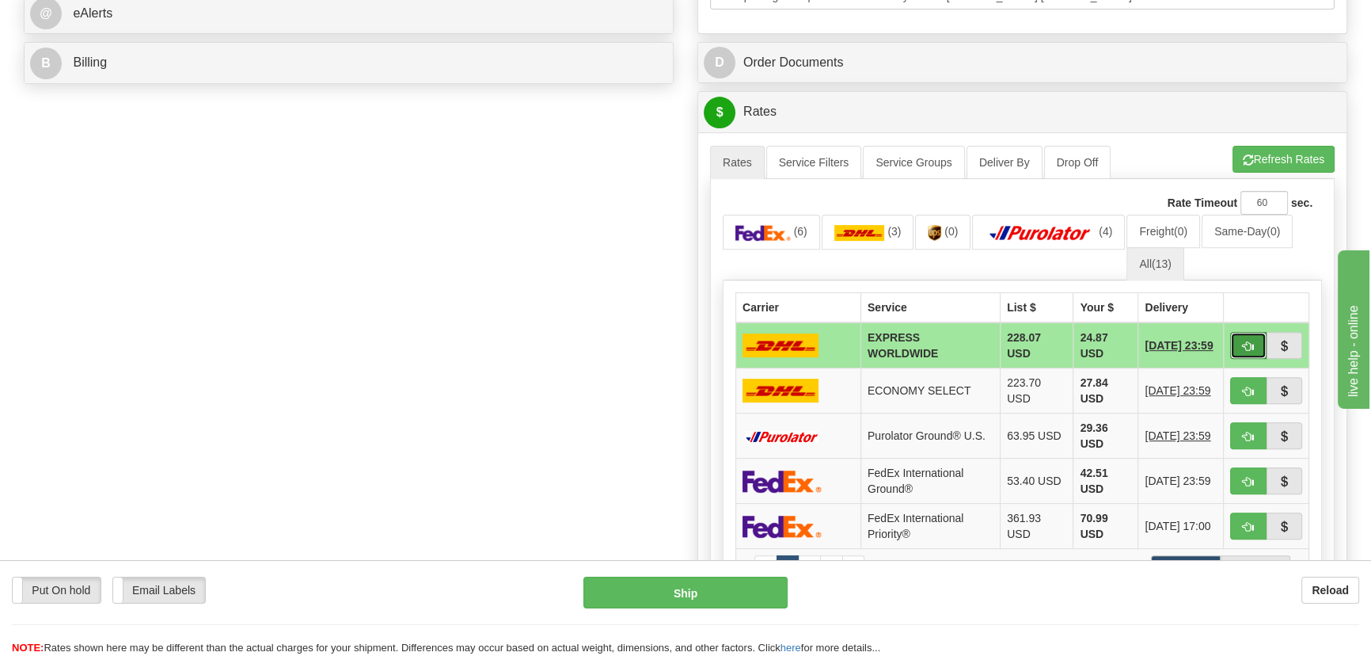
click at [1240, 348] on button "button" at bounding box center [1248, 345] width 36 height 27
type input "P"
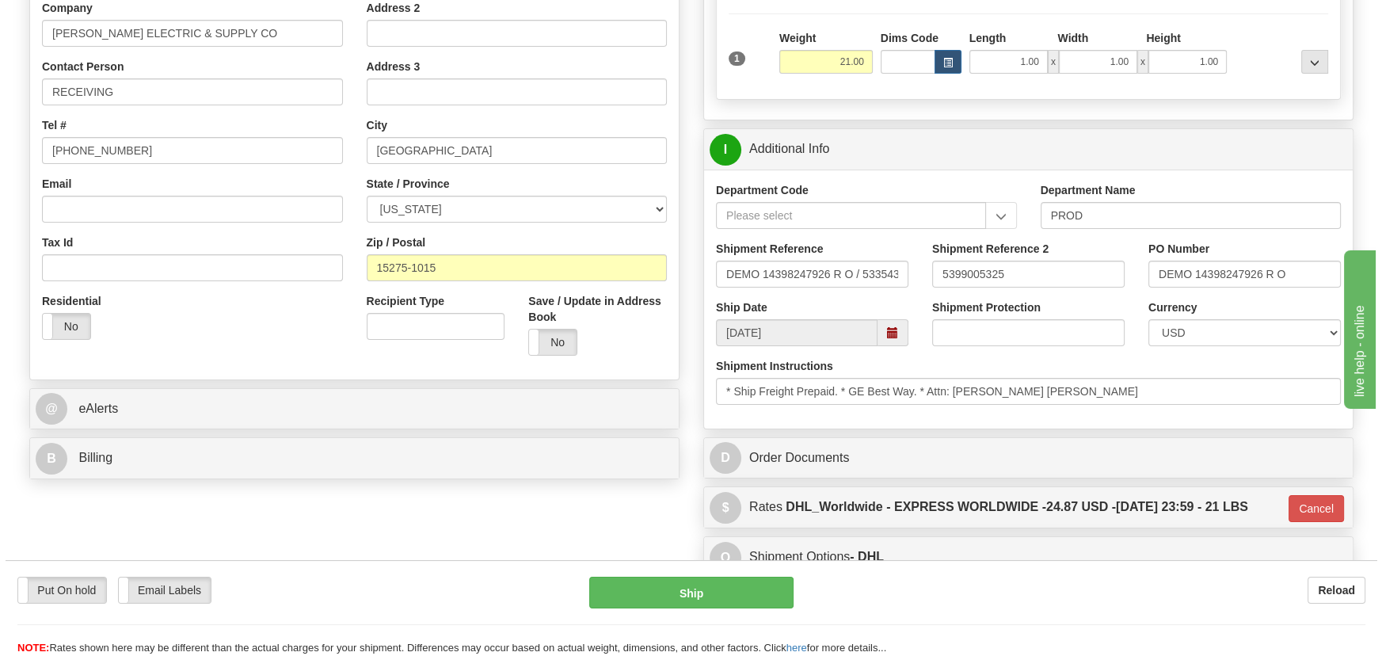
scroll to position [287, 0]
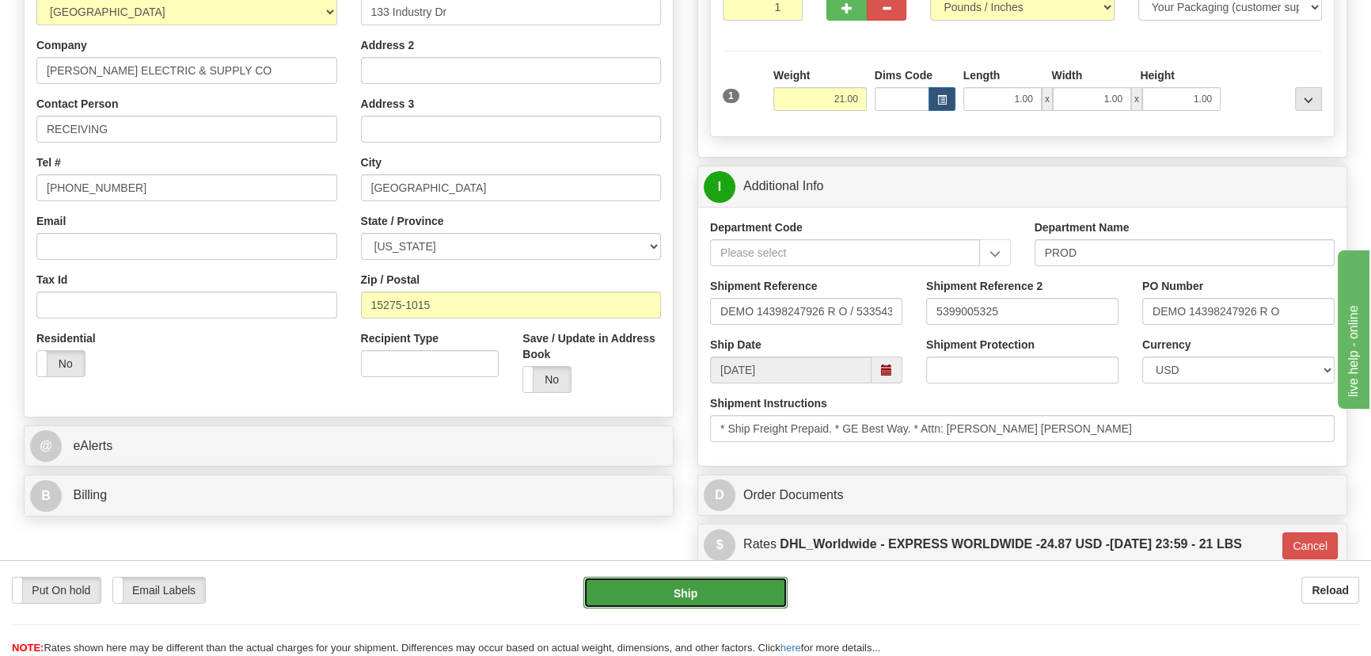
click at [696, 594] on button "Ship" at bounding box center [686, 592] width 205 height 32
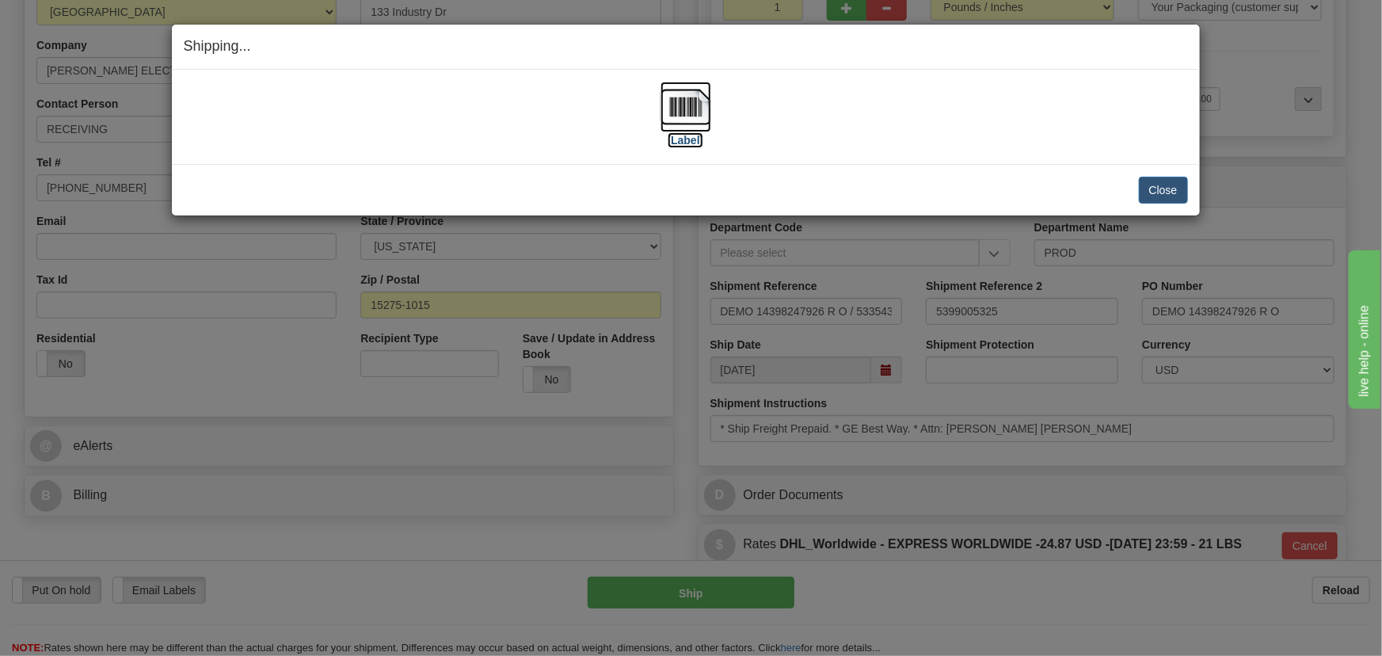
click at [697, 111] on img at bounding box center [685, 107] width 51 height 51
click at [1158, 192] on button "Close" at bounding box center [1163, 190] width 49 height 27
